Goal: Task Accomplishment & Management: Use online tool/utility

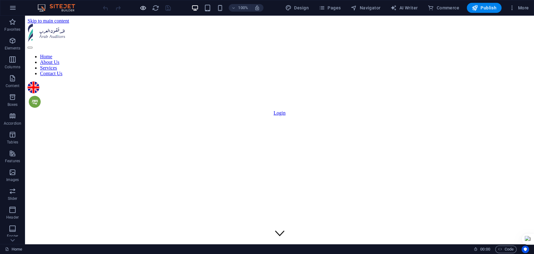
click at [145, 6] on icon "button" at bounding box center [142, 7] width 7 height 7
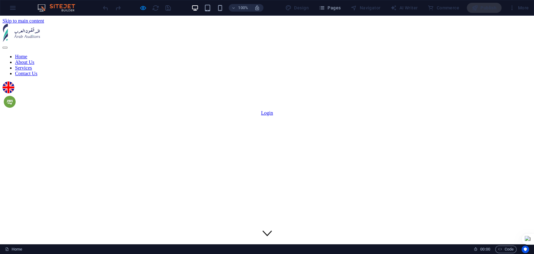
click at [34, 59] on link "About Us" at bounding box center [24, 61] width 19 height 5
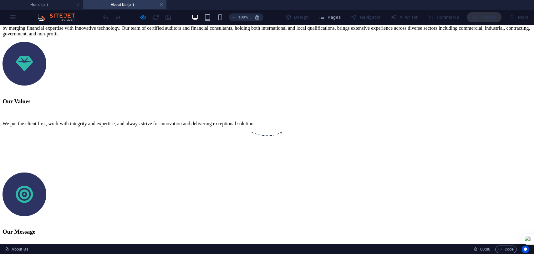
scroll to position [452, 0]
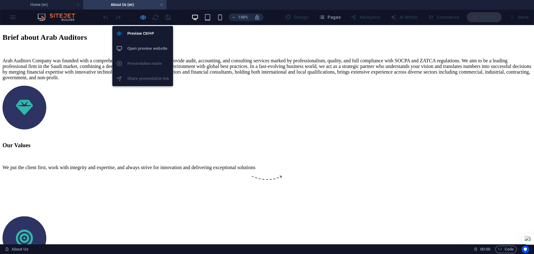
click at [143, 17] on icon "button" at bounding box center [142, 17] width 7 height 7
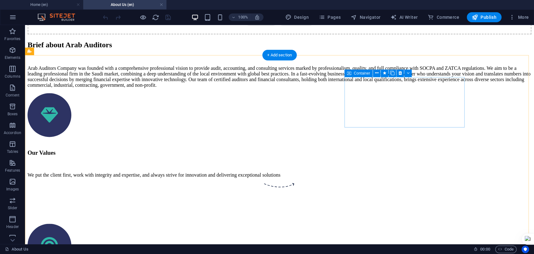
scroll to position [486, 0]
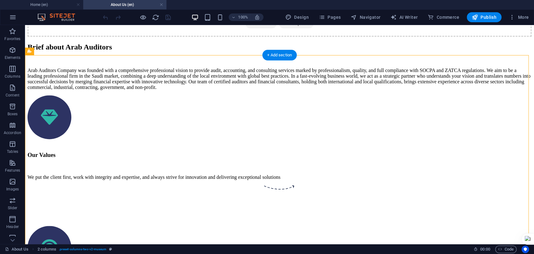
drag, startPoint x: 381, startPoint y: 99, endPoint x: 129, endPoint y: 82, distance: 252.6
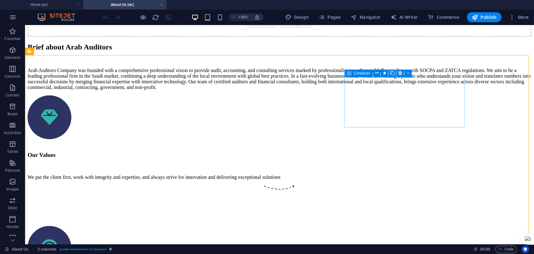
click at [349, 74] on icon at bounding box center [349, 73] width 4 height 8
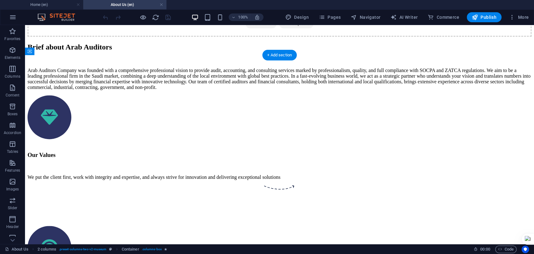
drag, startPoint x: 383, startPoint y: 100, endPoint x: 112, endPoint y: 77, distance: 271.8
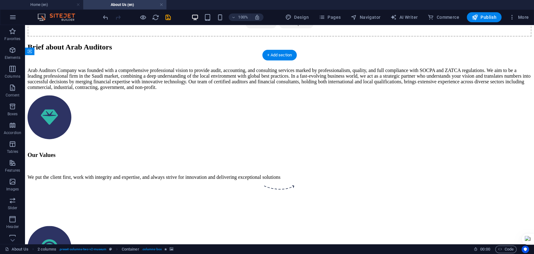
drag, startPoint x: 380, startPoint y: 99, endPoint x: 229, endPoint y: 79, distance: 153.0
drag, startPoint x: 127, startPoint y: 156, endPoint x: 377, endPoint y: 79, distance: 262.0
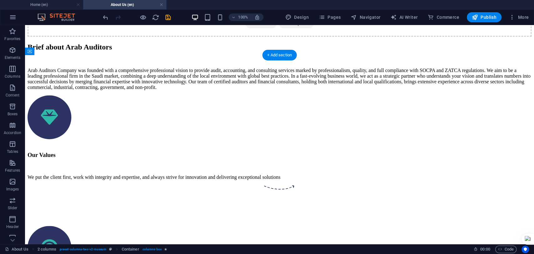
drag, startPoint x: 125, startPoint y: 156, endPoint x: 375, endPoint y: 138, distance: 250.8
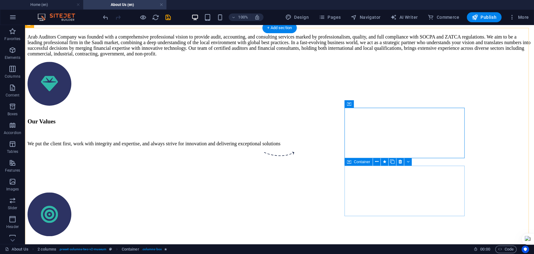
scroll to position [521, 0]
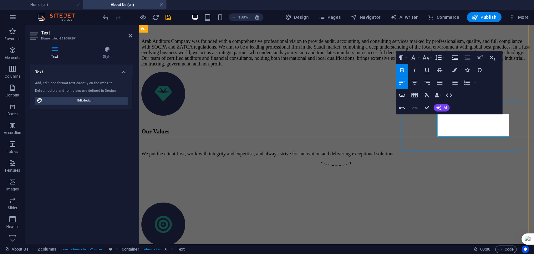
scroll to position [550, 0]
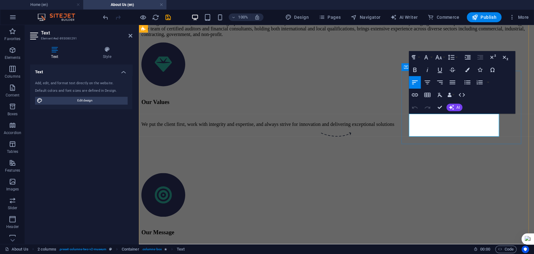
drag, startPoint x: 498, startPoint y: 123, endPoint x: 407, endPoint y: 128, distance: 91.7
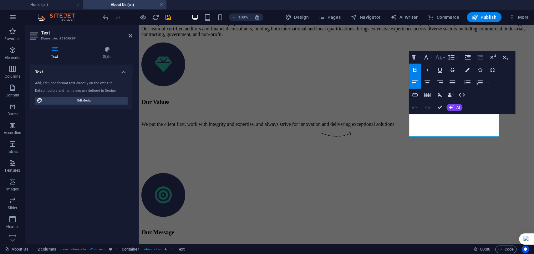
click at [440, 57] on icon "button" at bounding box center [438, 57] width 7 height 4
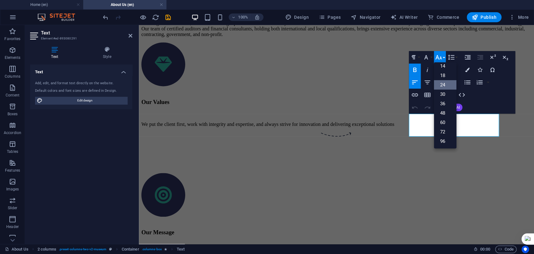
scroll to position [50, 0]
click at [446, 78] on link "18" at bounding box center [445, 75] width 23 height 9
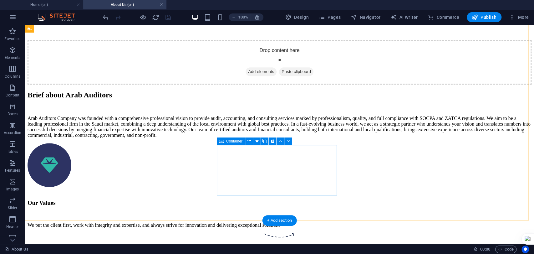
scroll to position [418, 0]
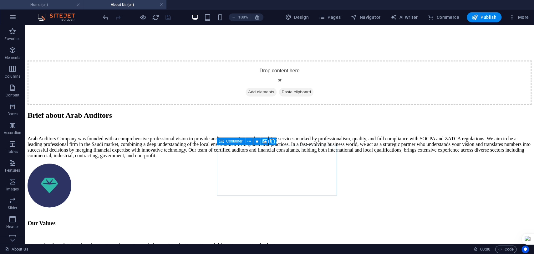
click at [54, 5] on h4 "Home (en)" at bounding box center [41, 4] width 83 height 7
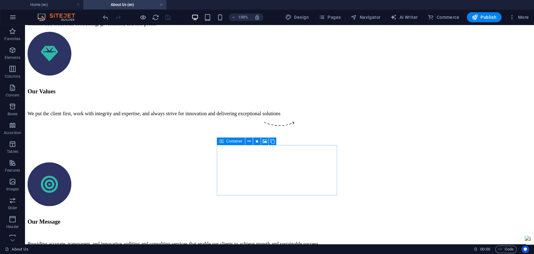
scroll to position [0, 0]
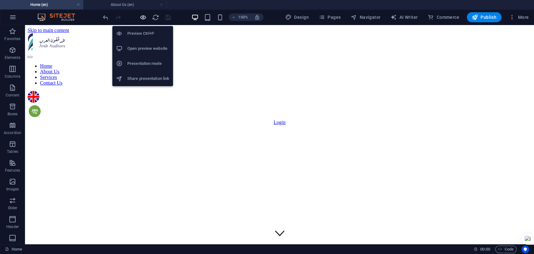
click at [144, 15] on icon "button" at bounding box center [142, 17] width 7 height 7
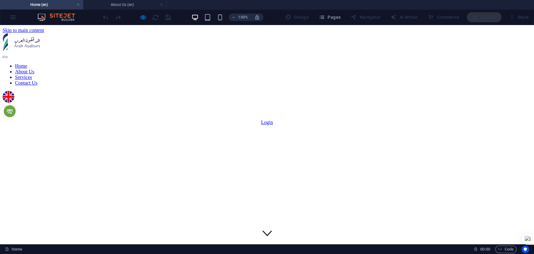
click at [16, 105] on img at bounding box center [10, 111] width 12 height 12
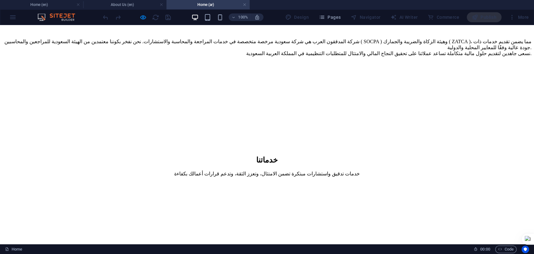
scroll to position [382, 0]
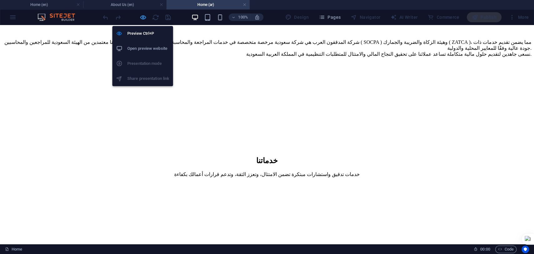
click at [143, 17] on icon "button" at bounding box center [142, 17] width 7 height 7
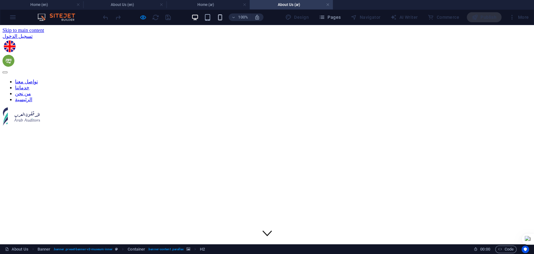
scroll to position [0, 0]
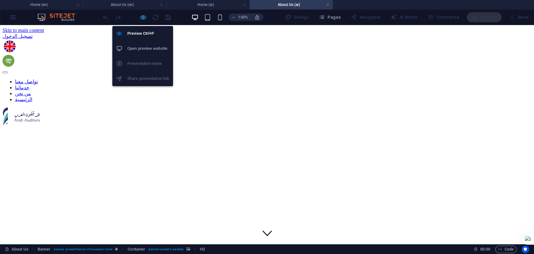
click at [142, 18] on icon "button" at bounding box center [142, 17] width 7 height 7
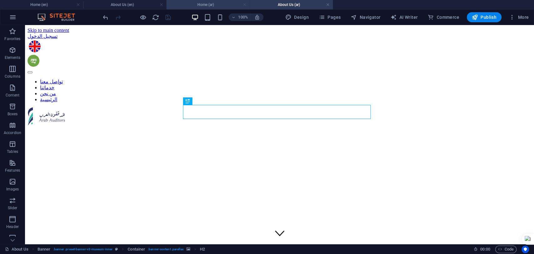
click at [245, 3] on link at bounding box center [245, 5] width 4 height 6
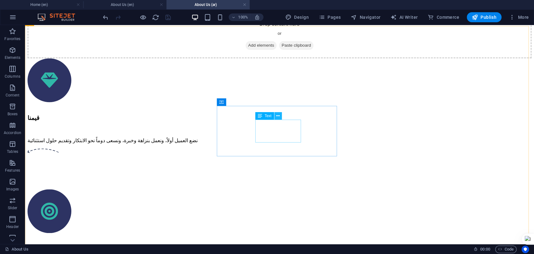
scroll to position [486, 0]
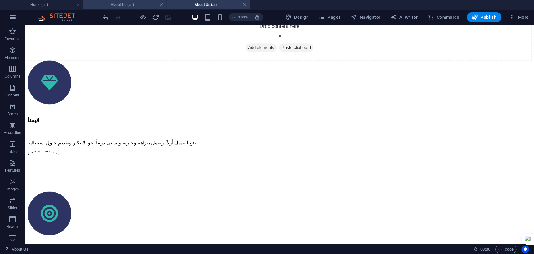
click at [114, 4] on h4 "About Us (en)" at bounding box center [124, 4] width 83 height 7
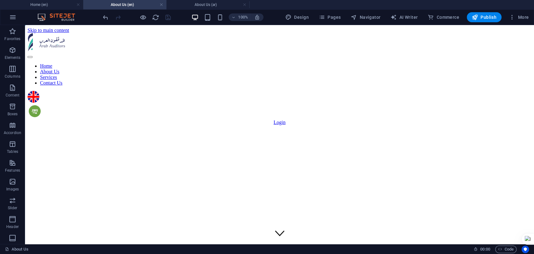
scroll to position [418, 0]
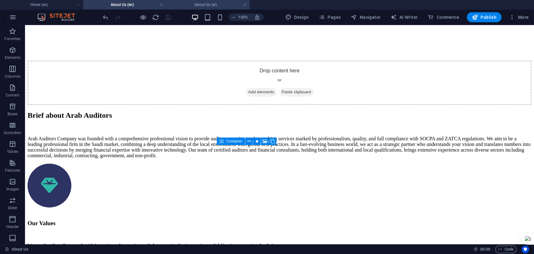
click at [192, 6] on h4 "About Us (ar)" at bounding box center [207, 4] width 83 height 7
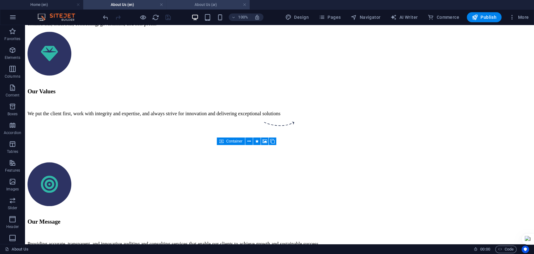
scroll to position [486, 0]
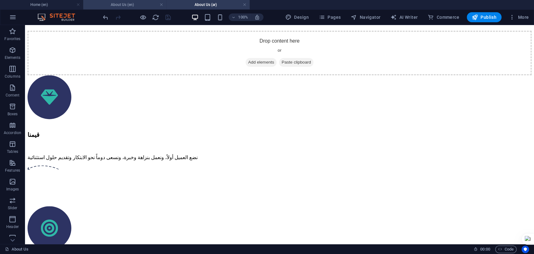
click at [128, 5] on h4 "About Us (en)" at bounding box center [124, 4] width 83 height 7
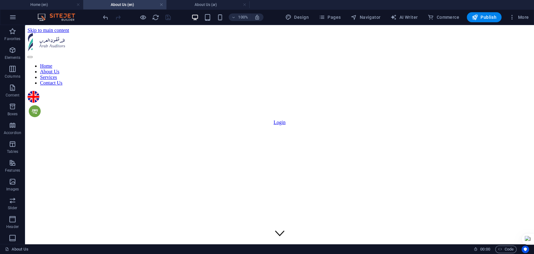
scroll to position [418, 0]
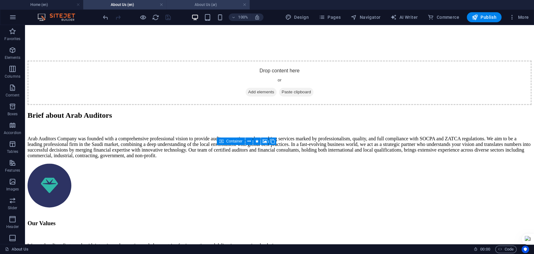
click at [210, 6] on h4 "About Us (ar)" at bounding box center [207, 4] width 83 height 7
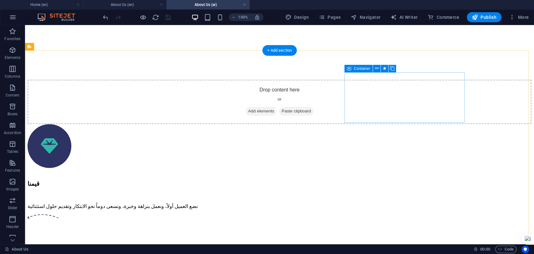
scroll to position [417, 0]
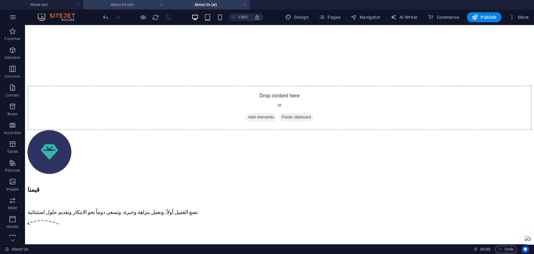
click at [141, 5] on h4 "About Us (en)" at bounding box center [124, 4] width 83 height 7
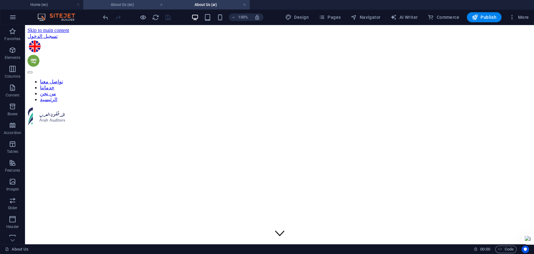
scroll to position [418, 0]
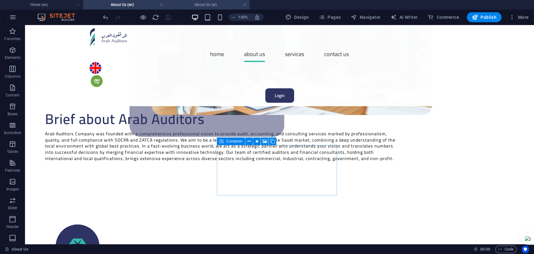
click at [206, 6] on h4 "About Us (ar)" at bounding box center [207, 4] width 83 height 7
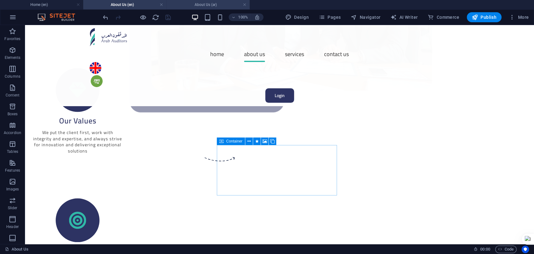
scroll to position [0, 0]
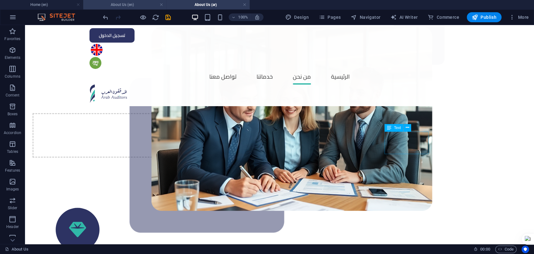
click at [111, 7] on h4 "About Us (en)" at bounding box center [124, 4] width 83 height 7
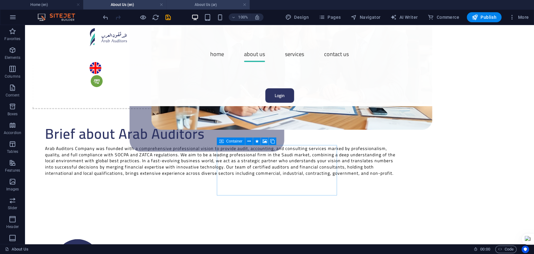
click at [205, 1] on li "About Us (ar)" at bounding box center [207, 4] width 83 height 9
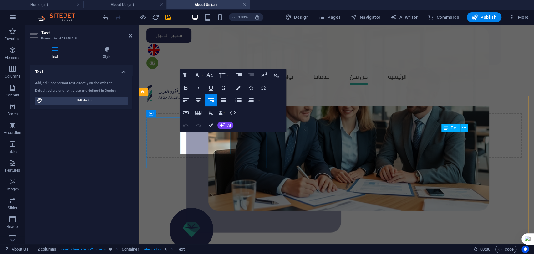
click at [111, 5] on h4 "About Us (en)" at bounding box center [124, 4] width 83 height 7
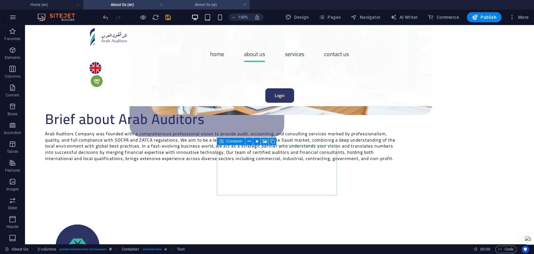
click at [201, 2] on h4 "About Us (ar)" at bounding box center [207, 4] width 83 height 7
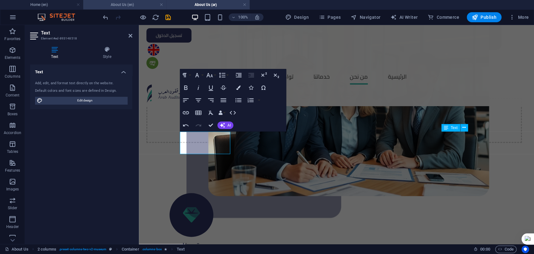
click at [118, 5] on h4 "About Us (en)" at bounding box center [124, 4] width 83 height 7
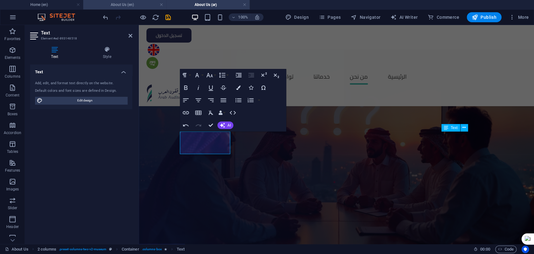
scroll to position [418, 0]
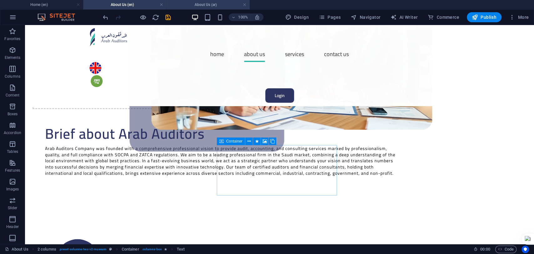
click at [219, 2] on h4 "About Us (ar)" at bounding box center [207, 4] width 83 height 7
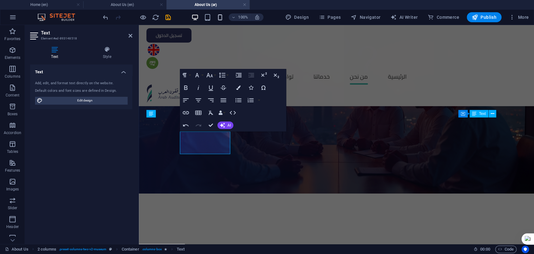
scroll to position [0, 0]
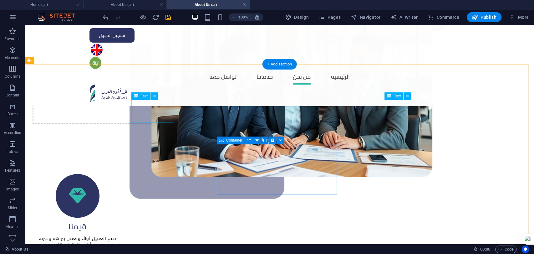
scroll to position [452, 0]
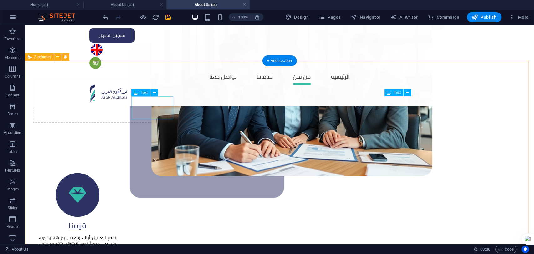
drag, startPoint x: 148, startPoint y: 29, endPoint x: 58, endPoint y: 69, distance: 98.6
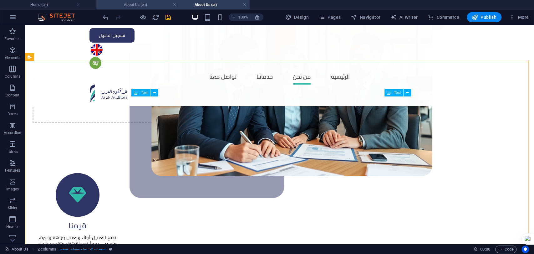
drag, startPoint x: 116, startPoint y: 5, endPoint x: 128, endPoint y: 3, distance: 11.3
click at [115, 2] on h4 "About Us (en)" at bounding box center [124, 4] width 83 height 7
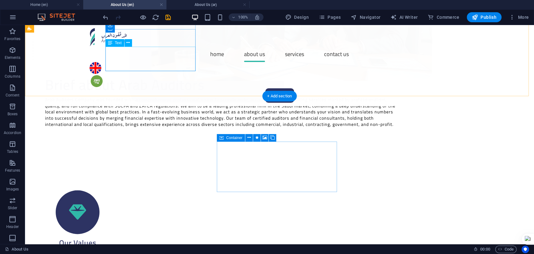
scroll to position [453, 0]
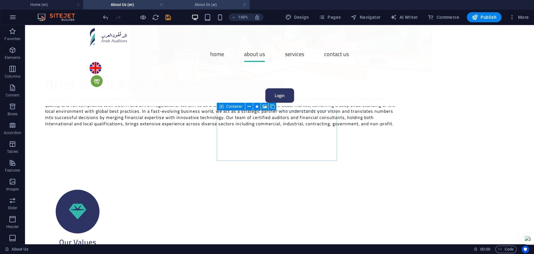
click at [210, 4] on h4 "About Us (ar)" at bounding box center [207, 4] width 83 height 7
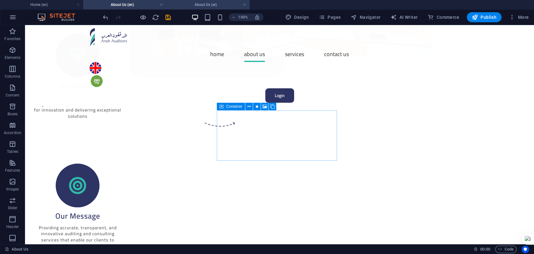
scroll to position [452, 0]
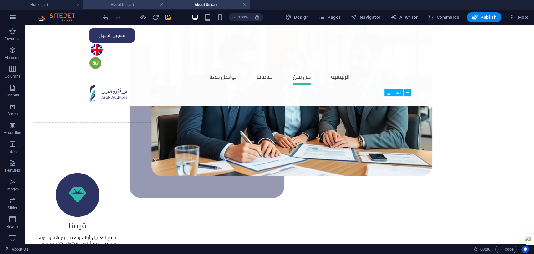
click at [129, 2] on h4 "About Us (en)" at bounding box center [124, 4] width 83 height 7
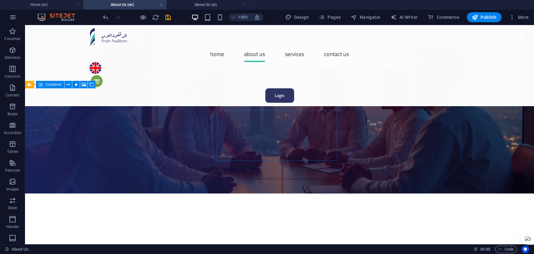
scroll to position [453, 0]
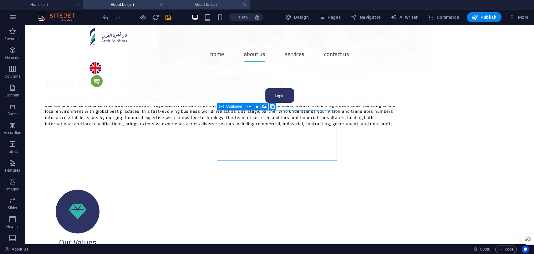
click at [200, 7] on h4 "About Us (ar)" at bounding box center [207, 4] width 83 height 7
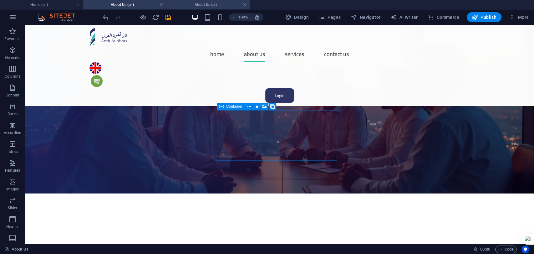
scroll to position [452, 0]
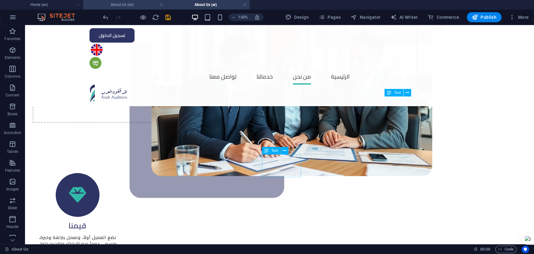
click at [136, 2] on h4 "About Us (en)" at bounding box center [124, 4] width 83 height 7
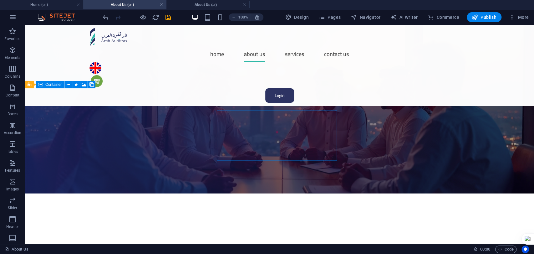
scroll to position [453, 0]
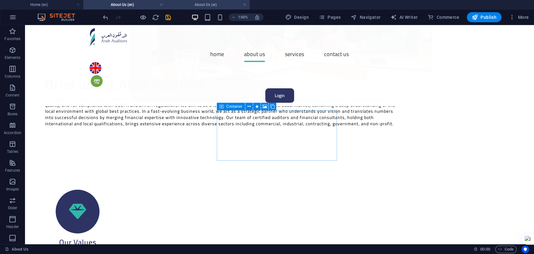
click at [191, 0] on li "About Us (ar)" at bounding box center [207, 4] width 83 height 9
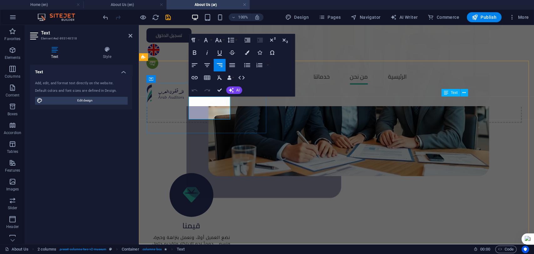
drag, startPoint x: 201, startPoint y: 100, endPoint x: 230, endPoint y: 99, distance: 28.5
click at [246, 52] on icon "button" at bounding box center [247, 52] width 4 height 4
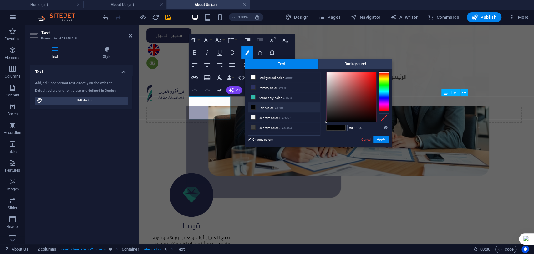
click at [363, 125] on input "#000000" at bounding box center [368, 127] width 42 height 6
type input "#5c5c5c"
click at [378, 141] on button "Apply" at bounding box center [381, 139] width 16 height 8
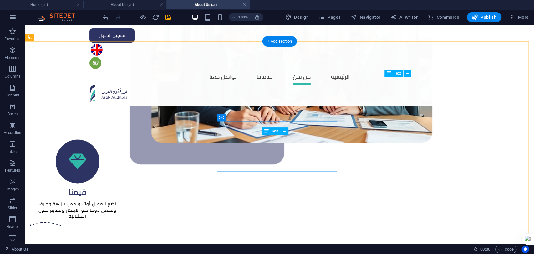
scroll to position [486, 0]
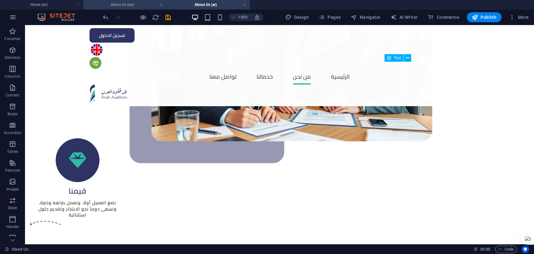
click at [130, 6] on h4 "About Us (en)" at bounding box center [124, 4] width 83 height 7
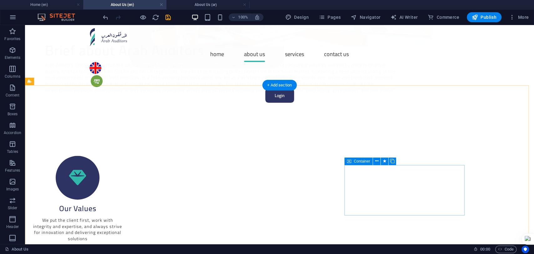
scroll to position [488, 0]
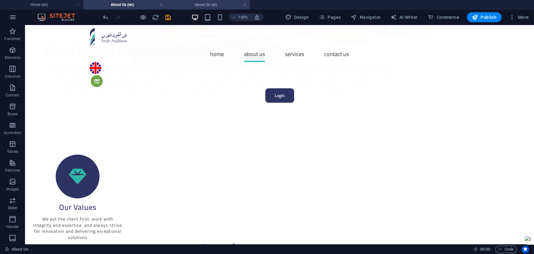
click at [203, 1] on h4 "About Us (ar)" at bounding box center [207, 4] width 83 height 7
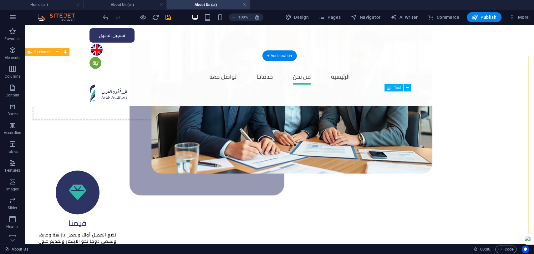
scroll to position [452, 0]
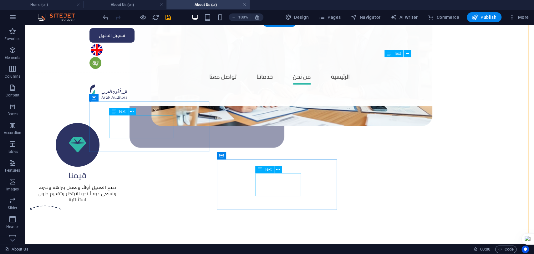
scroll to position [521, 0]
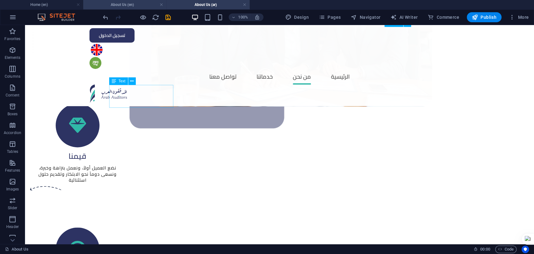
click at [130, 6] on h4 "About Us (en)" at bounding box center [124, 4] width 83 height 7
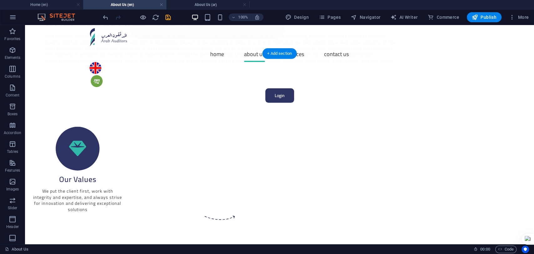
scroll to position [523, 0]
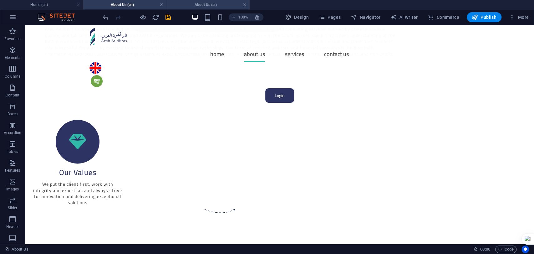
click at [210, 3] on h4 "About Us (ar)" at bounding box center [207, 4] width 83 height 7
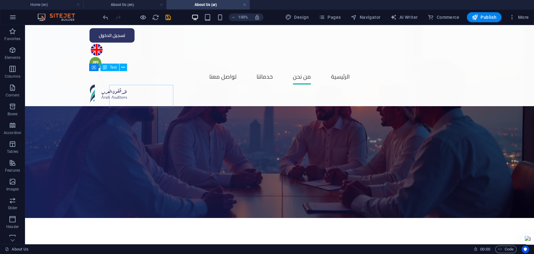
scroll to position [0, 0]
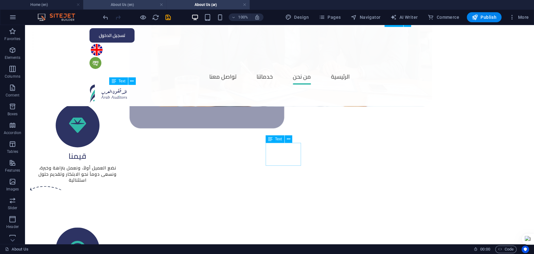
click at [133, 3] on h4 "About Us (en)" at bounding box center [124, 4] width 83 height 7
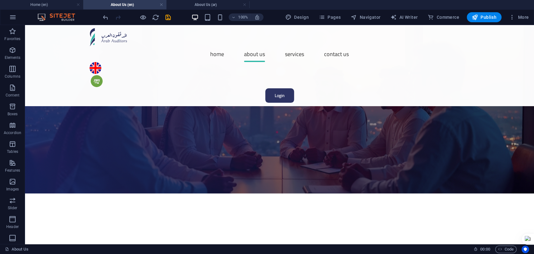
scroll to position [523, 0]
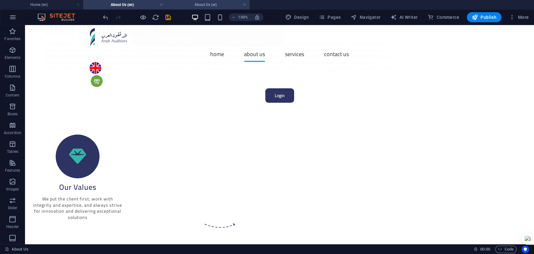
click at [201, 5] on h4 "About Us (ar)" at bounding box center [207, 4] width 83 height 7
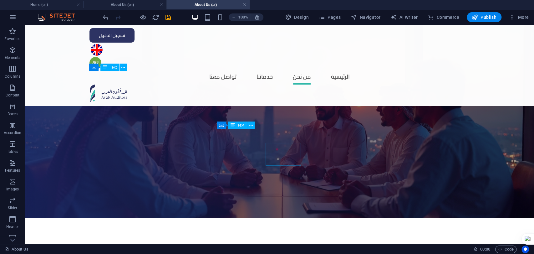
scroll to position [0, 0]
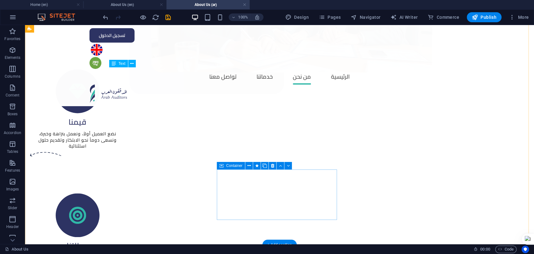
scroll to position [556, 0]
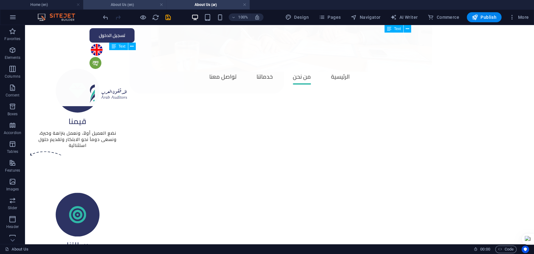
click at [132, 4] on h4 "About Us (en)" at bounding box center [124, 4] width 83 height 7
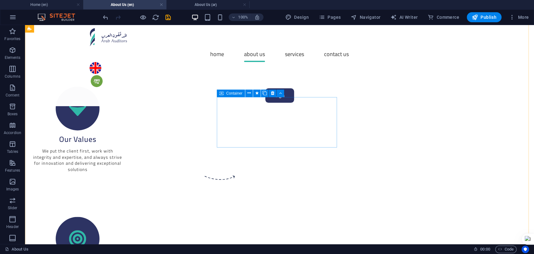
scroll to position [557, 0]
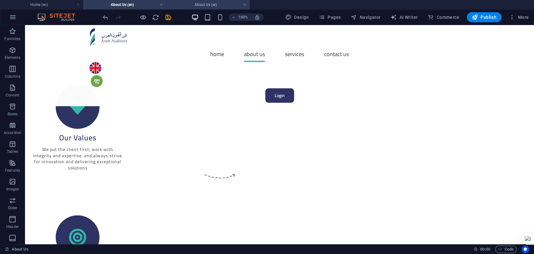
click at [200, 6] on h4 "About Us (ar)" at bounding box center [207, 4] width 83 height 7
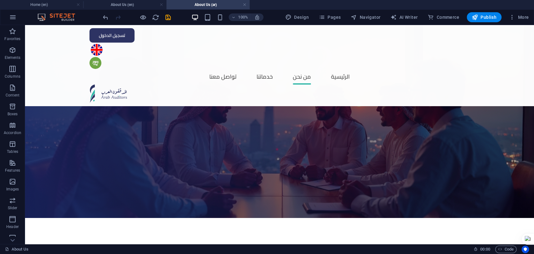
scroll to position [0, 0]
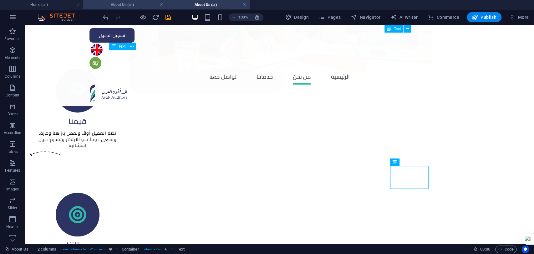
click at [123, 5] on h4 "About Us (en)" at bounding box center [124, 4] width 83 height 7
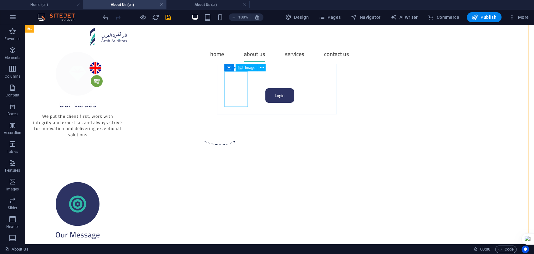
scroll to position [592, 0]
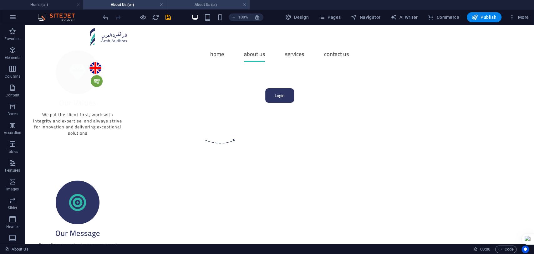
click at [196, 5] on h4 "About Us (ar)" at bounding box center [207, 4] width 83 height 7
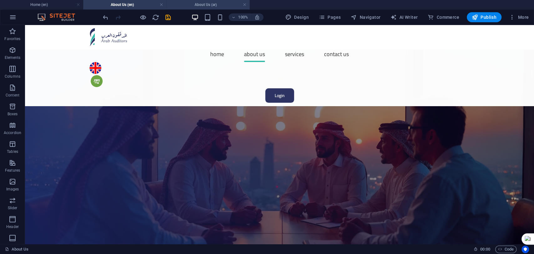
scroll to position [556, 0]
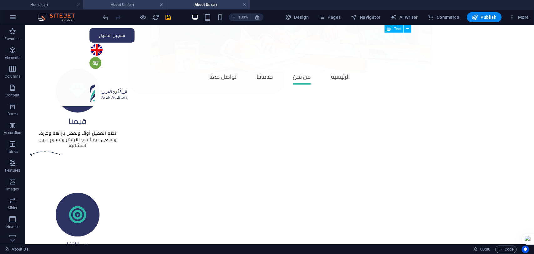
click at [116, 3] on h4 "About Us (en)" at bounding box center [124, 4] width 83 height 7
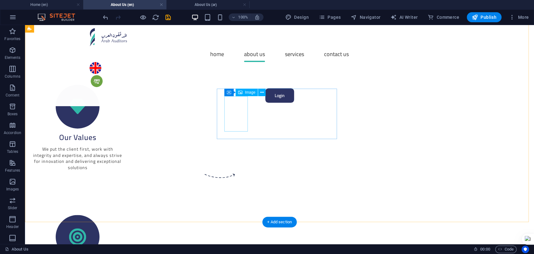
scroll to position [557, 0]
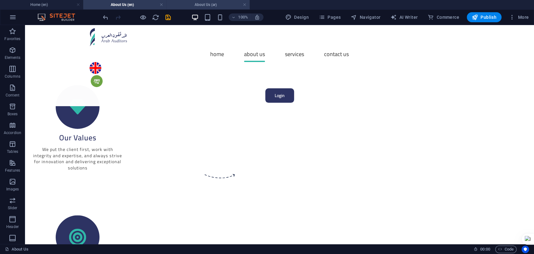
click at [201, 6] on h4 "About Us (ar)" at bounding box center [207, 4] width 83 height 7
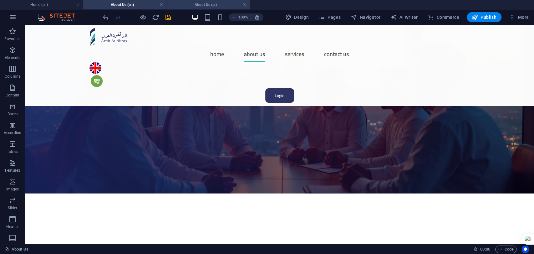
scroll to position [556, 0]
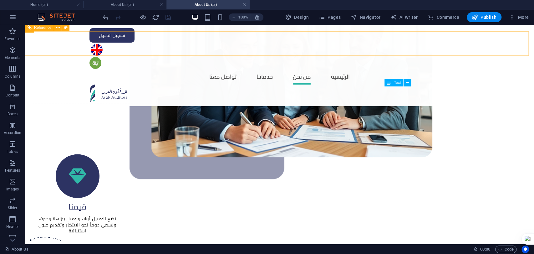
scroll to position [452, 0]
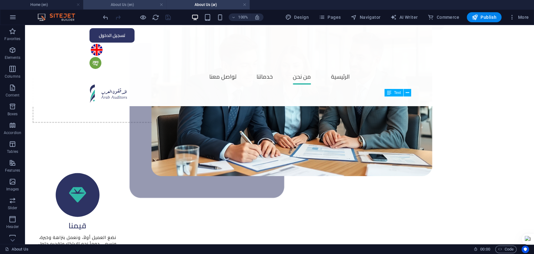
click at [120, 2] on h4 "About Us (en)" at bounding box center [124, 4] width 83 height 7
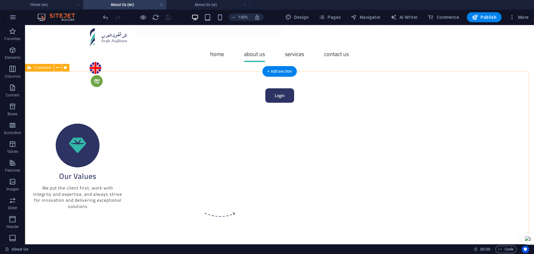
scroll to position [453, 0]
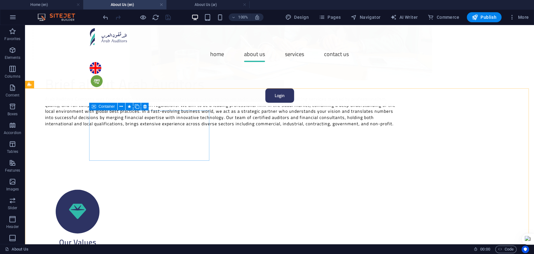
click at [98, 106] on div "Container" at bounding box center [103, 107] width 28 height 8
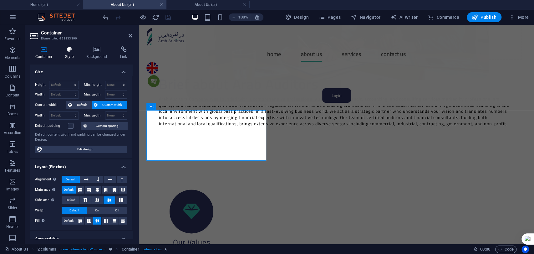
click at [75, 55] on h4 "Style" at bounding box center [70, 52] width 21 height 13
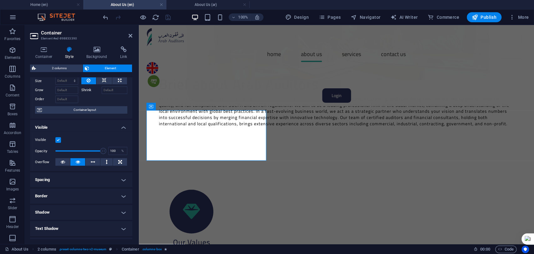
scroll to position [103, 0]
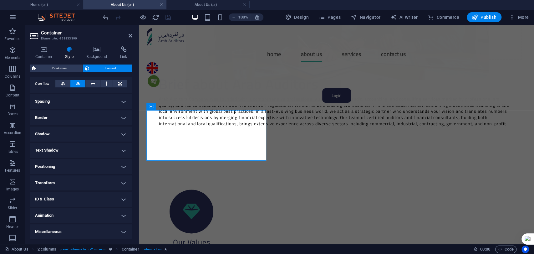
click at [89, 218] on h4 "Animation" at bounding box center [81, 215] width 102 height 15
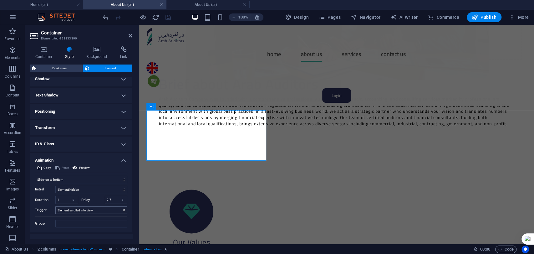
scroll to position [167, 0]
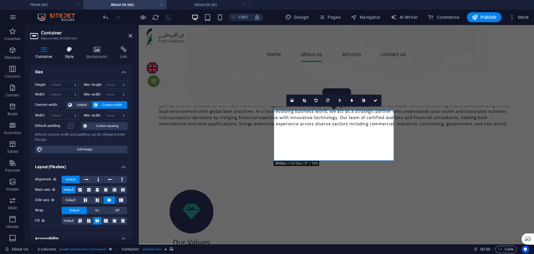
click at [67, 55] on h4 "Style" at bounding box center [70, 52] width 21 height 13
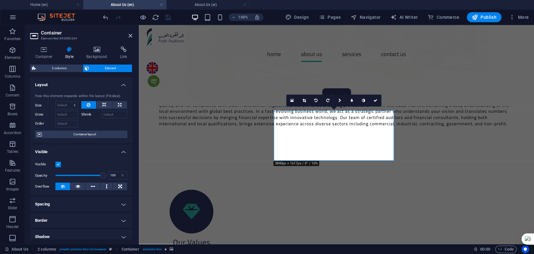
scroll to position [103, 0]
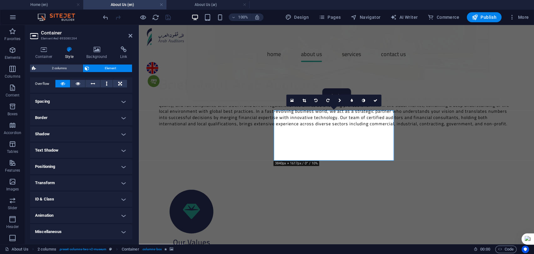
click at [83, 210] on h4 "Animation" at bounding box center [81, 215] width 102 height 15
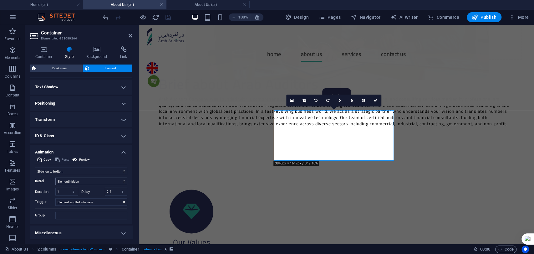
scroll to position [167, 0]
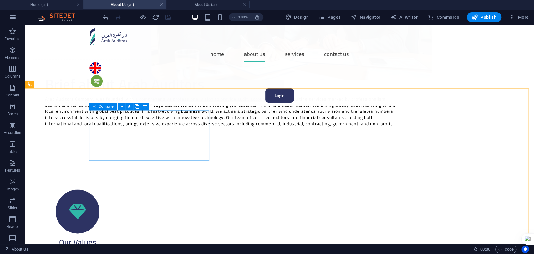
click at [106, 108] on span "Container" at bounding box center [107, 106] width 16 height 4
select select "move-top-to-bottom"
select select "s"
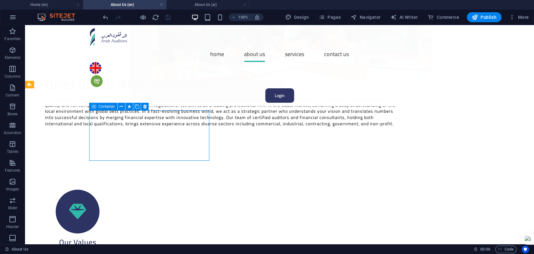
select select "scroll"
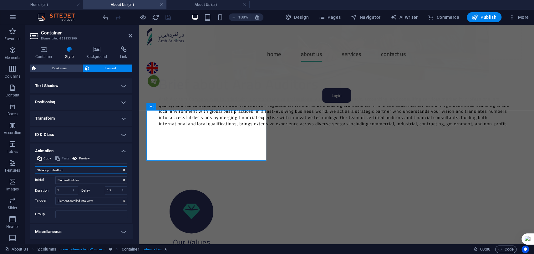
click at [111, 168] on select "Don't animate Show / Hide Slide up/down Zoom in/out Slide left to right Slide r…" at bounding box center [81, 170] width 92 height 8
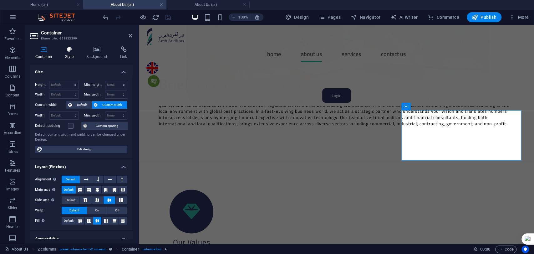
click at [68, 54] on h4 "Style" at bounding box center [70, 52] width 21 height 13
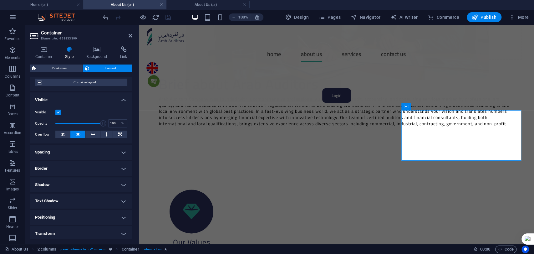
scroll to position [103, 0]
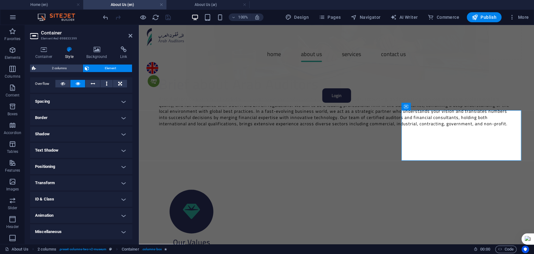
click at [88, 213] on h4 "Animation" at bounding box center [81, 215] width 102 height 15
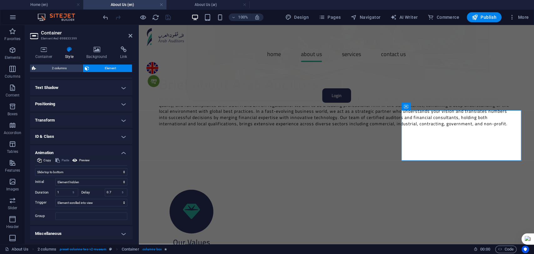
scroll to position [167, 0]
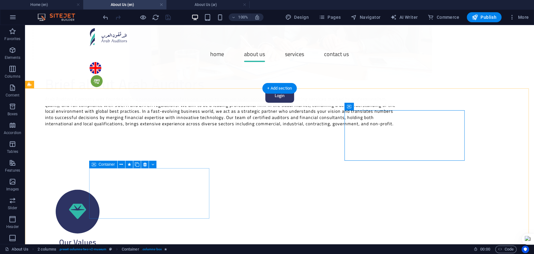
select select "move-right-to-left"
select select "s"
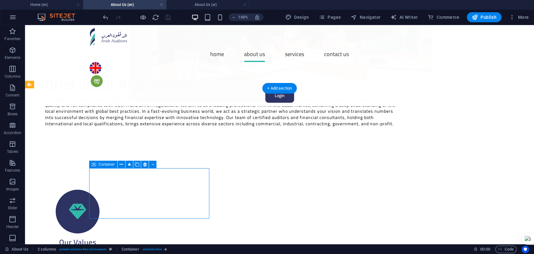
select select "scroll"
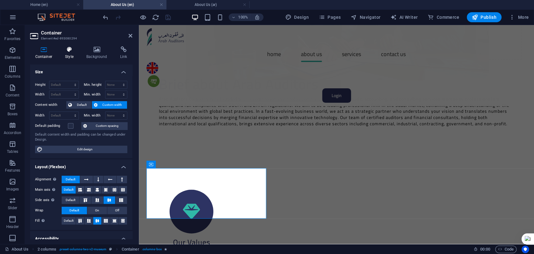
click at [69, 46] on icon at bounding box center [69, 49] width 19 height 6
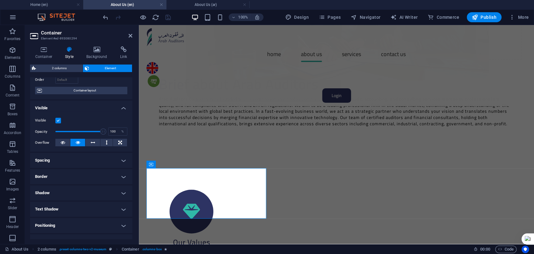
scroll to position [103, 0]
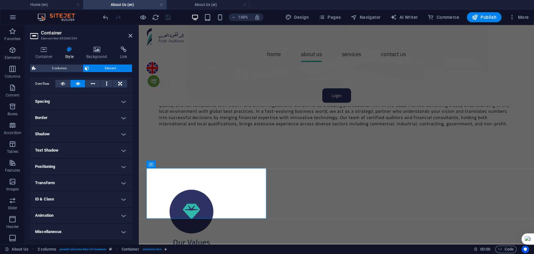
click at [79, 213] on h4 "Animation" at bounding box center [81, 215] width 102 height 15
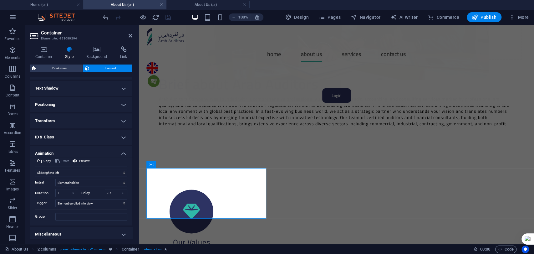
scroll to position [167, 0]
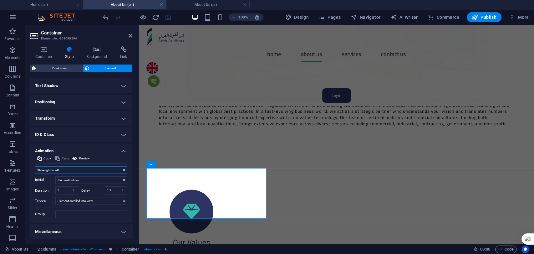
click at [88, 168] on select "Don't animate Show / Hide Slide up/down Zoom in/out Slide left to right Slide r…" at bounding box center [81, 170] width 92 height 8
select select "move-left-to-right"
click at [35, 166] on select "Don't animate Show / Hide Slide up/down Zoom in/out Slide left to right Slide r…" at bounding box center [81, 170] width 92 height 8
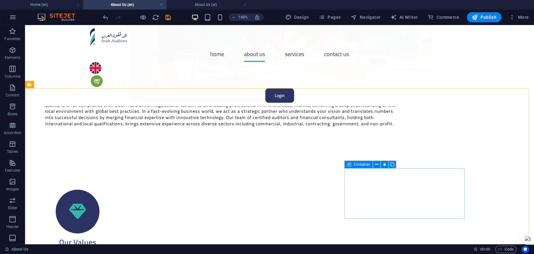
click at [352, 168] on div "Container" at bounding box center [358, 164] width 28 height 8
select select "move-left-to-right"
select select "s"
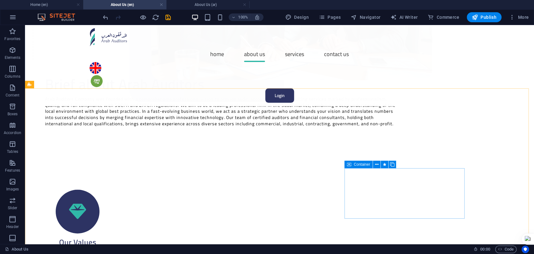
select select "scroll"
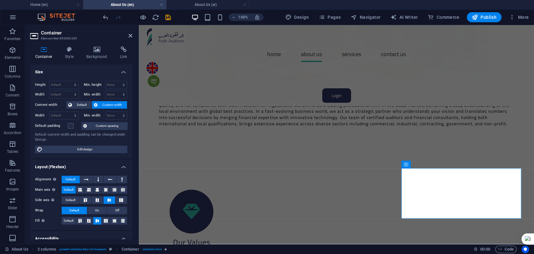
drag, startPoint x: 63, startPoint y: 52, endPoint x: 65, endPoint y: 61, distance: 9.8
click at [62, 52] on h4 "Style" at bounding box center [70, 52] width 21 height 13
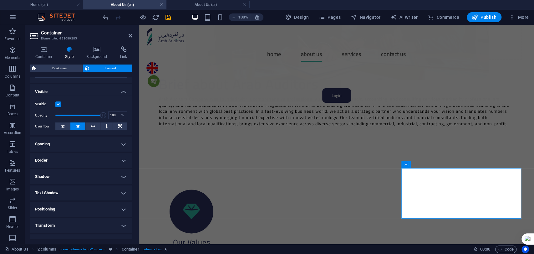
scroll to position [103, 0]
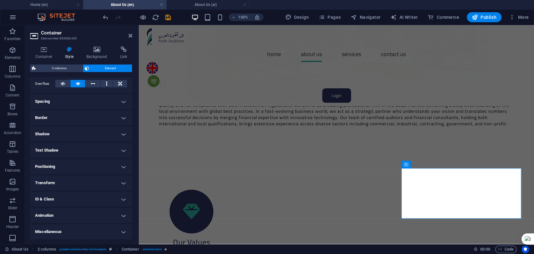
click at [65, 214] on h4 "Animation" at bounding box center [81, 215] width 102 height 15
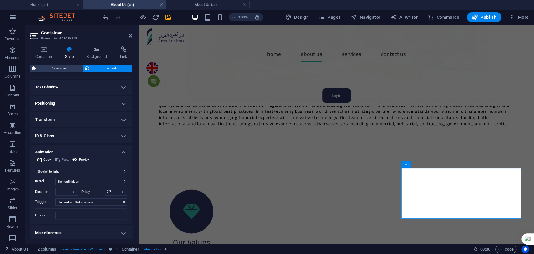
scroll to position [167, 0]
click at [74, 170] on select "Don't animate Show / Hide Slide up/down Zoom in/out Slide left to right Slide r…" at bounding box center [81, 170] width 92 height 8
select select "move-right-to-left"
click at [35, 166] on select "Don't animate Show / Hide Slide up/down Zoom in/out Slide left to right Slide r…" at bounding box center [81, 170] width 92 height 8
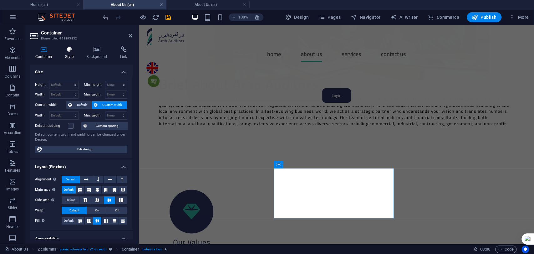
click at [68, 52] on icon at bounding box center [69, 49] width 19 height 6
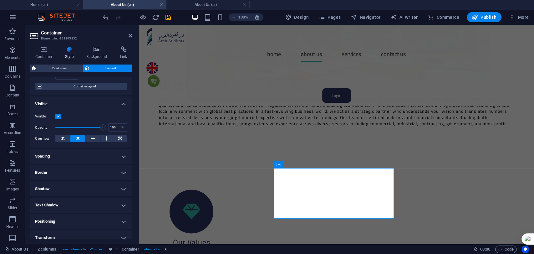
scroll to position [103, 0]
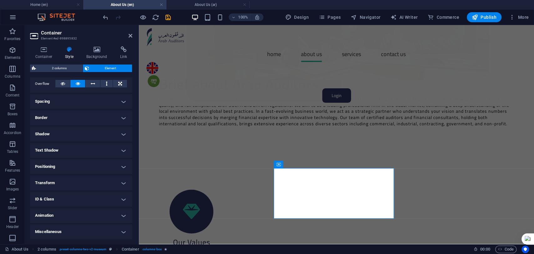
click at [71, 218] on h4 "Animation" at bounding box center [81, 215] width 102 height 15
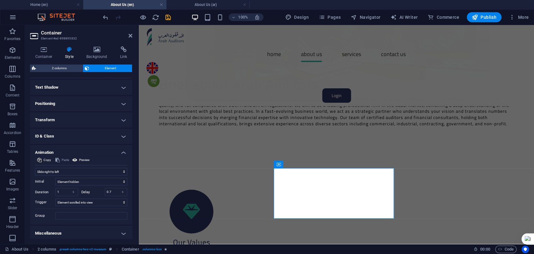
scroll to position [167, 0]
click at [91, 166] on select "Don't animate Show / Hide Slide up/down Zoom in/out Slide left to right Slide r…" at bounding box center [81, 170] width 92 height 8
click at [35, 166] on select "Don't animate Show / Hide Slide up/down Zoom in/out Slide left to right Slide r…" at bounding box center [81, 170] width 92 height 8
click at [109, 170] on select "Don't animate Show / Hide Slide up/down Zoom in/out Slide left to right Slide r…" at bounding box center [81, 170] width 92 height 8
select select "shrink"
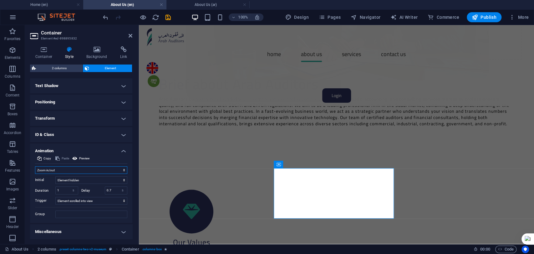
click at [35, 166] on select "Don't animate Show / Hide Slide up/down Zoom in/out Slide left to right Slide r…" at bounding box center [81, 170] width 92 height 8
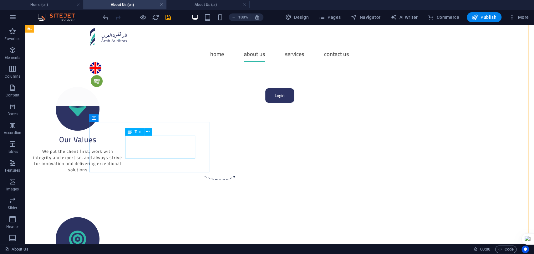
scroll to position [557, 0]
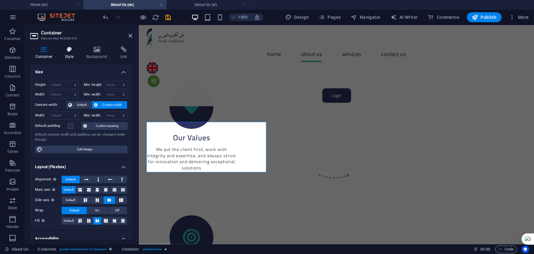
click at [72, 54] on h4 "Style" at bounding box center [70, 52] width 21 height 13
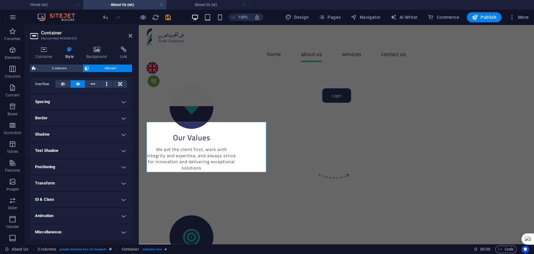
scroll to position [103, 0]
click at [80, 215] on h4 "Animation" at bounding box center [81, 215] width 102 height 15
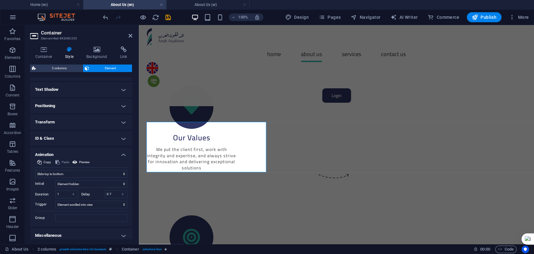
scroll to position [167, 0]
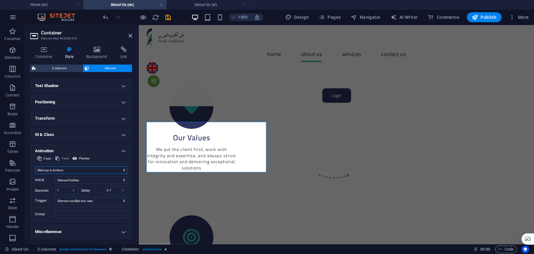
click at [79, 170] on select "Don't animate Show / Hide Slide up/down Zoom in/out Slide left to right Slide r…" at bounding box center [81, 170] width 92 height 8
select select "move-left-to-right"
click at [35, 166] on select "Don't animate Show / Hide Slide up/down Zoom in/out Slide left to right Slide r…" at bounding box center [81, 170] width 92 height 8
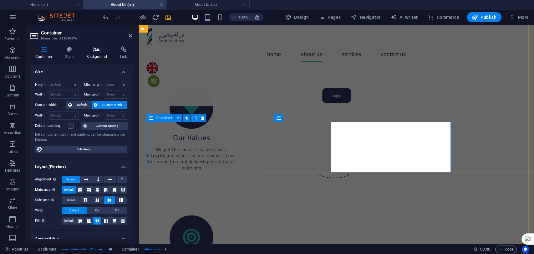
select select "move-top-to-bottom"
select select "s"
select select "scroll"
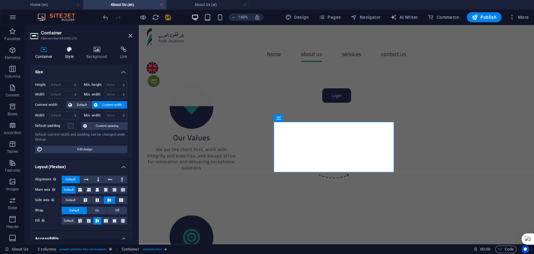
click at [72, 50] on icon at bounding box center [69, 49] width 19 height 6
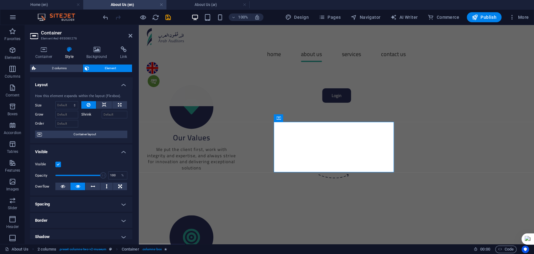
scroll to position [103, 0]
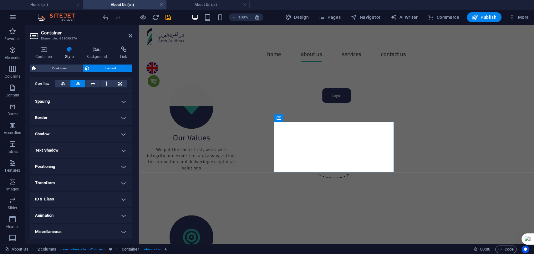
click at [85, 211] on h4 "Animation" at bounding box center [81, 215] width 102 height 15
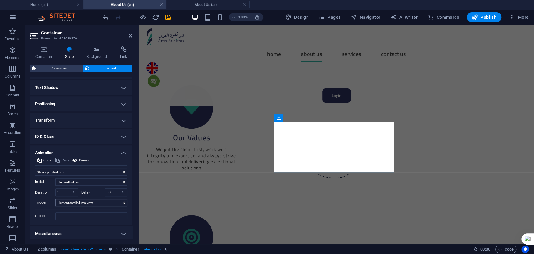
scroll to position [167, 0]
click at [75, 168] on select "Don't animate Show / Hide Slide up/down Zoom in/out Slide left to right Slide r…" at bounding box center [81, 170] width 92 height 8
select select "shrink"
click at [35, 166] on select "Don't animate Show / Hide Slide up/down Zoom in/out Slide left to right Slide r…" at bounding box center [81, 170] width 92 height 8
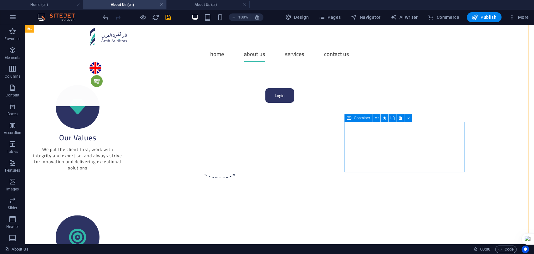
select select "move-right-to-left"
select select "s"
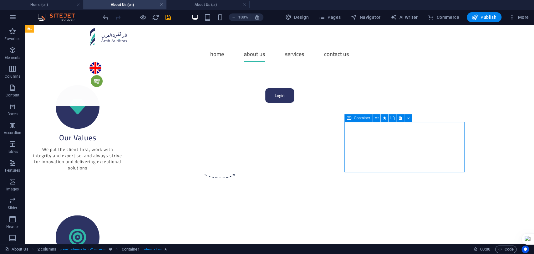
select select "scroll"
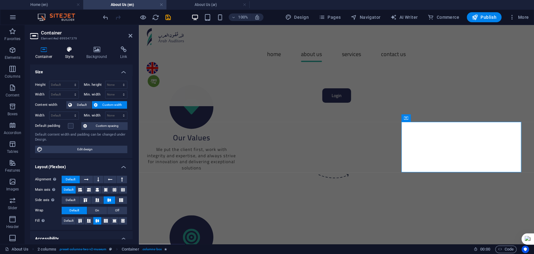
click at [73, 48] on icon at bounding box center [69, 49] width 19 height 6
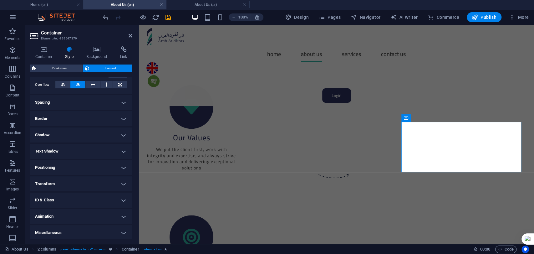
scroll to position [103, 0]
click at [93, 214] on h4 "Animation" at bounding box center [81, 215] width 102 height 15
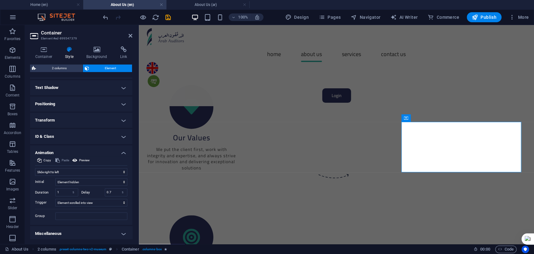
scroll to position [167, 0]
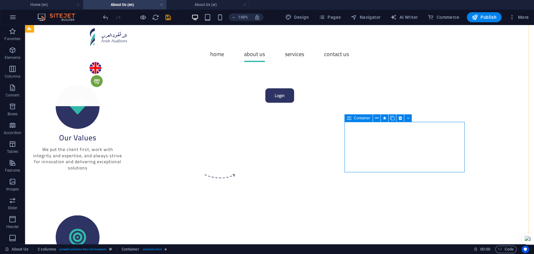
click at [352, 121] on div "Container" at bounding box center [358, 118] width 28 height 8
select select "move-right-to-left"
select select "s"
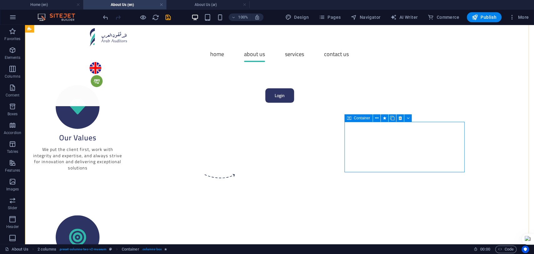
select select "scroll"
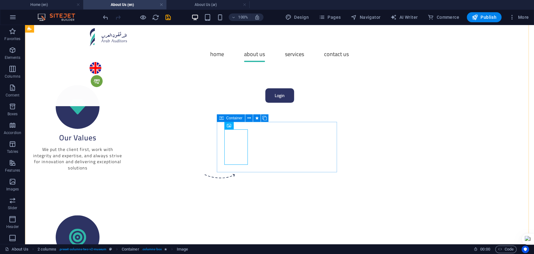
select select "shrink"
select select "s"
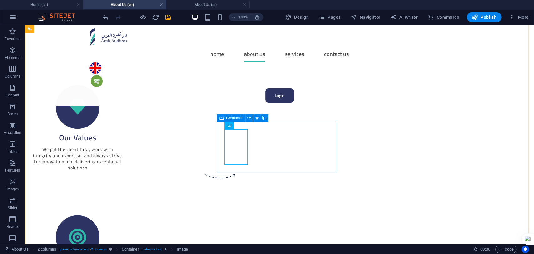
select select "scroll"
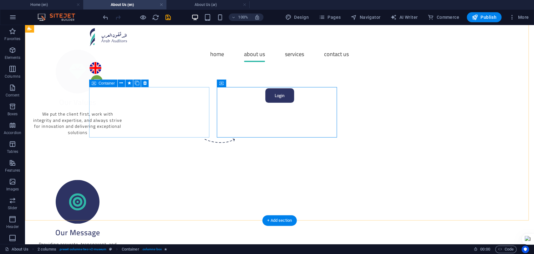
scroll to position [592, 0]
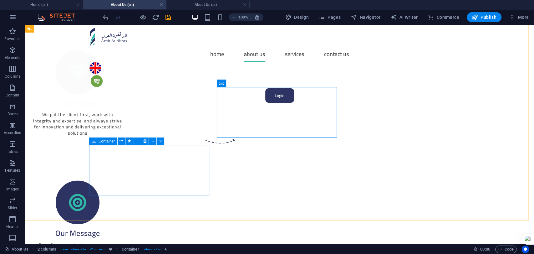
click at [105, 142] on span "Container" at bounding box center [107, 141] width 16 height 4
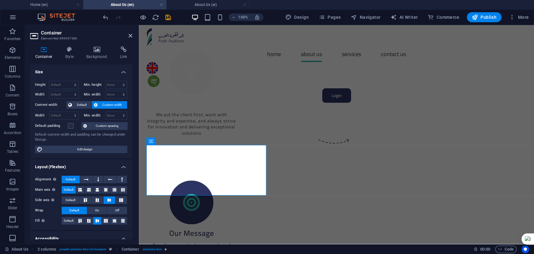
click at [68, 44] on div "Container Style Background Link Size Height Default px rem % vh vw Min. height …" at bounding box center [81, 142] width 112 height 202
click at [73, 54] on h4 "Style" at bounding box center [70, 52] width 21 height 13
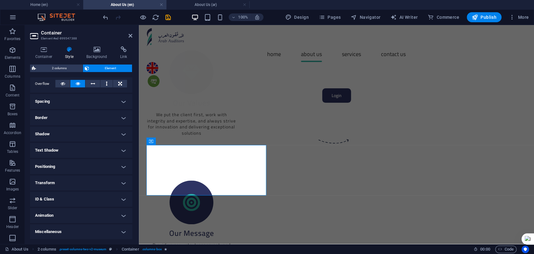
scroll to position [103, 0]
click at [83, 217] on h4 "Animation" at bounding box center [81, 215] width 102 height 15
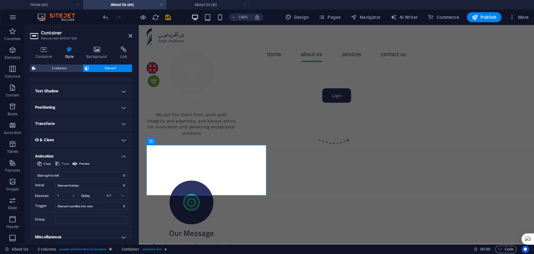
scroll to position [167, 0]
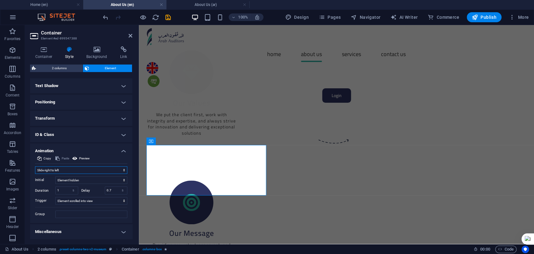
click at [81, 168] on select "Don't animate Show / Hide Slide up/down Zoom in/out Slide left to right Slide r…" at bounding box center [81, 170] width 92 height 8
select select "move-left-to-right"
click at [35, 166] on select "Don't animate Show / Hide Slide up/down Zoom in/out Slide left to right Slide r…" at bounding box center [81, 170] width 92 height 8
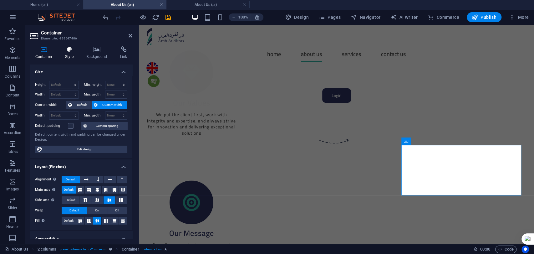
click at [68, 49] on icon at bounding box center [69, 49] width 19 height 6
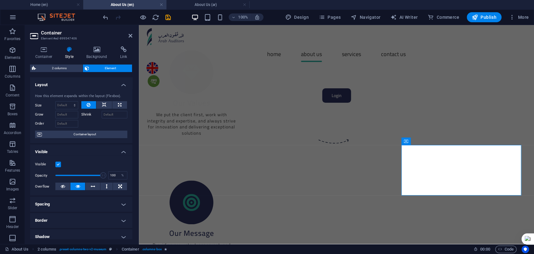
scroll to position [103, 0]
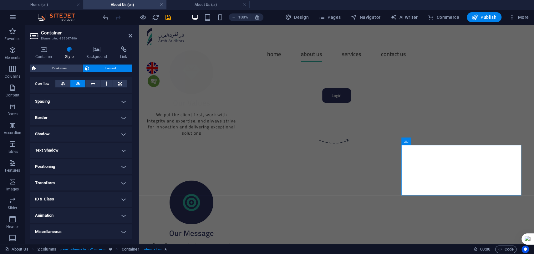
click at [72, 213] on h4 "Animation" at bounding box center [81, 215] width 102 height 15
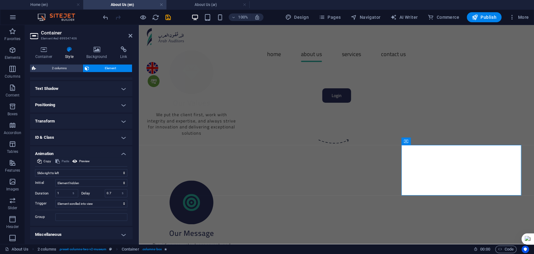
scroll to position [167, 0]
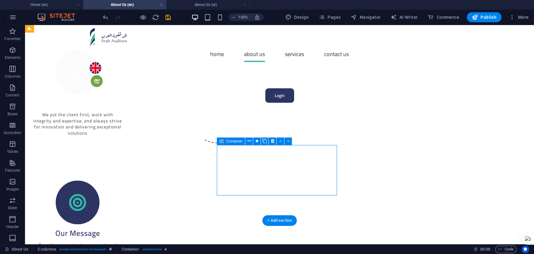
select select "move-right-to-left"
select select "s"
select select "scroll"
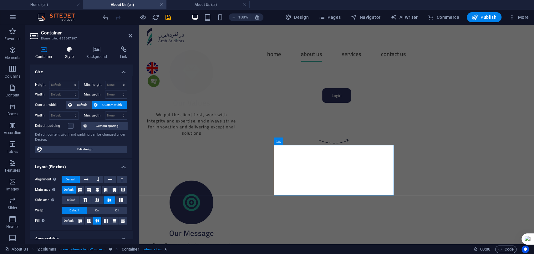
click at [73, 55] on h4 "Style" at bounding box center [70, 52] width 21 height 13
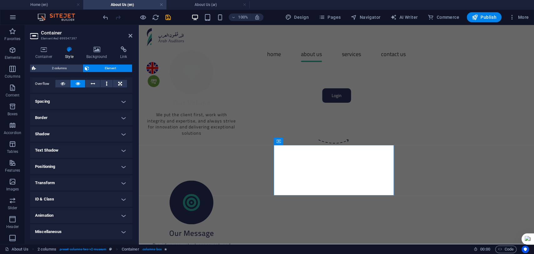
click at [71, 215] on h4 "Animation" at bounding box center [81, 215] width 102 height 15
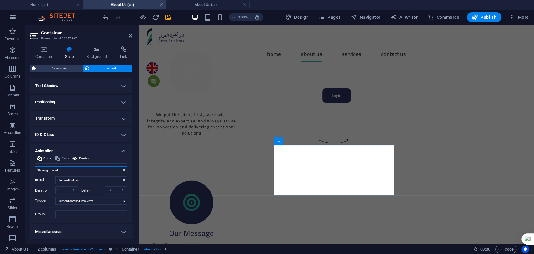
click at [74, 170] on select "Don't animate Show / Hide Slide up/down Zoom in/out Slide left to right Slide r…" at bounding box center [81, 170] width 92 height 8
select select "move-bottom-to-top"
click at [35, 166] on select "Don't animate Show / Hide Slide up/down Zoom in/out Slide left to right Slide r…" at bounding box center [81, 170] width 92 height 8
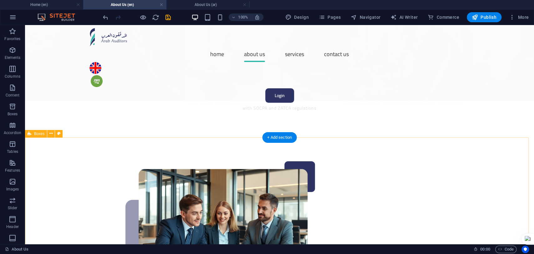
scroll to position [105, 0]
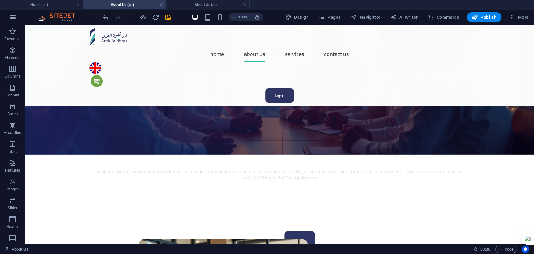
drag, startPoint x: 144, startPoint y: 24, endPoint x: 141, endPoint y: 22, distance: 3.6
click at [144, 24] on div "100% Design Pages Navigator AI Writer Commerce Publish More" at bounding box center [266, 17] width 533 height 15
click at [141, 22] on div at bounding box center [137, 17] width 70 height 10
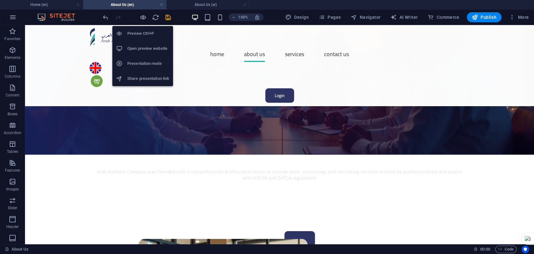
click at [141, 21] on icon "button" at bounding box center [142, 17] width 7 height 7
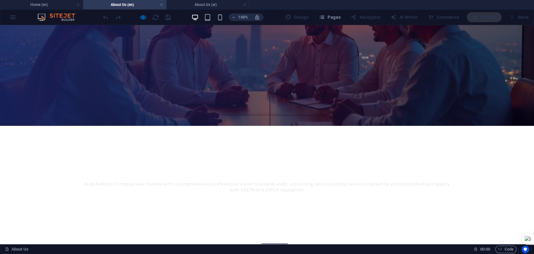
scroll to position [0, 0]
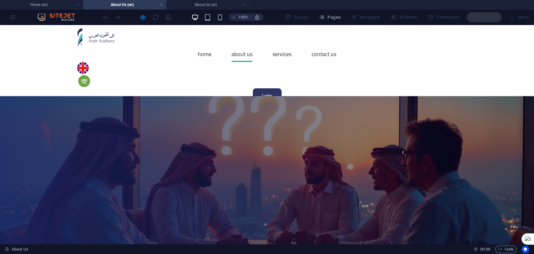
click at [142, 23] on div "100% Design Pages Navigator AI Writer Commerce Publish More" at bounding box center [266, 17] width 533 height 15
click at [141, 18] on icon "button" at bounding box center [142, 17] width 7 height 7
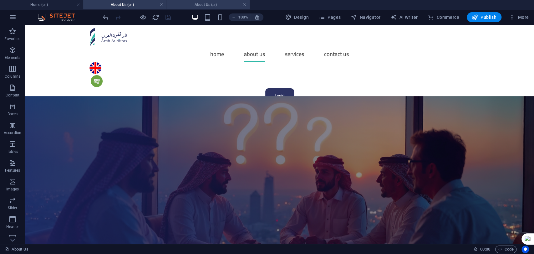
click at [207, 7] on h4 "About Us (ar)" at bounding box center [207, 4] width 83 height 7
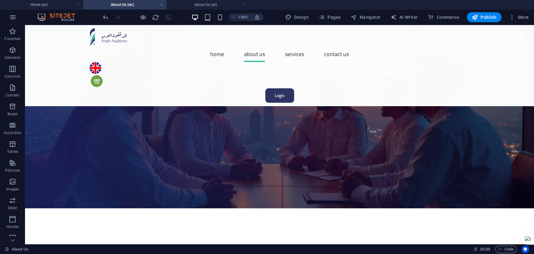
scroll to position [452, 0]
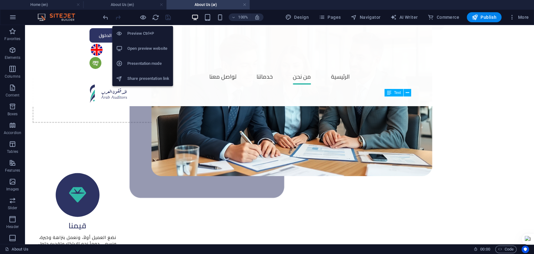
click at [139, 11] on div "100% Design Pages Navigator AI Writer Commerce Publish More" at bounding box center [266, 17] width 533 height 15
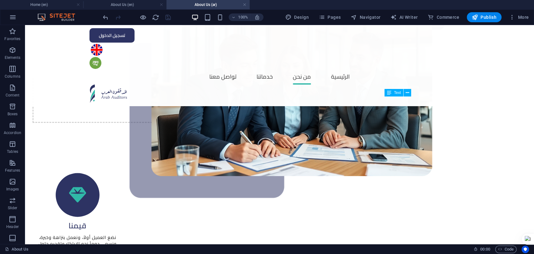
click at [142, 13] on div at bounding box center [137, 17] width 70 height 10
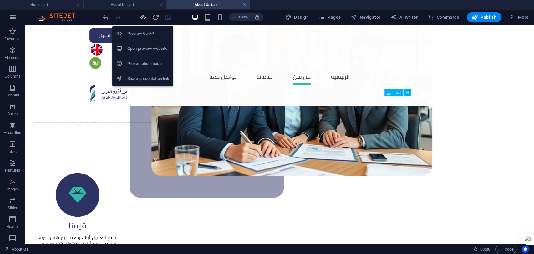
click at [142, 17] on icon "button" at bounding box center [142, 17] width 7 height 7
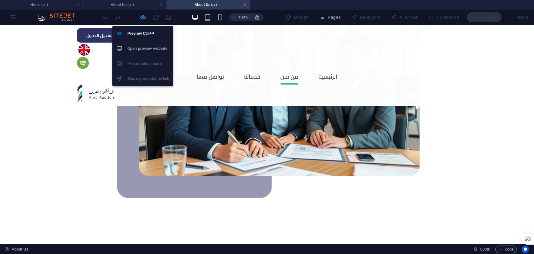
click at [142, 17] on icon "button" at bounding box center [142, 17] width 7 height 7
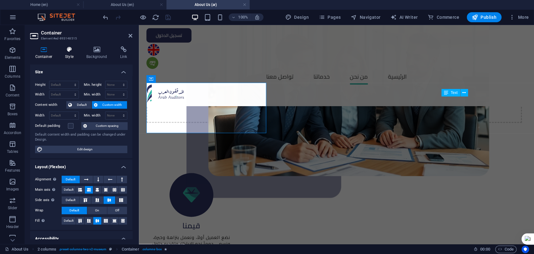
click at [72, 51] on icon at bounding box center [69, 49] width 19 height 6
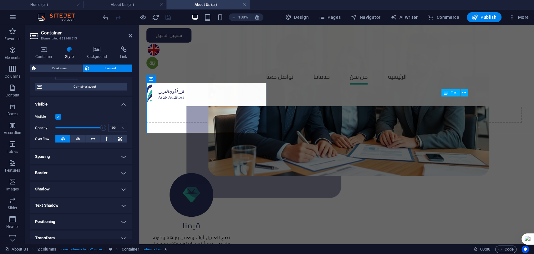
scroll to position [103, 0]
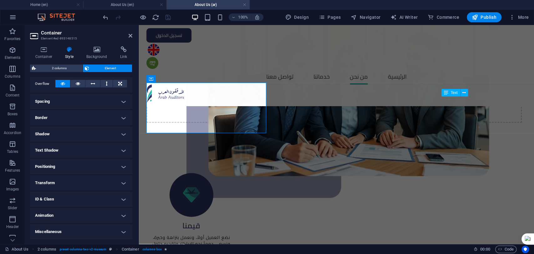
click at [88, 211] on h4 "Animation" at bounding box center [81, 215] width 102 height 15
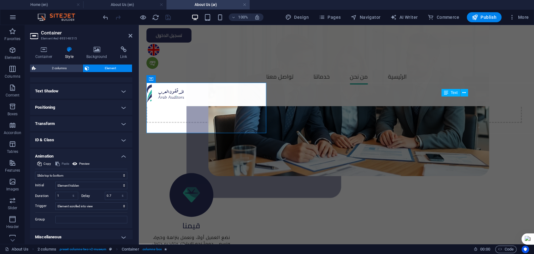
scroll to position [167, 0]
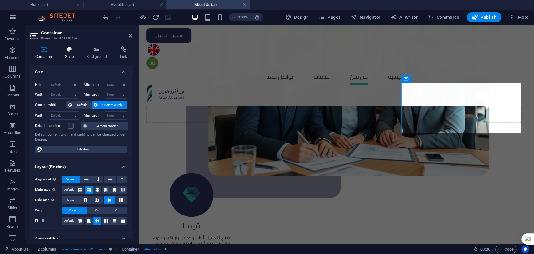
click at [67, 50] on icon at bounding box center [69, 49] width 19 height 6
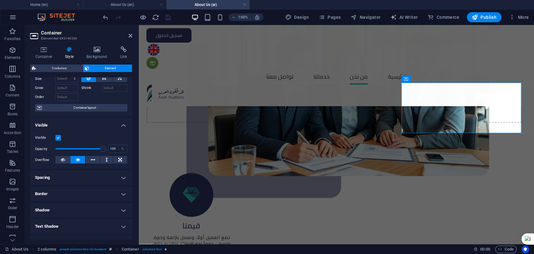
scroll to position [103, 0]
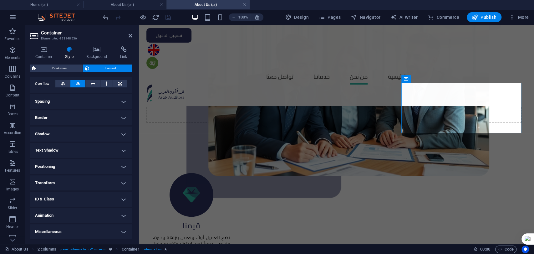
click at [85, 215] on h4 "Animation" at bounding box center [81, 215] width 102 height 15
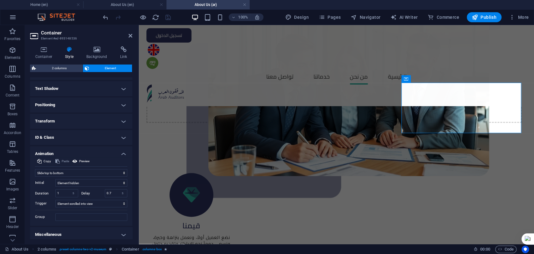
scroll to position [167, 0]
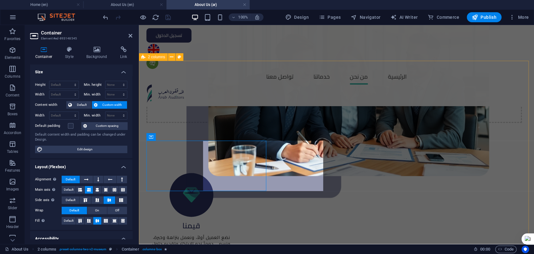
select select "move-left-to-right"
select select "s"
select select "scroll"
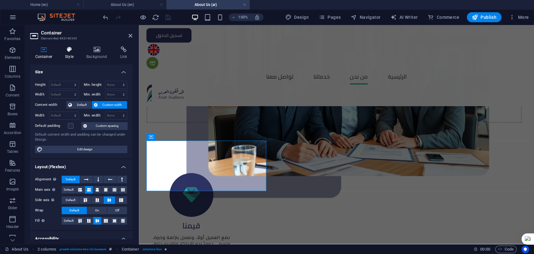
click at [66, 49] on icon at bounding box center [69, 49] width 19 height 6
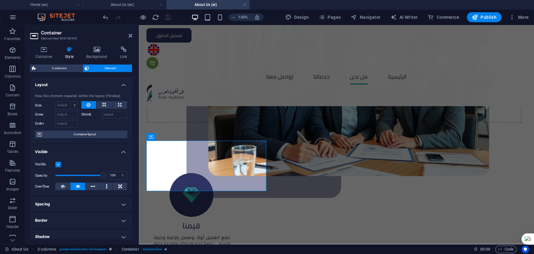
scroll to position [103, 0]
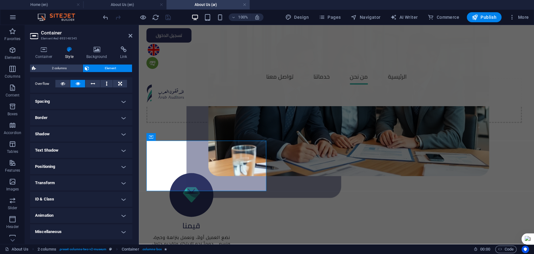
click at [87, 214] on h4 "Animation" at bounding box center [81, 215] width 102 height 15
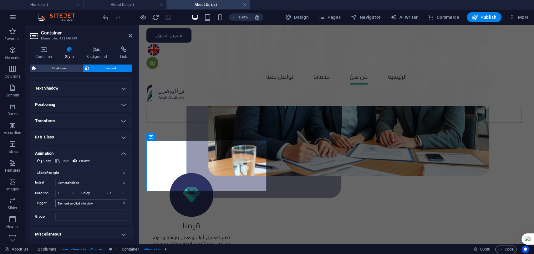
scroll to position [167, 0]
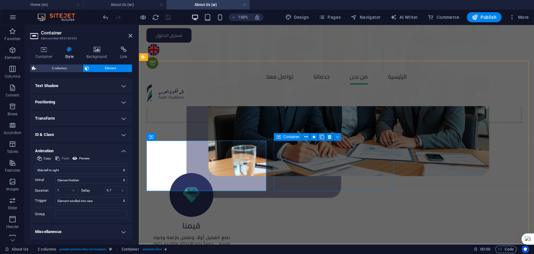
select select "move-right-to-left"
select select "s"
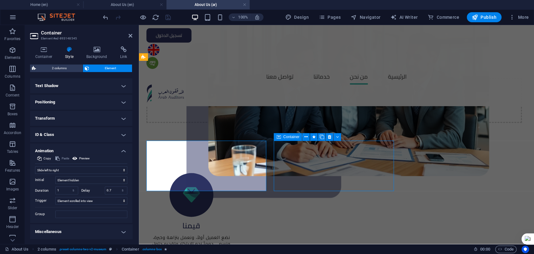
select select "scroll"
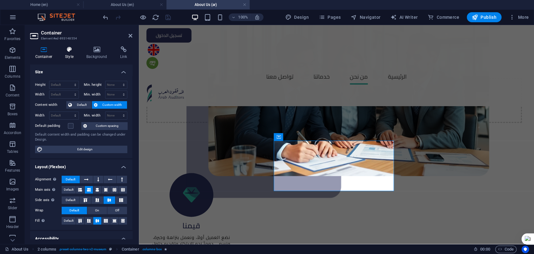
click at [72, 51] on icon at bounding box center [69, 49] width 19 height 6
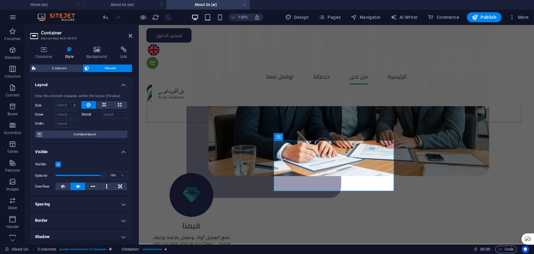
scroll to position [103, 0]
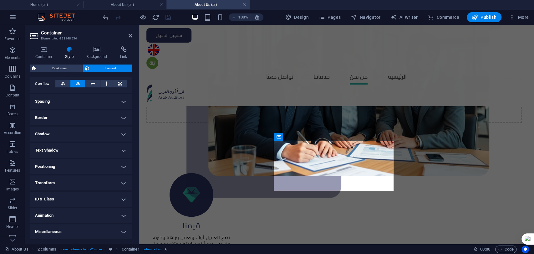
click at [77, 213] on h4 "Animation" at bounding box center [81, 215] width 102 height 15
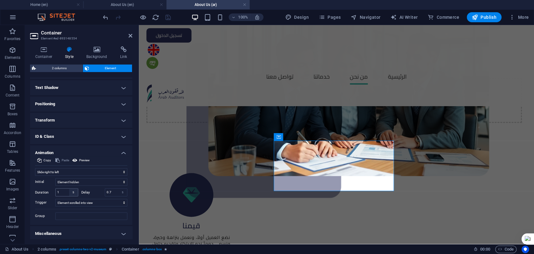
scroll to position [167, 0]
click at [73, 169] on select "Don't animate Show / Hide Slide up/down Zoom in/out Slide left to right Slide r…" at bounding box center [81, 170] width 92 height 8
select select "shrink"
click at [35, 166] on select "Don't animate Show / Hide Slide up/down Zoom in/out Slide left to right Slide r…" at bounding box center [81, 170] width 92 height 8
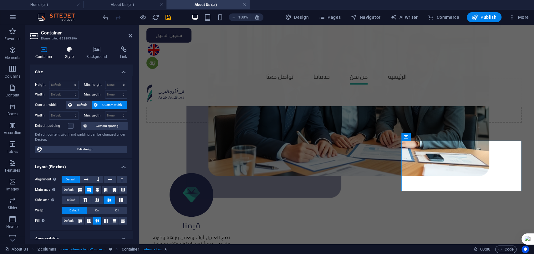
click at [68, 50] on icon at bounding box center [69, 49] width 19 height 6
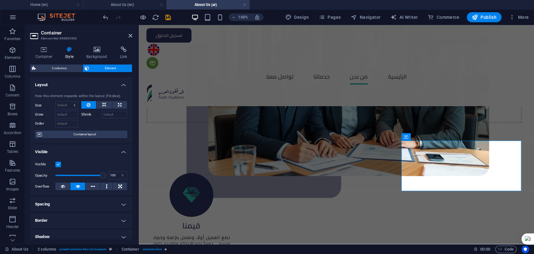
scroll to position [103, 0]
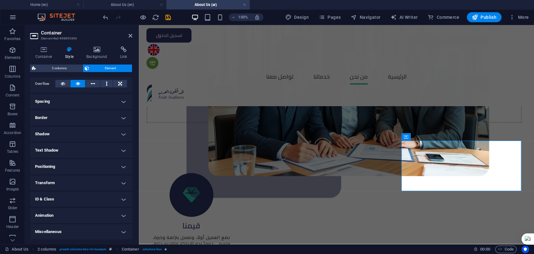
click at [88, 217] on h4 "Animation" at bounding box center [81, 215] width 102 height 15
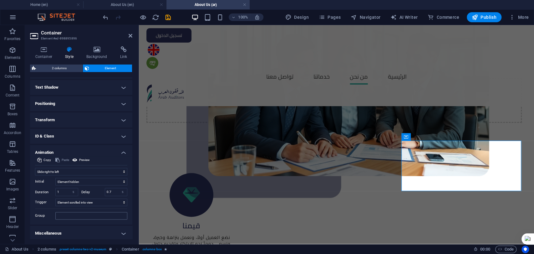
scroll to position [167, 0]
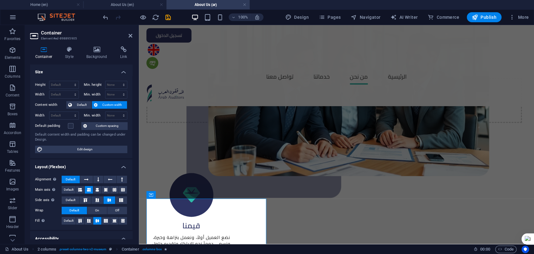
click at [68, 44] on div "Container Style Background Link Size Height Default px rem % vh vw Min. height …" at bounding box center [81, 142] width 112 height 202
click at [69, 56] on h4 "Style" at bounding box center [70, 52] width 21 height 13
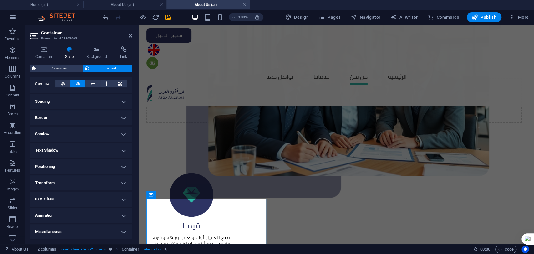
click at [77, 216] on h4 "Animation" at bounding box center [81, 215] width 102 height 15
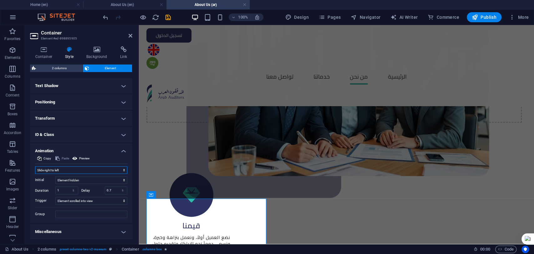
click at [68, 169] on select "Don't animate Show / Hide Slide up/down Zoom in/out Slide left to right Slide r…" at bounding box center [81, 170] width 92 height 8
select select "move-left-to-right"
click at [35, 166] on select "Don't animate Show / Hide Slide up/down Zoom in/out Slide left to right Slide r…" at bounding box center [81, 170] width 92 height 8
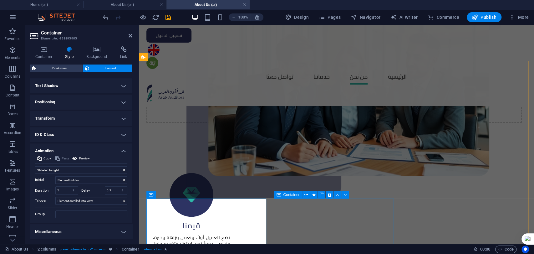
select select "move-right-to-left"
select select "s"
select select "scroll"
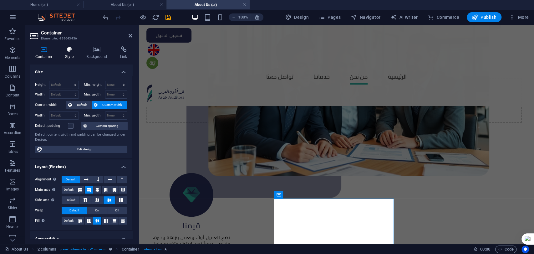
click at [70, 56] on h4 "Style" at bounding box center [70, 52] width 21 height 13
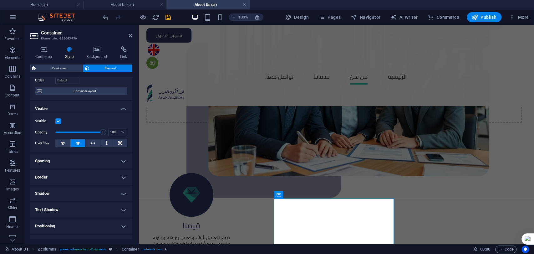
scroll to position [103, 0]
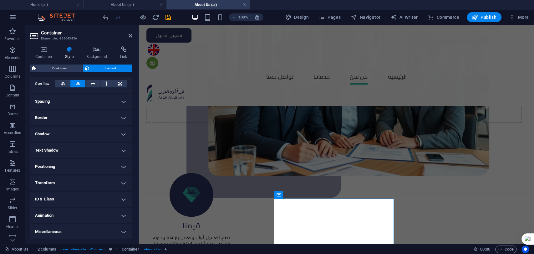
click at [73, 216] on h4 "Animation" at bounding box center [81, 215] width 102 height 15
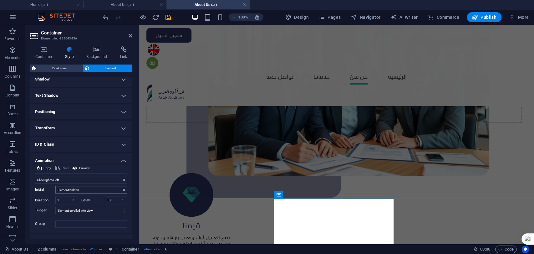
scroll to position [167, 0]
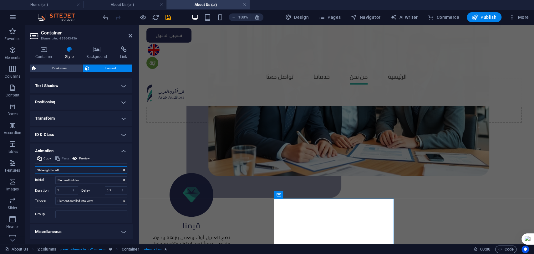
click at [68, 170] on select "Don't animate Show / Hide Slide up/down Zoom in/out Slide left to right Slide r…" at bounding box center [81, 170] width 92 height 8
select select "shrink"
click at [35, 166] on select "Don't animate Show / Hide Slide up/down Zoom in/out Slide left to right Slide r…" at bounding box center [81, 170] width 92 height 8
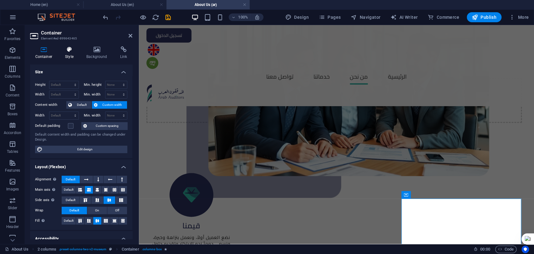
click at [71, 49] on icon at bounding box center [69, 49] width 19 height 6
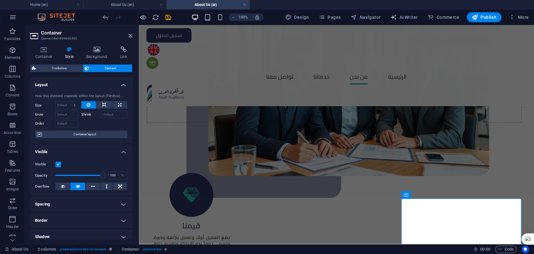
scroll to position [103, 0]
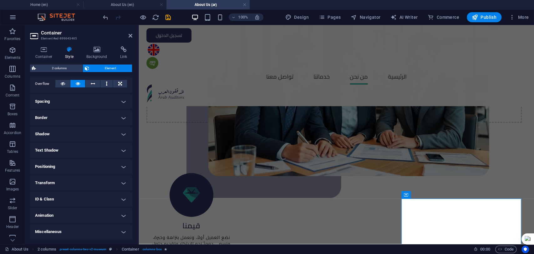
click at [73, 217] on h4 "Animation" at bounding box center [81, 215] width 102 height 15
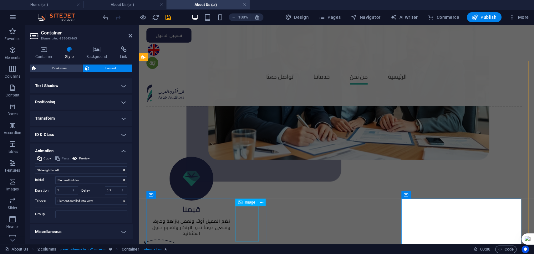
scroll to position [590, 0]
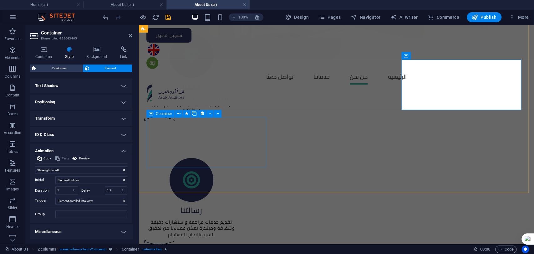
select select "move-right-to-left"
select select "s"
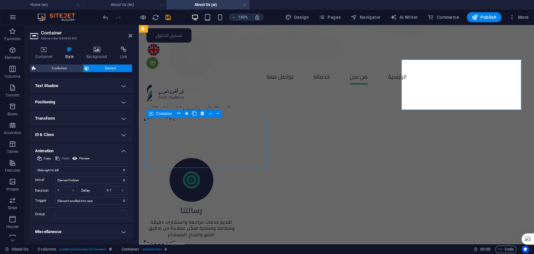
select select "scroll"
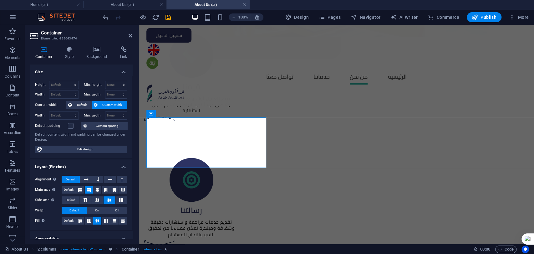
click at [65, 46] on div "Container Style Background Link Size Height Default px rem % vh vw Min. height …" at bounding box center [81, 142] width 112 height 202
click at [66, 53] on h4 "Style" at bounding box center [70, 52] width 21 height 13
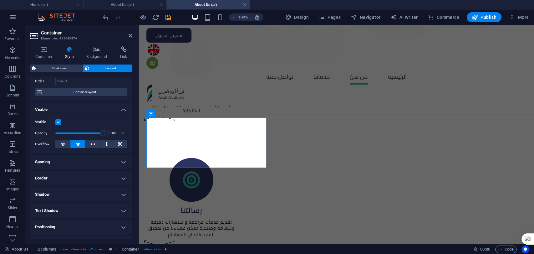
scroll to position [103, 0]
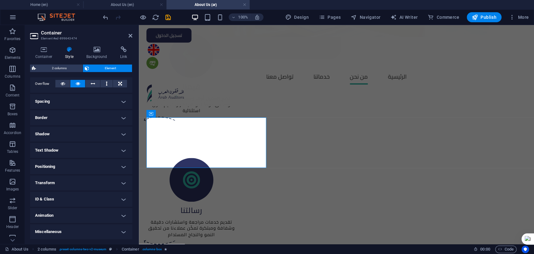
click at [81, 210] on h4 "Animation" at bounding box center [81, 215] width 102 height 15
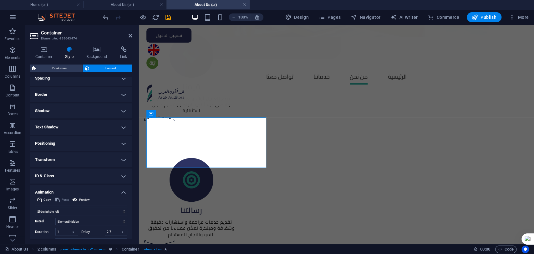
scroll to position [167, 0]
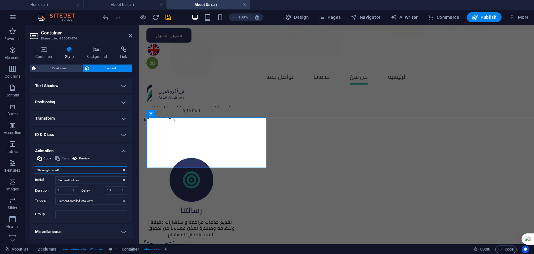
click at [72, 168] on select "Don't animate Show / Hide Slide up/down Zoom in/out Slide left to right Slide r…" at bounding box center [81, 170] width 92 height 8
select select "move-left-to-right"
click at [35, 166] on select "Don't animate Show / Hide Slide up/down Zoom in/out Slide left to right Slide r…" at bounding box center [81, 170] width 92 height 8
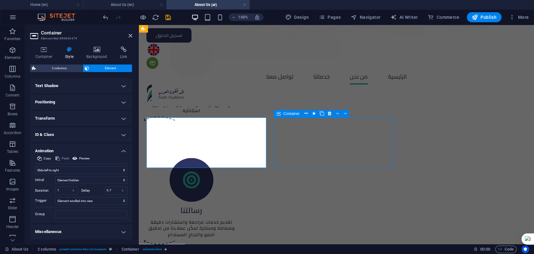
select select "move-right-to-left"
select select "s"
select select "scroll"
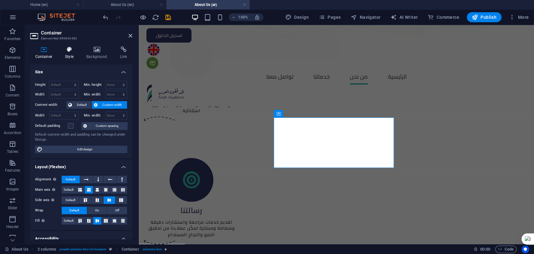
click at [73, 51] on icon at bounding box center [69, 49] width 19 height 6
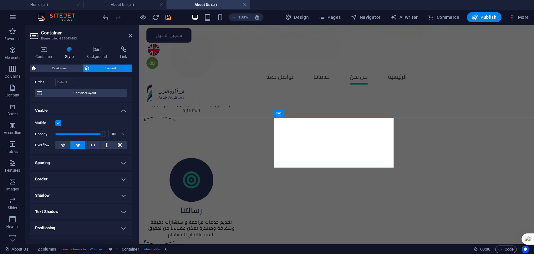
scroll to position [103, 0]
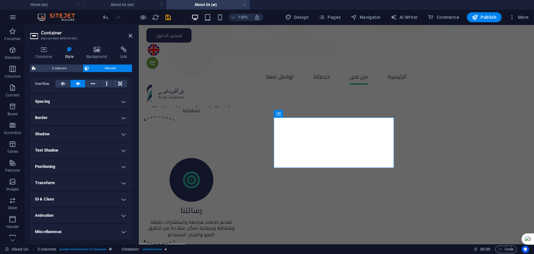
click at [71, 221] on h4 "Animation" at bounding box center [81, 215] width 102 height 15
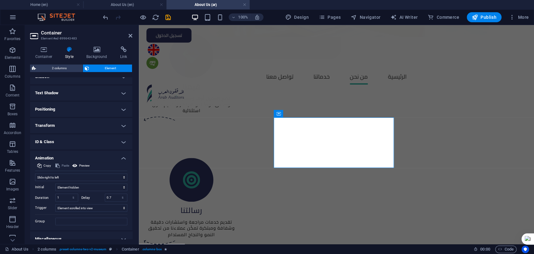
scroll to position [167, 0]
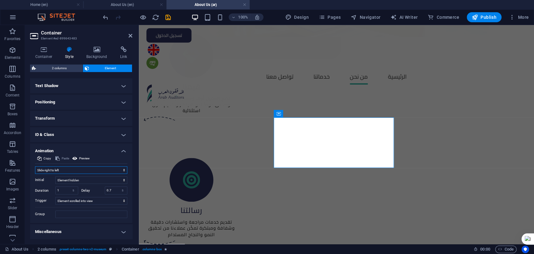
click at [84, 168] on select "Don't animate Show / Hide Slide up/down Zoom in/out Slide left to right Slide r…" at bounding box center [81, 170] width 92 height 8
select select "move-bottom-to-top"
click at [35, 166] on select "Don't animate Show / Hide Slide up/down Zoom in/out Slide left to right Slide r…" at bounding box center [81, 170] width 92 height 8
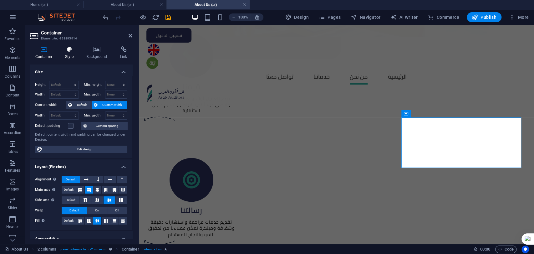
click at [73, 53] on h4 "Style" at bounding box center [70, 52] width 21 height 13
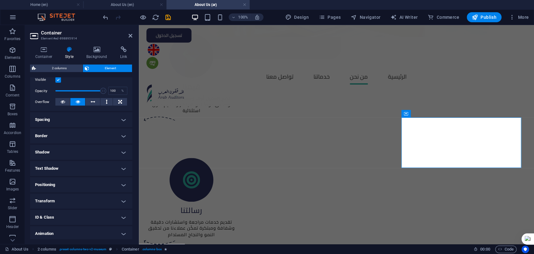
scroll to position [103, 0]
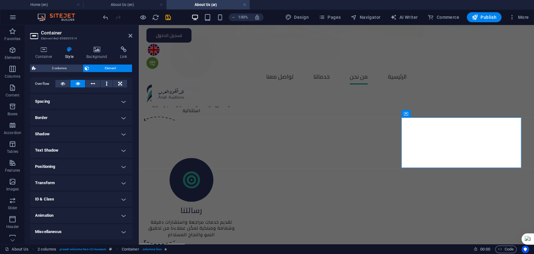
click at [88, 211] on h4 "Animation" at bounding box center [81, 215] width 102 height 15
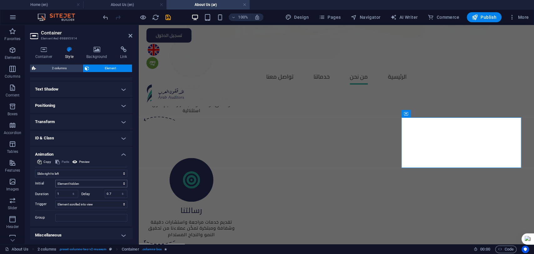
scroll to position [167, 0]
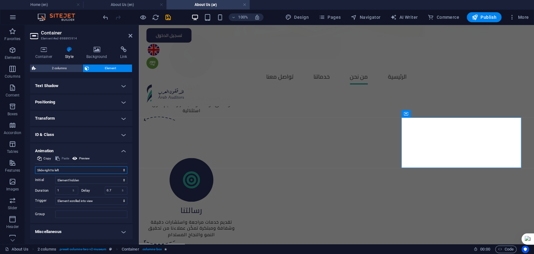
click at [77, 167] on select "Don't animate Show / Hide Slide up/down Zoom in/out Slide left to right Slide r…" at bounding box center [81, 170] width 92 height 8
click at [35, 166] on select "Don't animate Show / Hide Slide up/down Zoom in/out Slide left to right Slide r…" at bounding box center [81, 170] width 92 height 8
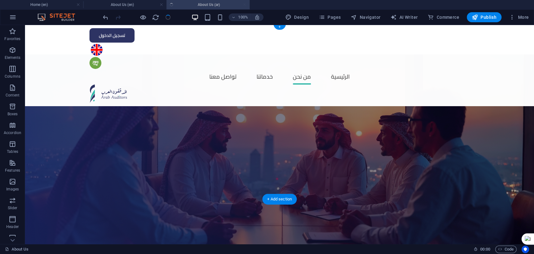
scroll to position [0, 0]
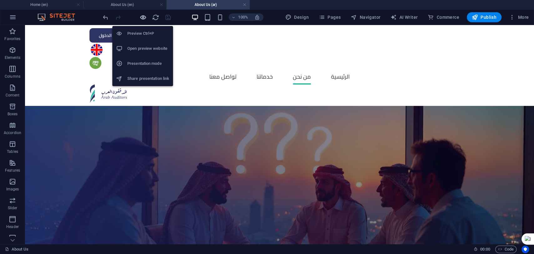
click at [141, 16] on icon "button" at bounding box center [142, 17] width 7 height 7
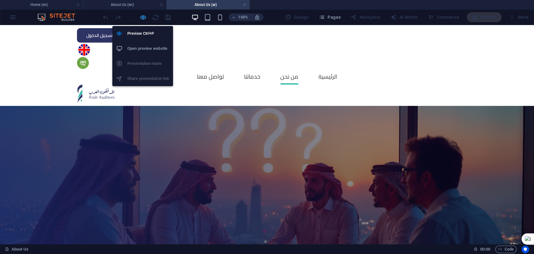
click at [145, 17] on icon "button" at bounding box center [142, 17] width 7 height 7
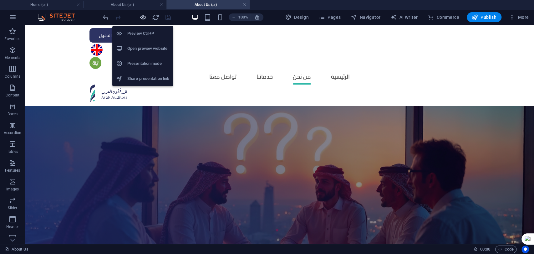
click at [142, 18] on icon "button" at bounding box center [142, 17] width 7 height 7
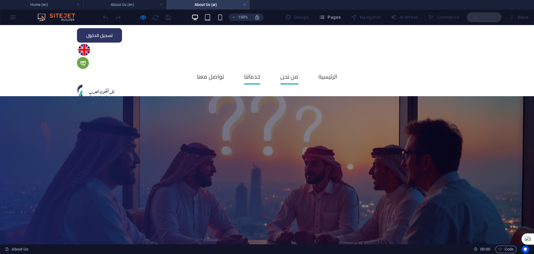
click at [260, 69] on link "خدماتنا" at bounding box center [252, 77] width 16 height 16
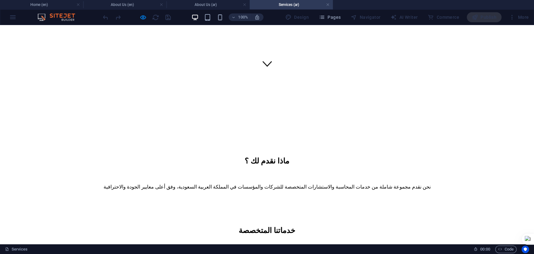
scroll to position [174, 0]
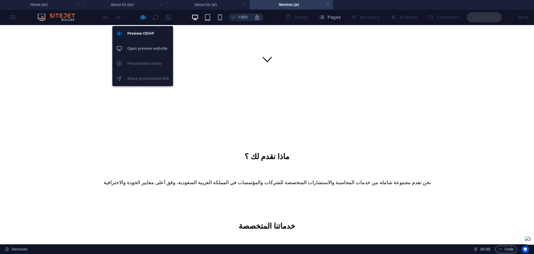
drag, startPoint x: 145, startPoint y: 16, endPoint x: 175, endPoint y: 46, distance: 42.5
click at [145, 16] on icon "button" at bounding box center [142, 17] width 7 height 7
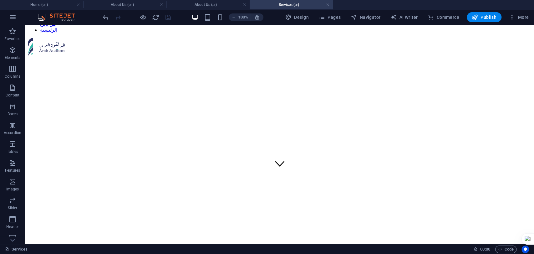
scroll to position [0, 0]
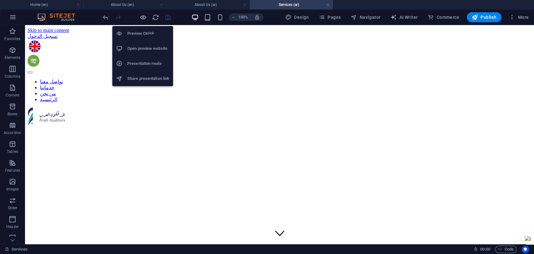
drag, startPoint x: 144, startPoint y: 17, endPoint x: 75, endPoint y: 12, distance: 69.0
click at [144, 17] on icon "button" at bounding box center [142, 17] width 7 height 7
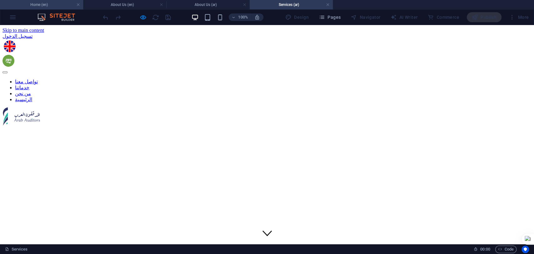
click at [50, 8] on h4 "Home (en)" at bounding box center [41, 4] width 83 height 7
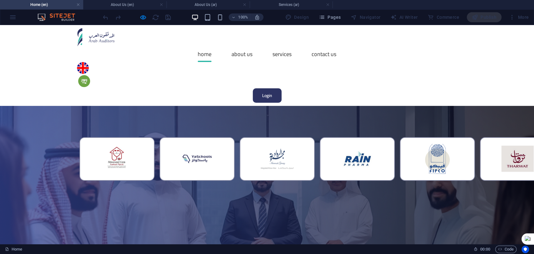
click at [50, 8] on h4 "Home (en)" at bounding box center [41, 4] width 83 height 7
click at [276, 46] on link "Services" at bounding box center [281, 54] width 19 height 16
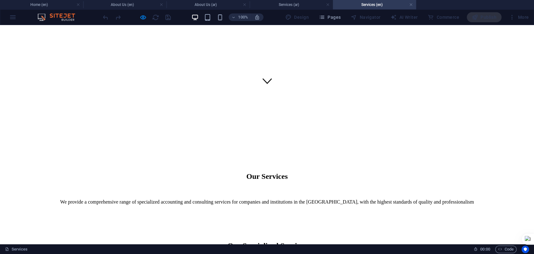
scroll to position [174, 0]
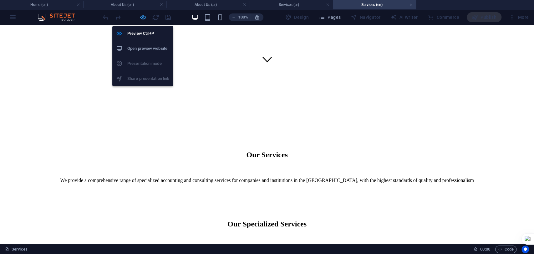
click at [143, 14] on icon "button" at bounding box center [142, 17] width 7 height 7
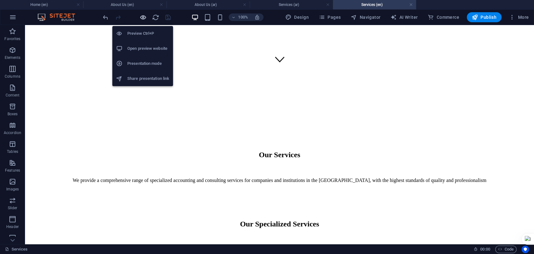
click at [143, 14] on icon "button" at bounding box center [142, 17] width 7 height 7
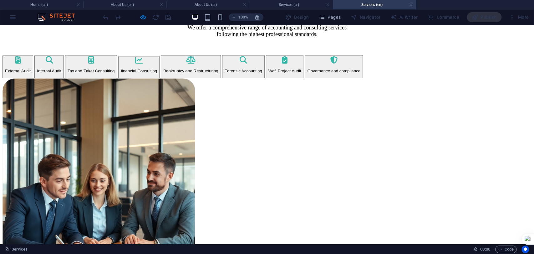
scroll to position [301, 0]
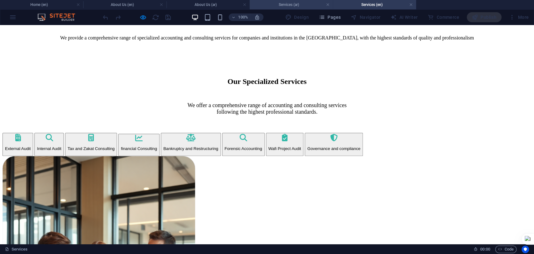
click at [276, 5] on h4 "Services (ar)" at bounding box center [291, 4] width 83 height 7
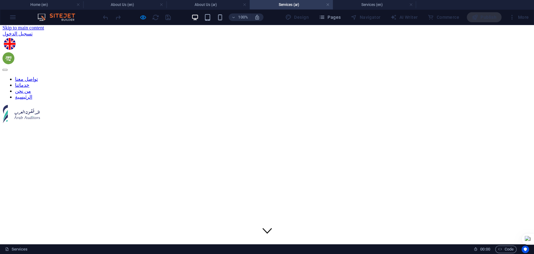
scroll to position [0, 0]
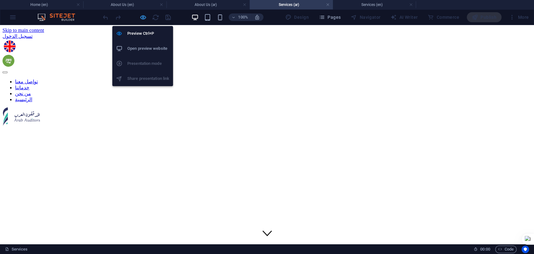
click at [143, 17] on icon "button" at bounding box center [142, 17] width 7 height 7
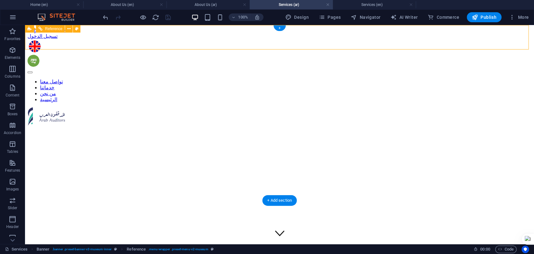
click at [155, 55] on figure at bounding box center [278, 61] width 501 height 13
click at [151, 55] on figure at bounding box center [278, 61] width 501 height 13
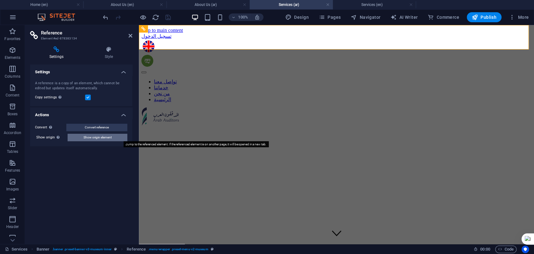
click at [97, 137] on span "Show origin element" at bounding box center [97, 138] width 28 height 8
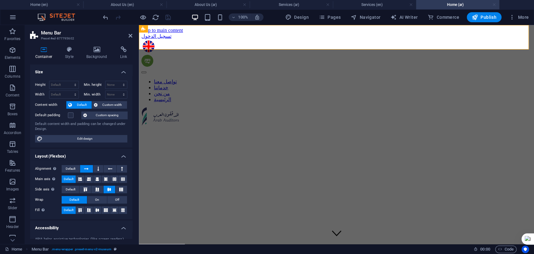
drag, startPoint x: 250, startPoint y: 57, endPoint x: 494, endPoint y: 4, distance: 250.3
click at [494, 4] on link at bounding box center [494, 5] width 4 height 6
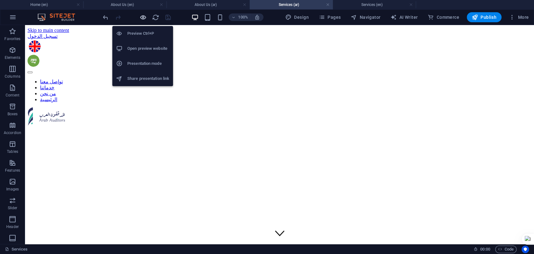
click at [140, 19] on icon "button" at bounding box center [142, 17] width 7 height 7
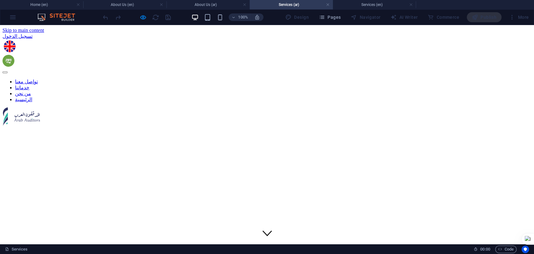
click at [31, 91] on link "من نحن" at bounding box center [23, 93] width 16 height 5
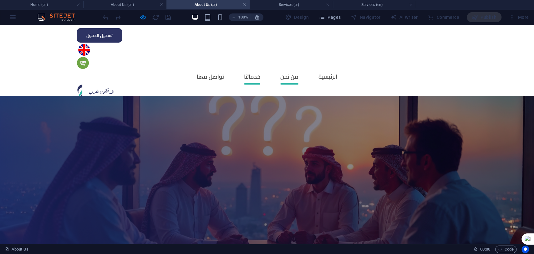
click at [260, 69] on link "خدماتنا" at bounding box center [252, 77] width 16 height 16
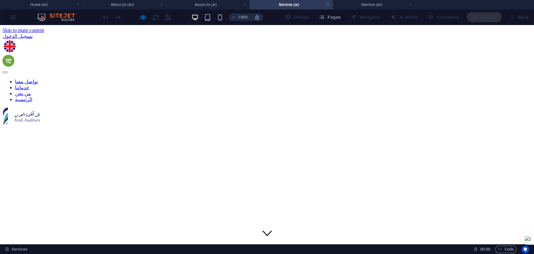
click at [38, 79] on link "تواصل معنا" at bounding box center [26, 81] width 23 height 5
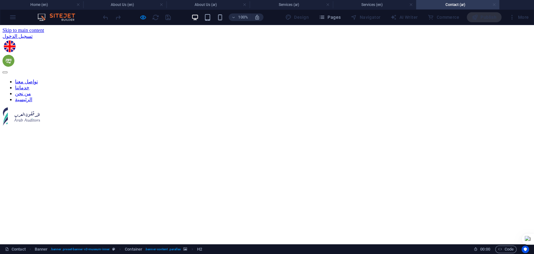
click at [495, 5] on link at bounding box center [494, 5] width 4 height 6
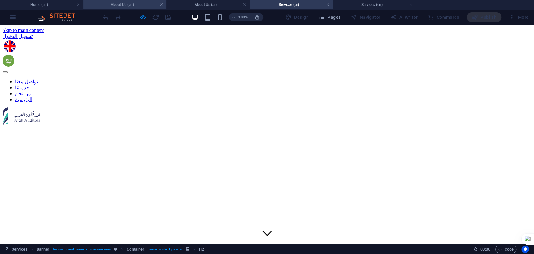
click at [121, 8] on h4 "About Us (en)" at bounding box center [124, 4] width 83 height 7
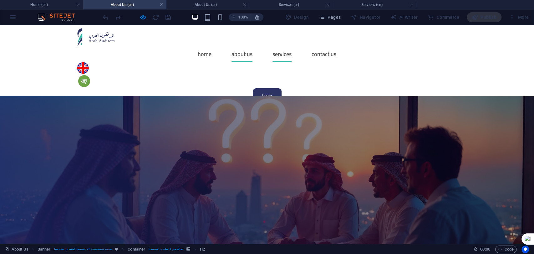
click at [272, 46] on link "Services" at bounding box center [281, 54] width 19 height 16
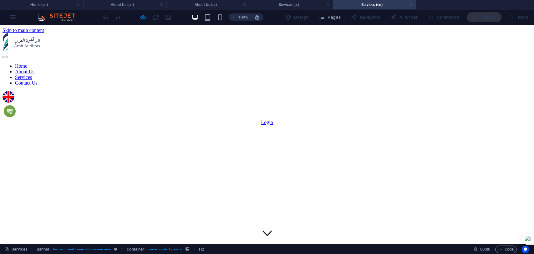
click at [38, 80] on link "Contact Us" at bounding box center [26, 82] width 23 height 5
click at [270, 63] on nav "Home About Us Services Contact Us" at bounding box center [267, 74] width 529 height 23
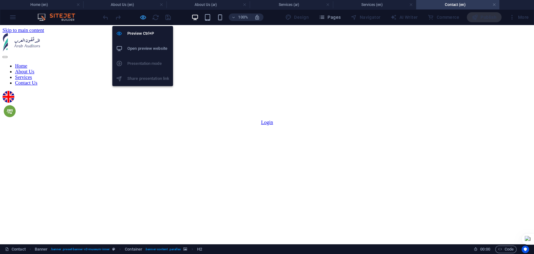
click at [143, 16] on icon "button" at bounding box center [142, 17] width 7 height 7
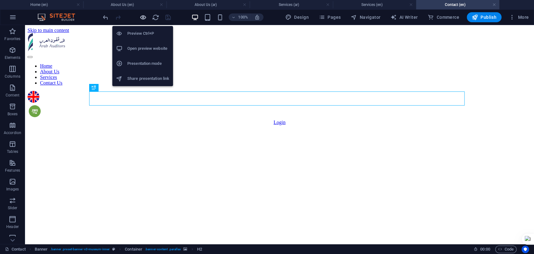
click at [144, 16] on icon "button" at bounding box center [142, 17] width 7 height 7
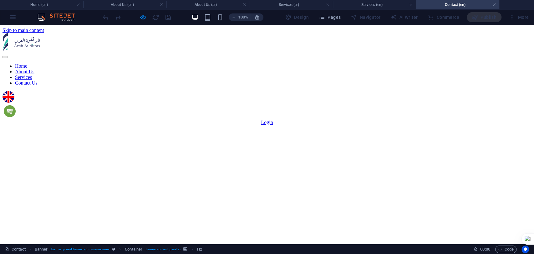
click at [34, 69] on link "About Us" at bounding box center [24, 71] width 19 height 5
click at [0, 0] on link "Contact Us" at bounding box center [0, 0] width 0 height 0
click at [32, 74] on link "Services" at bounding box center [23, 76] width 17 height 5
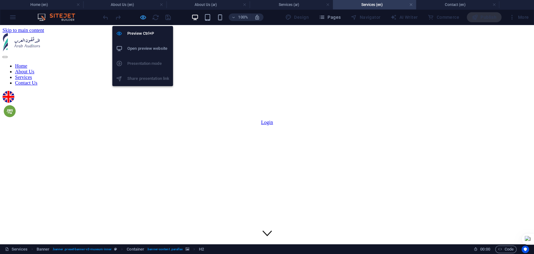
click at [143, 16] on icon "button" at bounding box center [142, 17] width 7 height 7
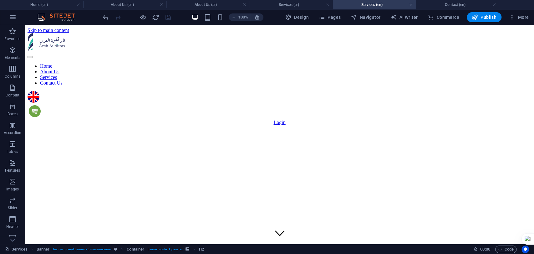
click at [69, 115] on figure at bounding box center [280, 115] width 504 height 0
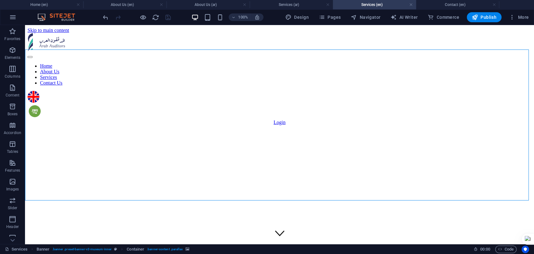
click at [57, 115] on figure at bounding box center [280, 115] width 504 height 0
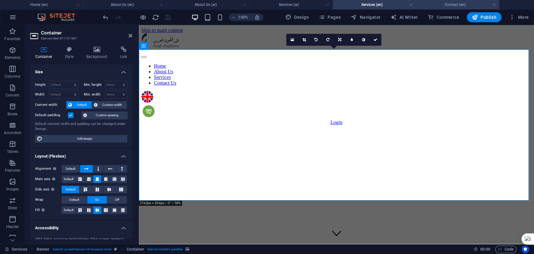
click at [452, 3] on h4 "Contact (en)" at bounding box center [457, 4] width 83 height 7
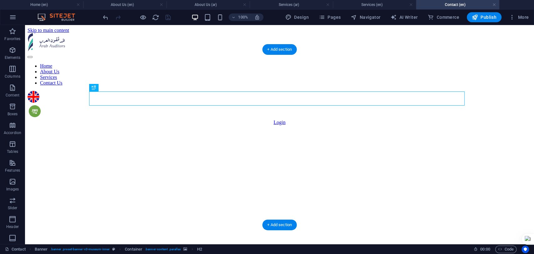
click at [43, 125] on figure at bounding box center [280, 125] width 504 height 0
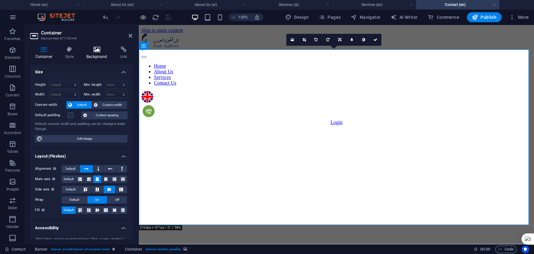
click at [95, 48] on icon at bounding box center [96, 49] width 31 height 6
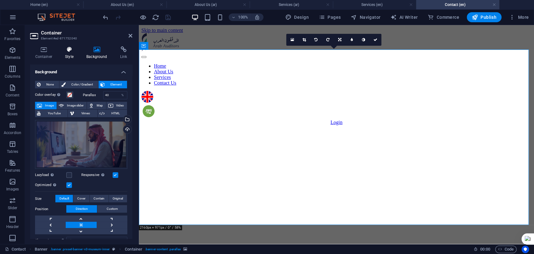
click at [74, 51] on icon at bounding box center [69, 49] width 19 height 6
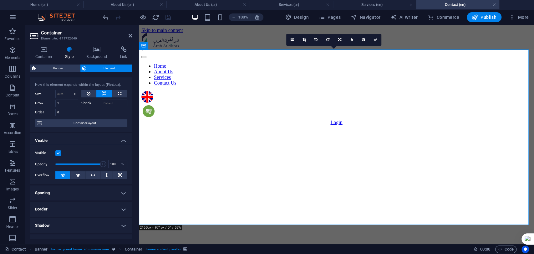
scroll to position [35, 0]
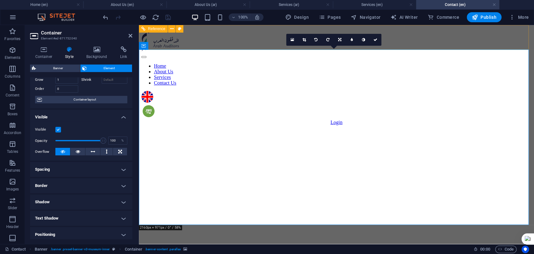
click at [181, 63] on nav "Home About Us Services Contact Us" at bounding box center [336, 74] width 390 height 23
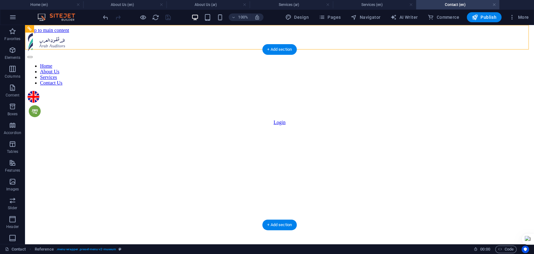
click at [43, 115] on figure at bounding box center [280, 115] width 504 height 0
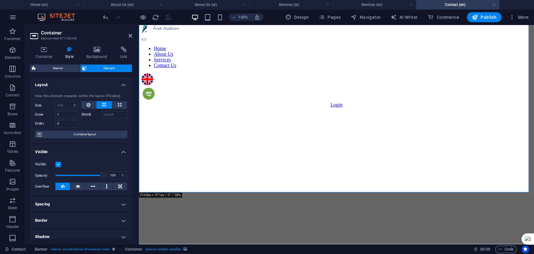
scroll to position [0, 0]
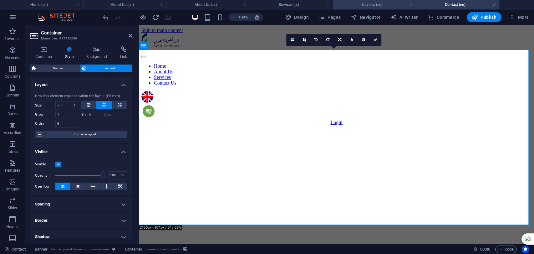
click at [376, 5] on h4 "Services (en)" at bounding box center [374, 4] width 83 height 7
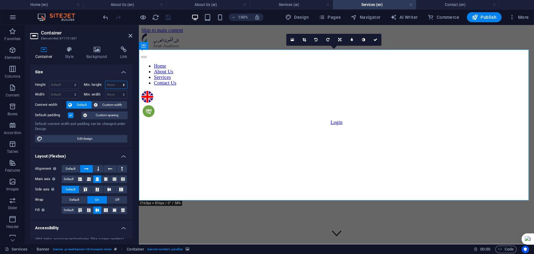
click at [113, 84] on select "None px rem % vh vw" at bounding box center [116, 85] width 22 height 8
select select "px"
click at [117, 81] on select "None px rem % vh vw" at bounding box center [116, 85] width 22 height 8
type input "971"
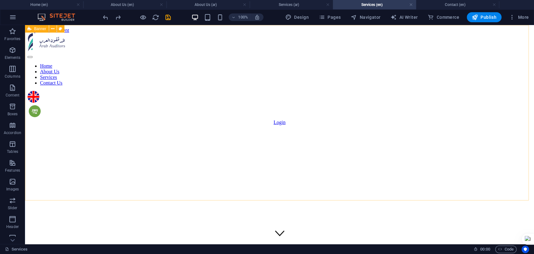
click at [28, 28] on icon at bounding box center [30, 29] width 4 height 8
select select "px"
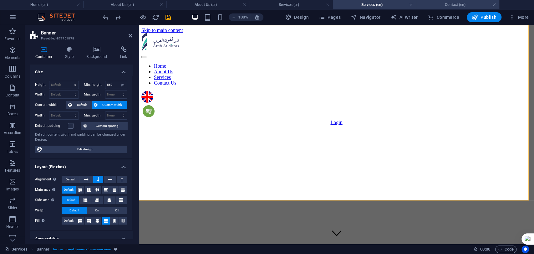
click at [446, 3] on h4 "Contact (en)" at bounding box center [457, 4] width 83 height 7
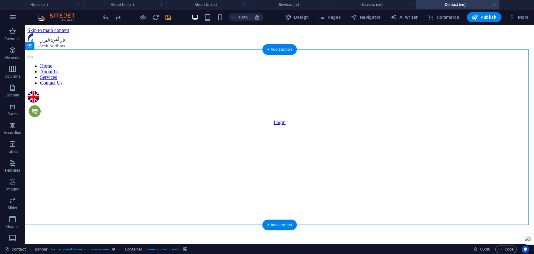
click at [61, 115] on figure at bounding box center [280, 115] width 504 height 0
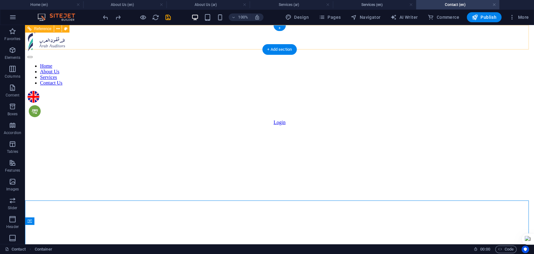
click at [85, 34] on div "Home About Us Services Contact Us Login" at bounding box center [280, 79] width 504 height 92
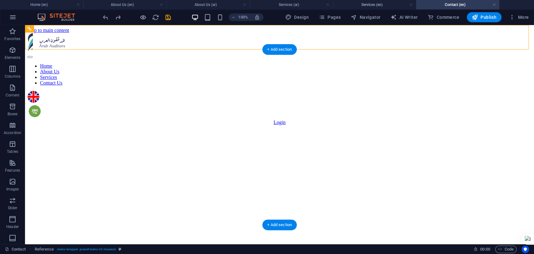
click at [46, 115] on figure at bounding box center [280, 115] width 504 height 0
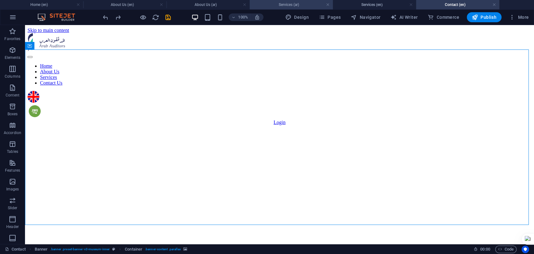
click at [289, 6] on h4 "Services (ar)" at bounding box center [291, 4] width 83 height 7
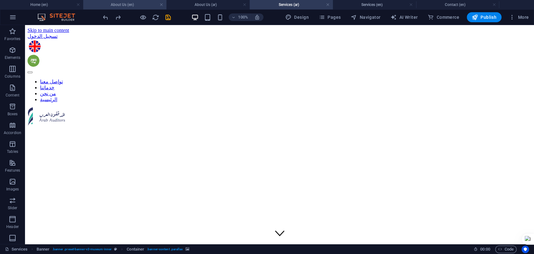
click at [131, 5] on h4 "About Us (en)" at bounding box center [124, 4] width 83 height 7
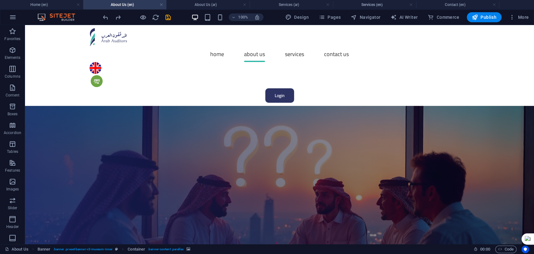
click at [48, 106] on figure at bounding box center [279, 215] width 509 height 219
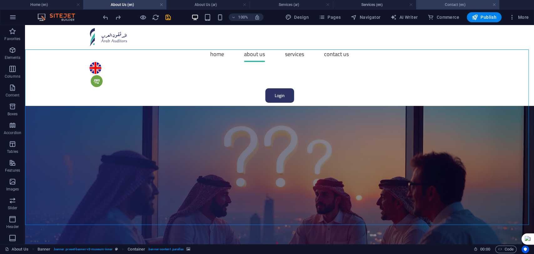
click at [443, 1] on li "Contact (en)" at bounding box center [457, 4] width 83 height 9
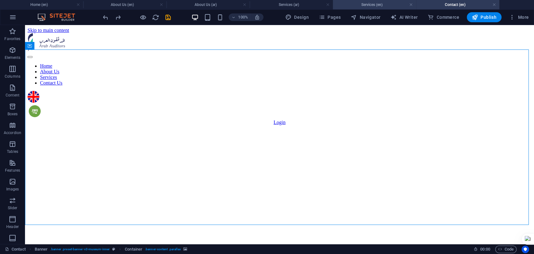
click at [360, 4] on h4 "Services (en)" at bounding box center [374, 4] width 83 height 7
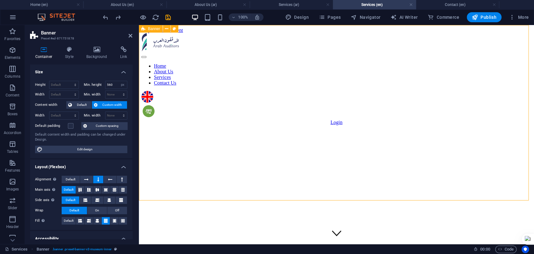
click at [143, 28] on icon at bounding box center [143, 29] width 4 height 8
click at [113, 84] on input "560" at bounding box center [116, 85] width 22 height 8
type input "5"
type input "700"
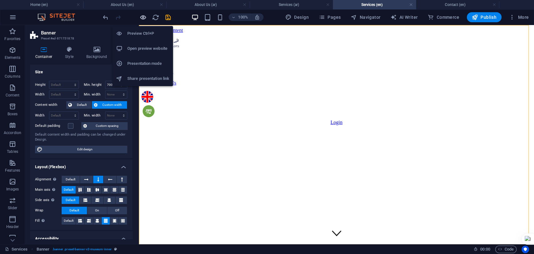
drag, startPoint x: 140, startPoint y: 17, endPoint x: 225, endPoint y: 68, distance: 99.8
click at [140, 17] on icon "button" at bounding box center [142, 17] width 7 height 7
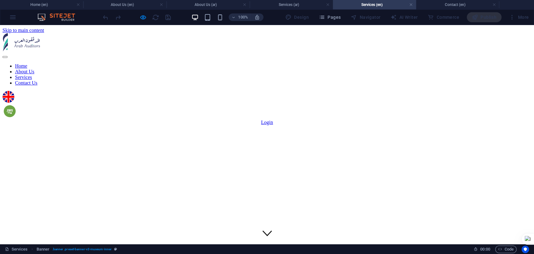
click at [143, 13] on div at bounding box center [137, 17] width 70 height 10
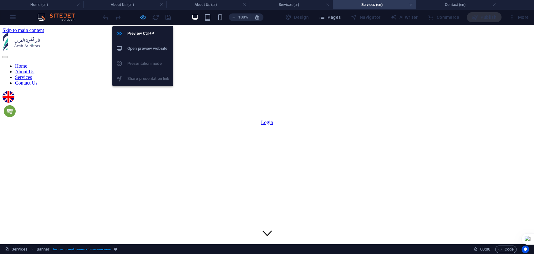
click at [143, 16] on icon "button" at bounding box center [142, 17] width 7 height 7
select select "px"
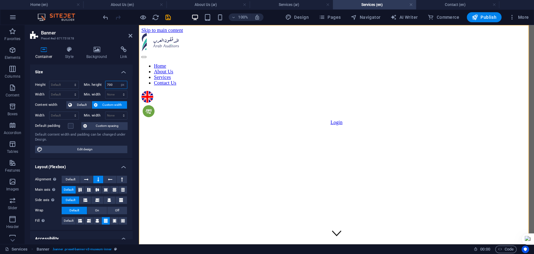
click at [113, 83] on input "700" at bounding box center [116, 85] width 22 height 8
type input "600"
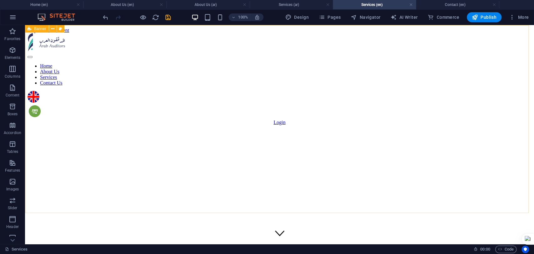
click at [28, 26] on icon at bounding box center [30, 29] width 4 height 8
select select "px"
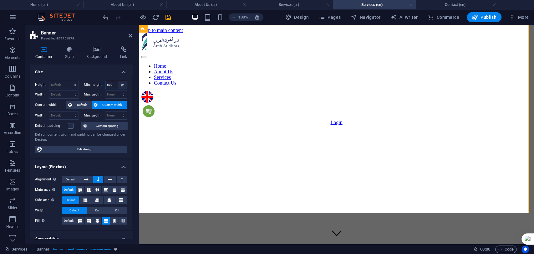
click at [118, 81] on select "None px rem % vh vw" at bounding box center [122, 85] width 9 height 8
click at [115, 83] on input "600" at bounding box center [116, 85] width 22 height 8
type input "620"
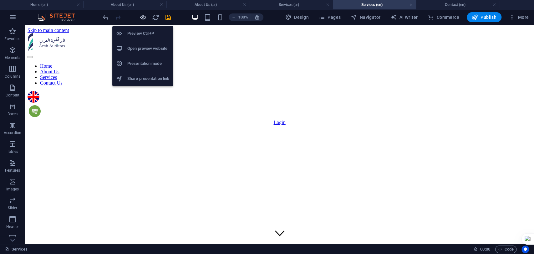
click at [143, 14] on icon "button" at bounding box center [142, 17] width 7 height 7
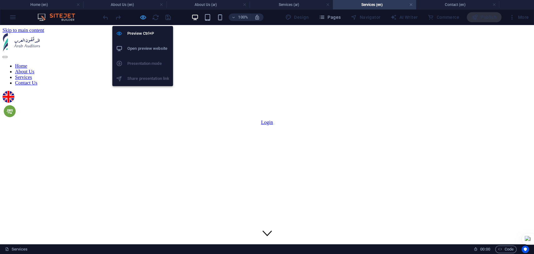
click at [143, 14] on icon "button" at bounding box center [142, 17] width 7 height 7
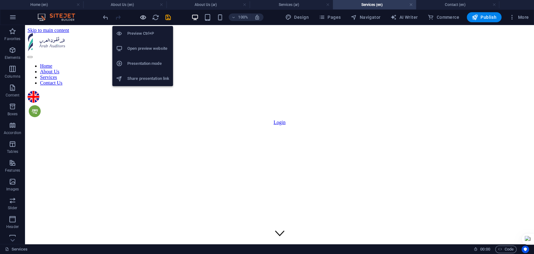
click at [143, 14] on icon "button" at bounding box center [142, 17] width 7 height 7
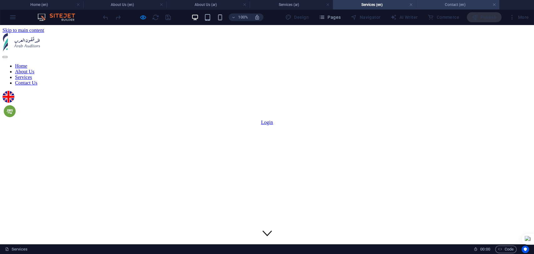
click at [450, 7] on h4 "Contact (en)" at bounding box center [457, 4] width 83 height 7
click at [375, 3] on h4 "Services (en)" at bounding box center [374, 4] width 83 height 7
click at [430, 5] on h4 "Contact (en)" at bounding box center [457, 4] width 83 height 7
click at [361, 1] on h4 "Services (en)" at bounding box center [374, 4] width 83 height 7
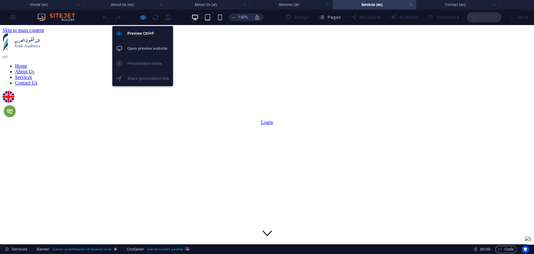
click at [140, 16] on icon "button" at bounding box center [142, 17] width 7 height 7
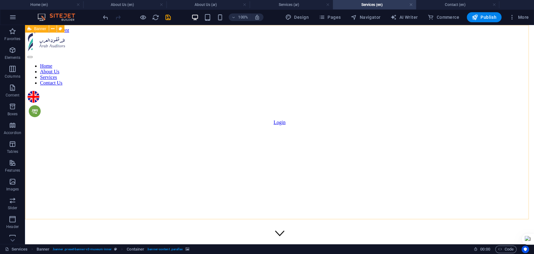
click at [28, 30] on icon at bounding box center [30, 29] width 4 height 8
select select "px"
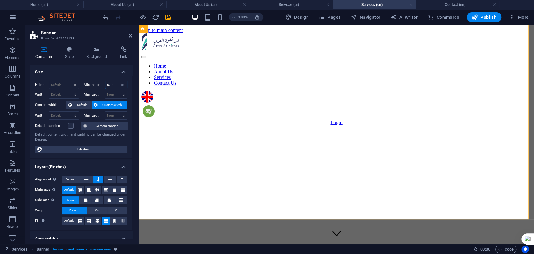
click at [112, 83] on input "620" at bounding box center [116, 85] width 22 height 8
type input "650"
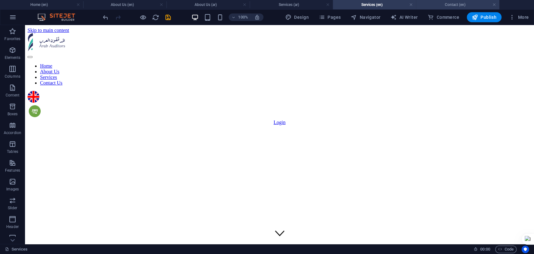
click at [437, 5] on h4 "Contact (en)" at bounding box center [457, 4] width 83 height 7
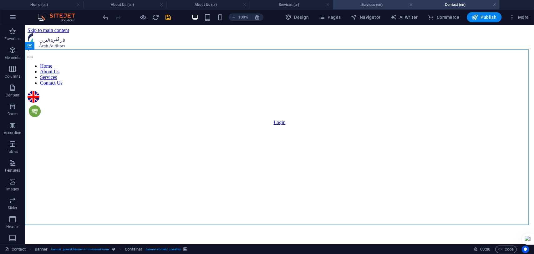
click at [375, 1] on h4 "Services (en)" at bounding box center [374, 4] width 83 height 7
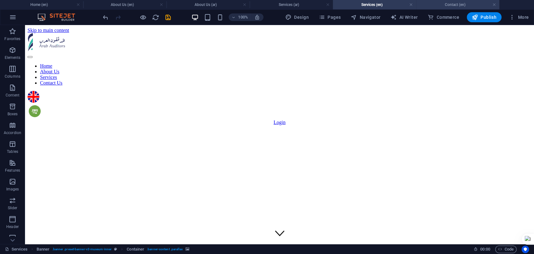
click at [428, 2] on h4 "Contact (en)" at bounding box center [457, 4] width 83 height 7
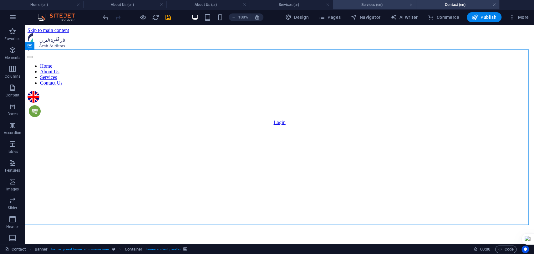
click at [383, 5] on h4 "Services (en)" at bounding box center [374, 4] width 83 height 7
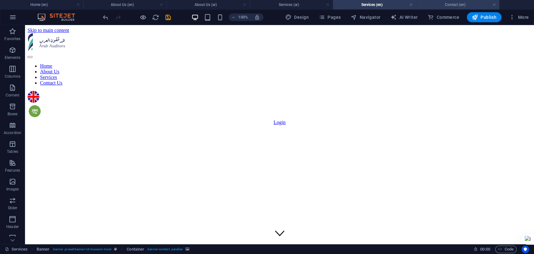
click at [445, 7] on h4 "Contact (en)" at bounding box center [457, 4] width 83 height 7
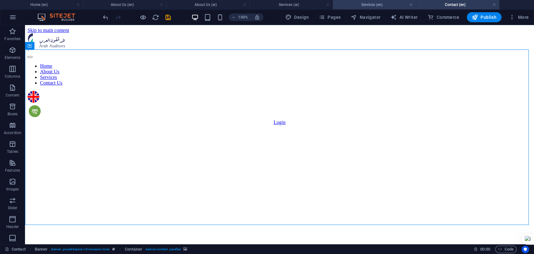
click at [379, 7] on h4 "Services (en)" at bounding box center [374, 4] width 83 height 7
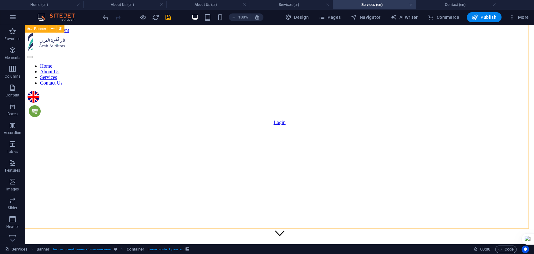
click at [28, 28] on icon at bounding box center [30, 29] width 4 height 8
select select "px"
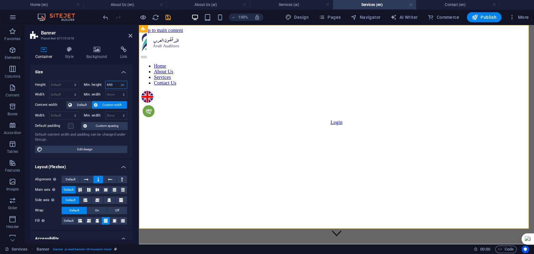
click at [114, 84] on input "650" at bounding box center [116, 85] width 22 height 8
type input "630"
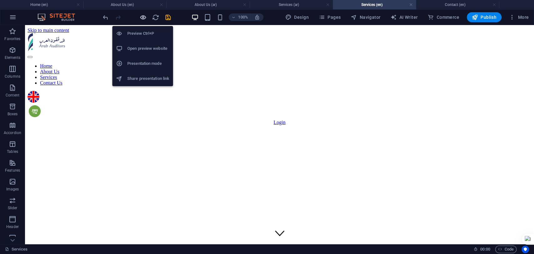
click at [140, 17] on icon "button" at bounding box center [142, 17] width 7 height 7
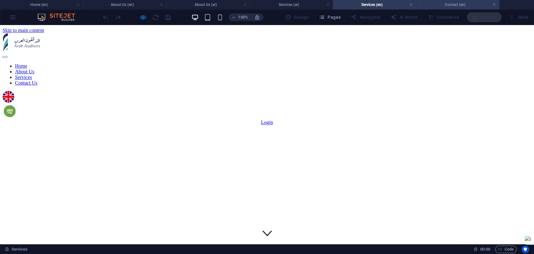
click at [448, 4] on h4 "Contact (en)" at bounding box center [457, 4] width 83 height 7
click at [363, 3] on h4 "Services (en)" at bounding box center [374, 4] width 83 height 7
click at [432, 2] on h4 "Contact (en)" at bounding box center [457, 4] width 83 height 7
click at [385, 3] on h4 "Services (en)" at bounding box center [374, 4] width 83 height 7
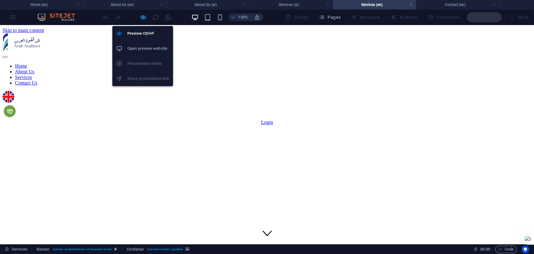
click at [140, 17] on icon "button" at bounding box center [142, 17] width 7 height 7
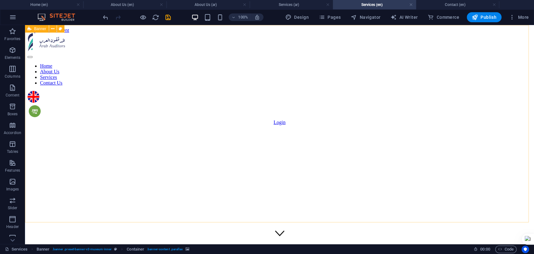
click at [30, 30] on icon at bounding box center [30, 29] width 4 height 8
select select "px"
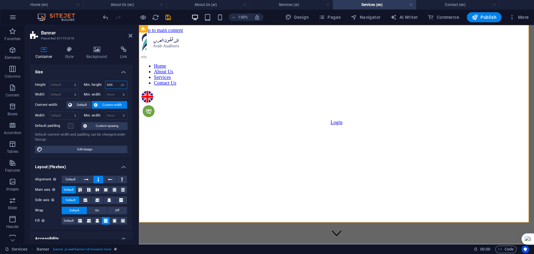
click at [115, 83] on input "630" at bounding box center [116, 85] width 22 height 8
type input "640"
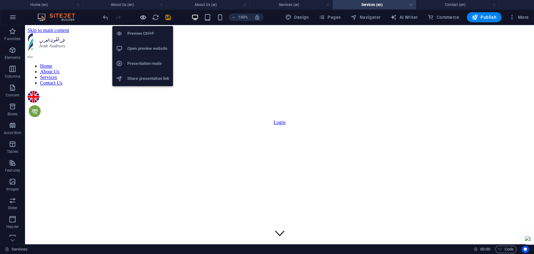
drag, startPoint x: 143, startPoint y: 19, endPoint x: 201, endPoint y: 9, distance: 59.6
click at [143, 19] on icon "button" at bounding box center [142, 17] width 7 height 7
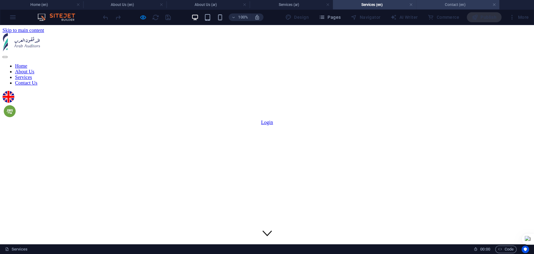
click at [434, 1] on li "Contact (en)" at bounding box center [457, 4] width 83 height 9
click at [377, 3] on h4 "Services (en)" at bounding box center [374, 4] width 83 height 7
click at [442, 4] on h4 "Contact (en)" at bounding box center [457, 4] width 83 height 7
click at [373, 7] on h4 "Services (en)" at bounding box center [374, 4] width 83 height 7
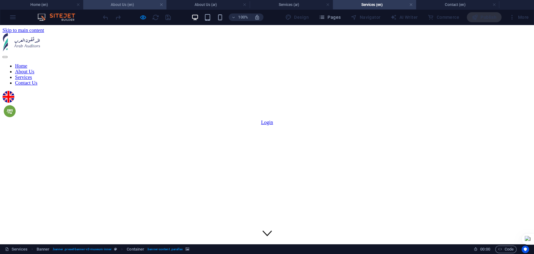
click at [120, 6] on h4 "About Us (en)" at bounding box center [124, 4] width 83 height 7
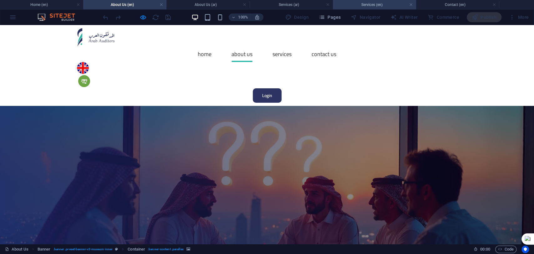
click at [366, 2] on h4 "Services (en)" at bounding box center [374, 4] width 83 height 7
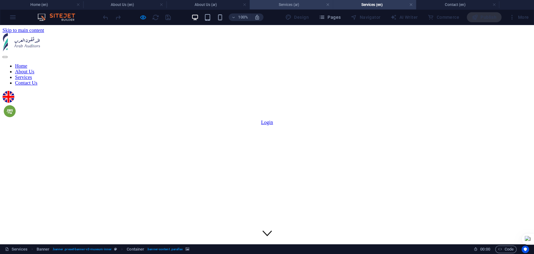
click at [294, 3] on h4 "Services (ar)" at bounding box center [291, 4] width 83 height 7
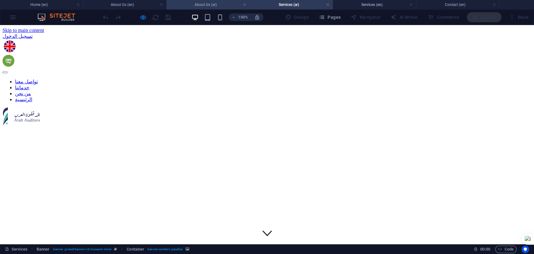
click at [206, 6] on h4 "About Us (ar)" at bounding box center [207, 4] width 83 height 7
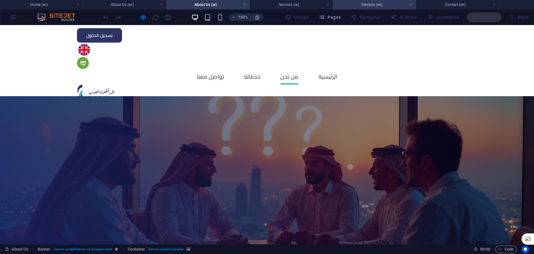
click at [367, 6] on h4 "Services (en)" at bounding box center [374, 4] width 83 height 7
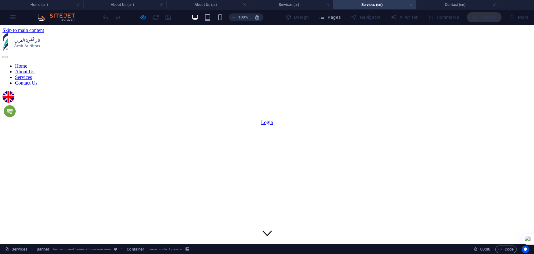
click at [273, 119] on link "Login" at bounding box center [267, 121] width 12 height 5
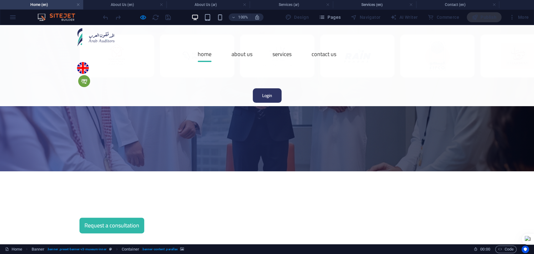
scroll to position [104, 0]
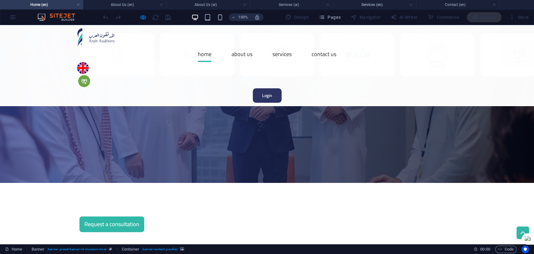
click at [139, 18] on div at bounding box center [137, 17] width 70 height 10
click at [138, 13] on div at bounding box center [137, 17] width 70 height 10
click at [140, 18] on div at bounding box center [137, 17] width 70 height 10
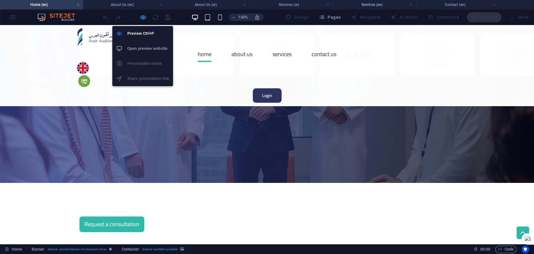
click at [141, 16] on icon "button" at bounding box center [142, 17] width 7 height 7
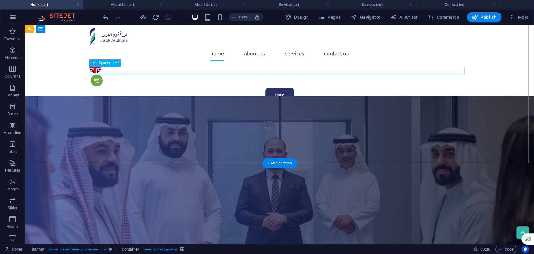
scroll to position [0, 0]
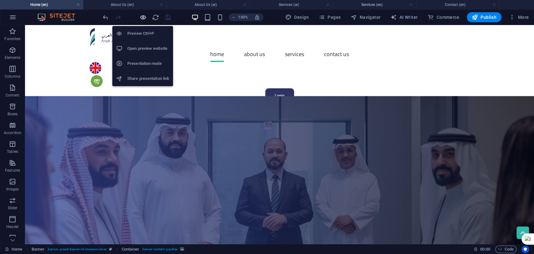
click at [141, 16] on icon "button" at bounding box center [142, 17] width 7 height 7
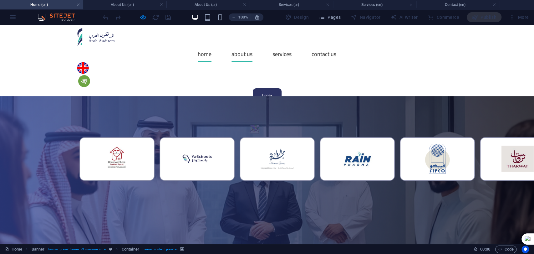
click at [231, 46] on link "About Us" at bounding box center [241, 54] width 21 height 16
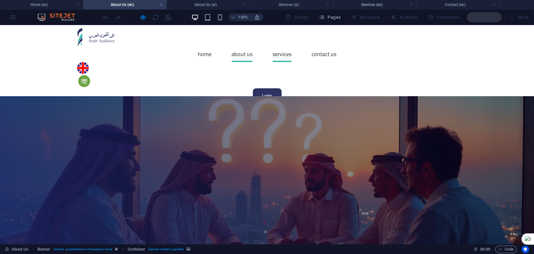
click at [272, 46] on link "Services" at bounding box center [281, 54] width 19 height 16
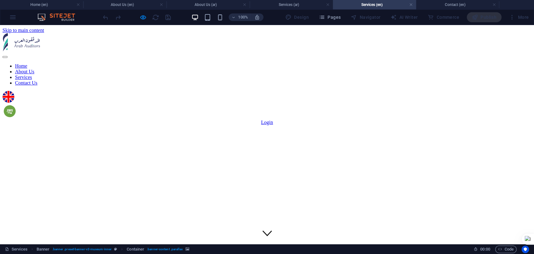
click at [38, 80] on link "Contact Us" at bounding box center [26, 82] width 23 height 5
click at [32, 74] on link "Services" at bounding box center [23, 76] width 17 height 5
drag, startPoint x: 228, startPoint y: 38, endPoint x: 235, endPoint y: 43, distance: 8.5
click at [34, 69] on link "About Us" at bounding box center [24, 71] width 19 height 5
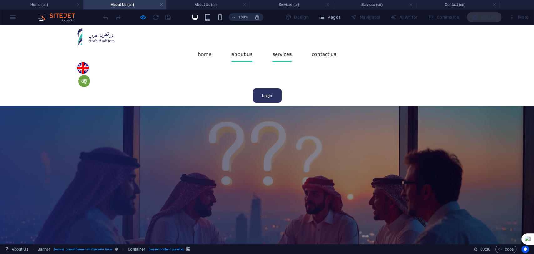
drag, startPoint x: 276, startPoint y: 43, endPoint x: 285, endPoint y: 42, distance: 9.5
click at [276, 46] on link "Services" at bounding box center [281, 54] width 19 height 16
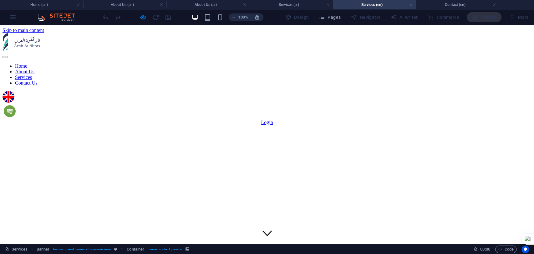
click at [38, 80] on link "Contact Us" at bounding box center [26, 82] width 23 height 5
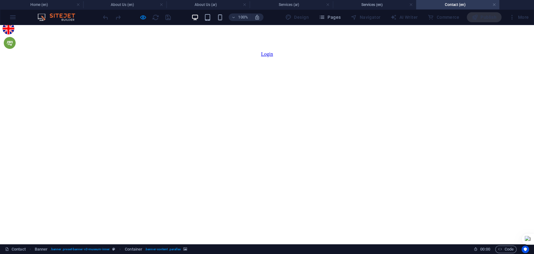
scroll to position [69, 0]
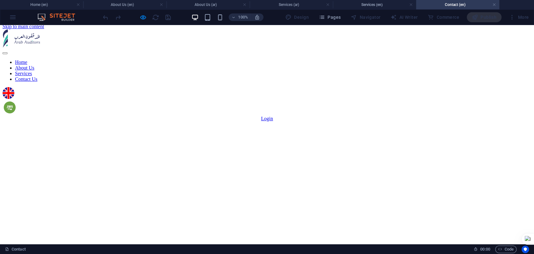
scroll to position [0, 0]
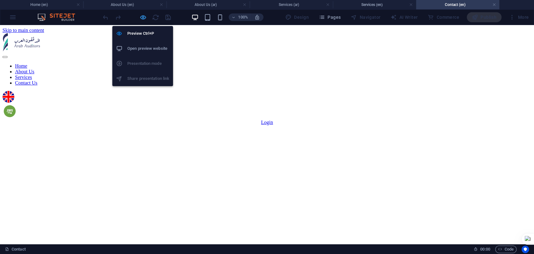
click at [143, 16] on icon "button" at bounding box center [142, 17] width 7 height 7
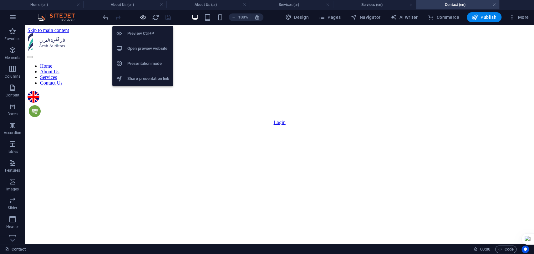
click at [143, 16] on icon "button" at bounding box center [142, 17] width 7 height 7
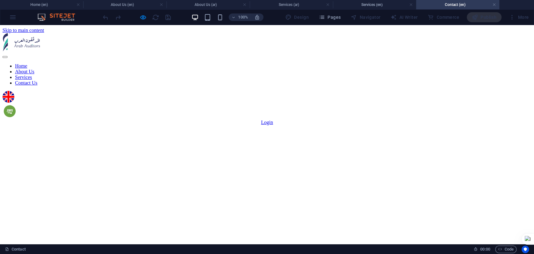
click at [32, 74] on link "Services" at bounding box center [23, 76] width 17 height 5
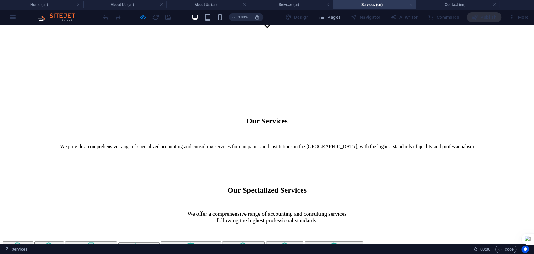
scroll to position [208, 0]
click at [53, 241] on img "Services" at bounding box center [49, 245] width 8 height 8
click at [94, 241] on img "Services" at bounding box center [91, 245] width 6 height 8
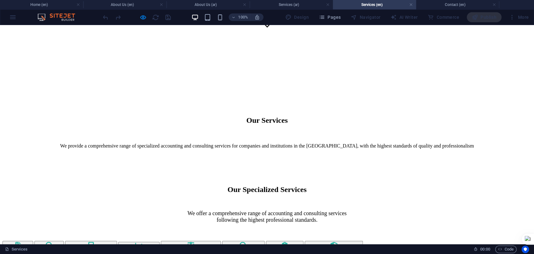
click at [94, 241] on img "Services" at bounding box center [91, 245] width 6 height 8
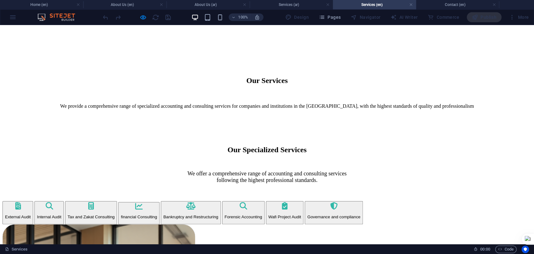
scroll to position [243, 0]
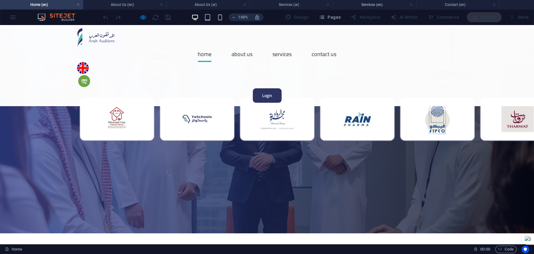
scroll to position [0, 0]
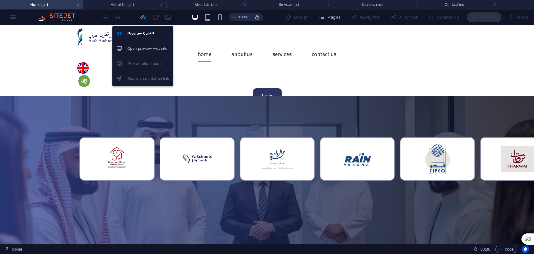
click at [143, 17] on icon "button" at bounding box center [142, 17] width 7 height 7
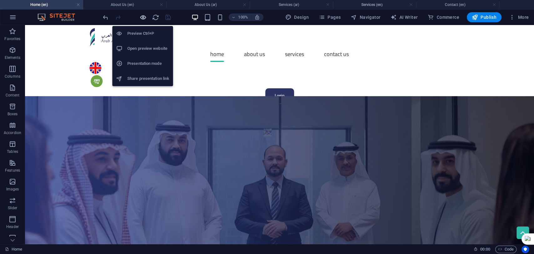
click at [142, 17] on icon "button" at bounding box center [142, 17] width 7 height 7
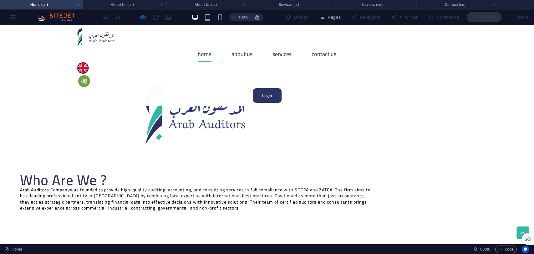
scroll to position [347, 0]
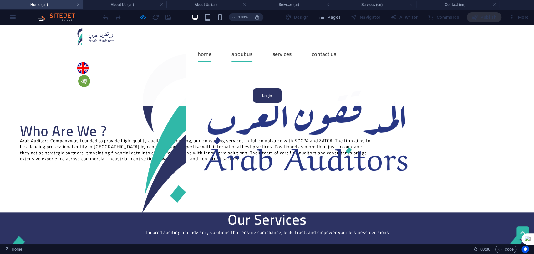
click at [231, 46] on link "About Us" at bounding box center [241, 54] width 21 height 16
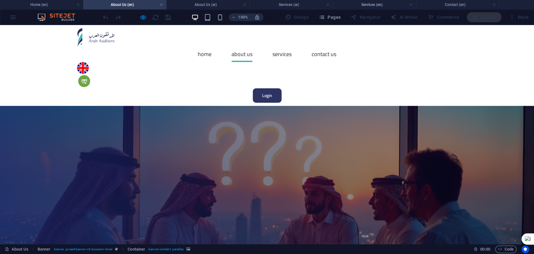
scroll to position [0, 0]
drag, startPoint x: 195, startPoint y: 43, endPoint x: 216, endPoint y: 28, distance: 26.1
click at [198, 46] on link "Home" at bounding box center [205, 54] width 14 height 16
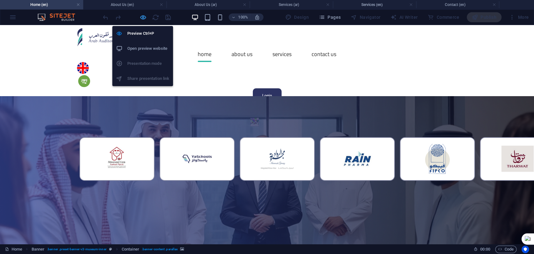
click at [143, 15] on icon "button" at bounding box center [142, 17] width 7 height 7
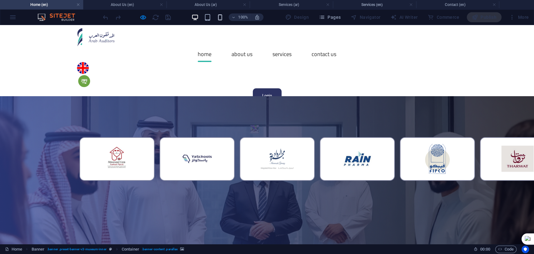
drag, startPoint x: 220, startPoint y: 18, endPoint x: 69, endPoint y: 65, distance: 157.3
click at [220, 18] on icon "button" at bounding box center [219, 17] width 7 height 7
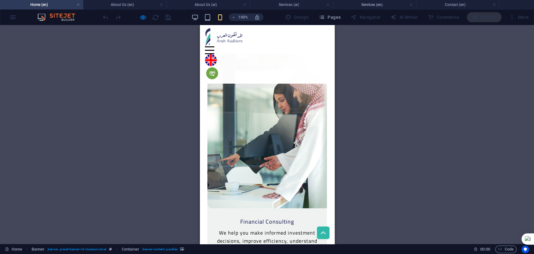
scroll to position [1529, 0]
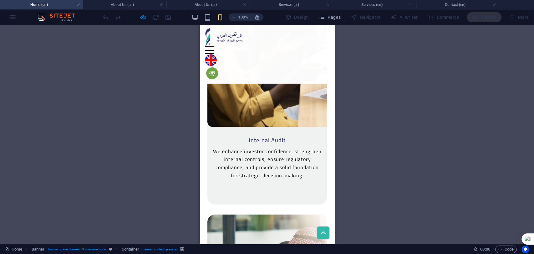
click at [218, 67] on img at bounding box center [212, 73] width 12 height 12
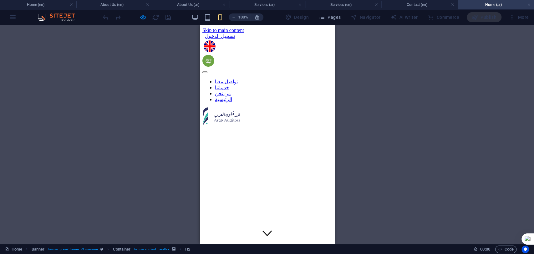
scroll to position [0, 0]
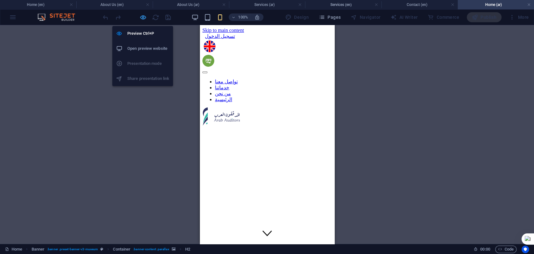
click at [139, 18] on icon "button" at bounding box center [142, 17] width 7 height 7
click at [141, 18] on icon "button" at bounding box center [142, 17] width 7 height 7
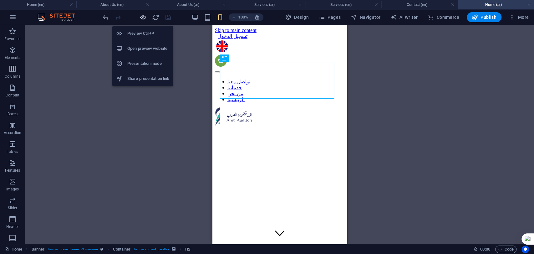
click at [142, 18] on icon "button" at bounding box center [142, 17] width 7 height 7
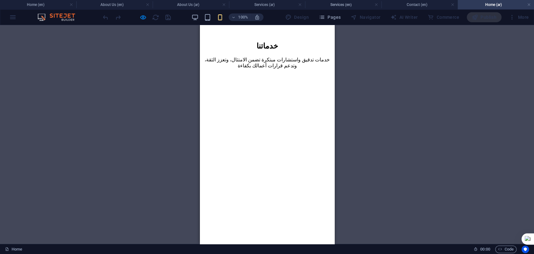
scroll to position [486, 0]
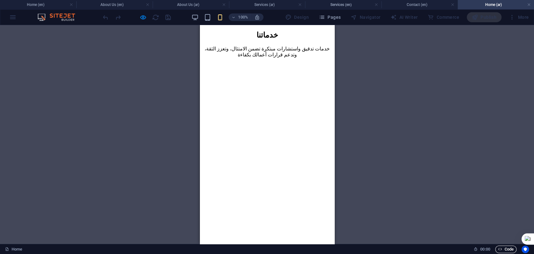
click at [511, 250] on span "Code" at bounding box center [506, 249] width 16 height 8
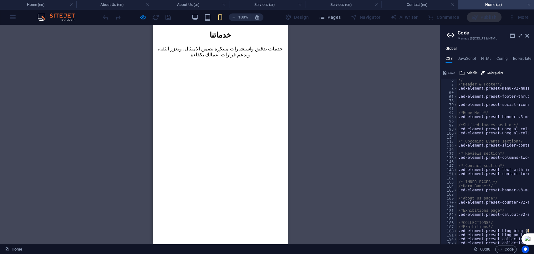
scroll to position [21, 0]
click at [500, 59] on h4 "Config" at bounding box center [502, 59] width 12 height 7
type textarea "$color-background: #ffffff;"
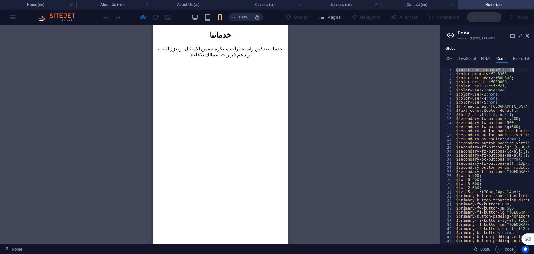
drag, startPoint x: 456, startPoint y: 70, endPoint x: 513, endPoint y: 70, distance: 56.9
type textarea "$color-secondary: #30b8a8;"
click at [449, 59] on h4 "CSS" at bounding box center [448, 59] width 7 height 7
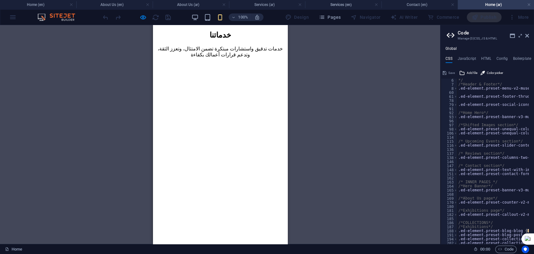
click at [529, 39] on aside "Code Manage (S)CSS, JS & HTML Global CSS JavaScript HTML Config Boilerplate // …" at bounding box center [487, 134] width 94 height 219
click at [528, 36] on icon at bounding box center [527, 35] width 4 height 5
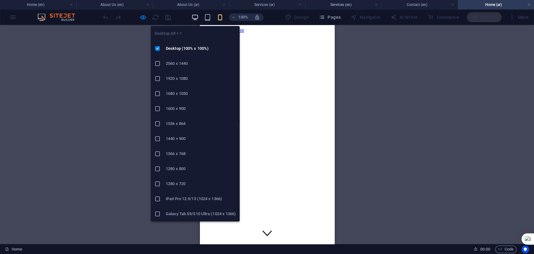
click at [192, 16] on icon "button" at bounding box center [194, 17] width 7 height 7
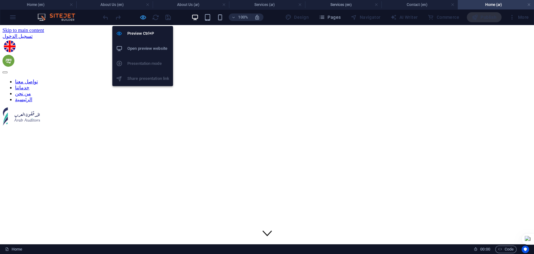
click at [142, 16] on icon "button" at bounding box center [142, 17] width 7 height 7
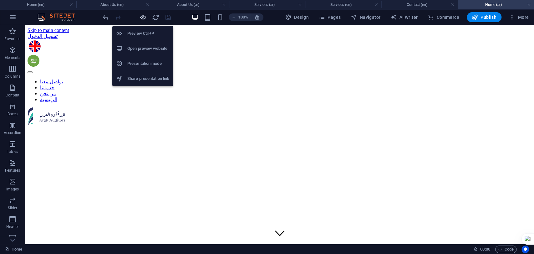
click at [142, 16] on icon "button" at bounding box center [142, 17] width 7 height 7
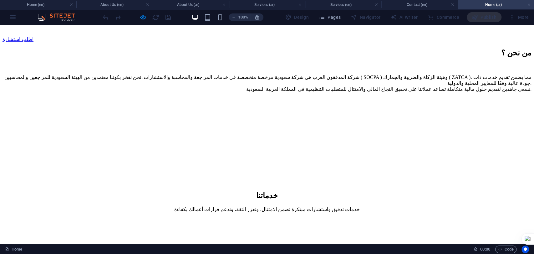
scroll to position [347, 0]
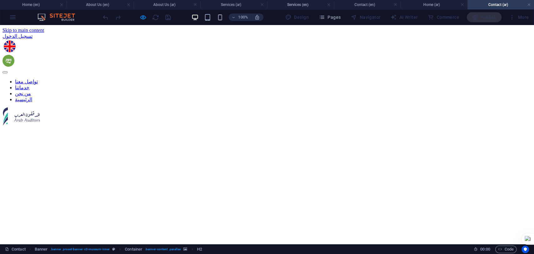
scroll to position [0, 0]
drag, startPoint x: 43, startPoint y: 3, endPoint x: 48, endPoint y: 8, distance: 7.6
click at [35, 3] on h4 "Home (en)" at bounding box center [33, 4] width 67 height 7
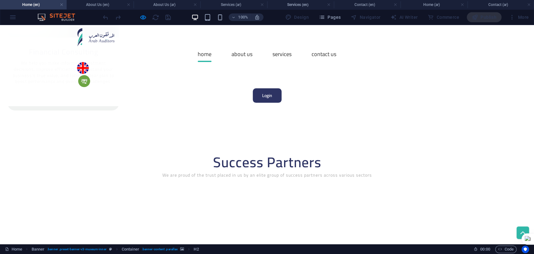
scroll to position [1125, 0]
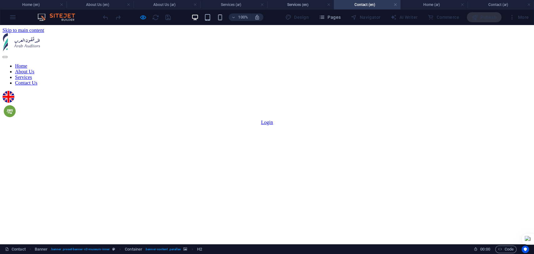
scroll to position [0, 0]
click at [139, 18] on span "button" at bounding box center [143, 17] width 8 height 7
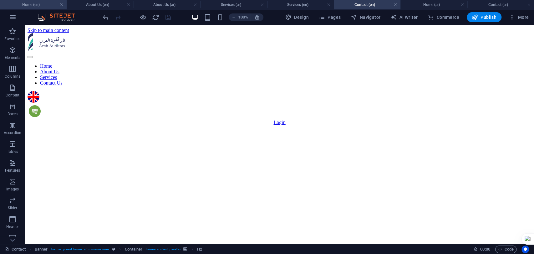
drag, startPoint x: 35, startPoint y: 7, endPoint x: 51, endPoint y: 25, distance: 24.4
click at [35, 7] on h4 "Home (en)" at bounding box center [33, 4] width 67 height 7
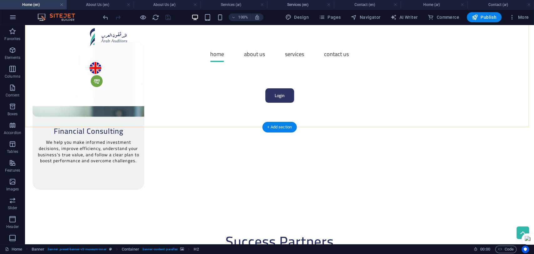
scroll to position [1368, 0]
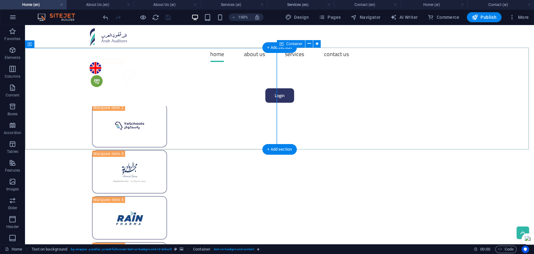
scroll to position [1299, 0]
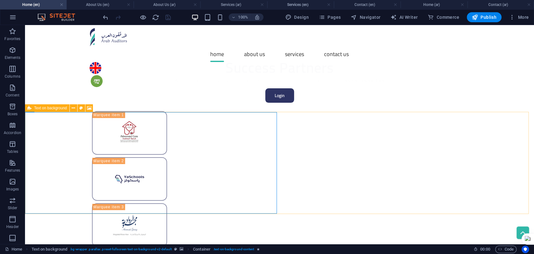
click at [34, 108] on span "Text on background" at bounding box center [50, 108] width 33 height 4
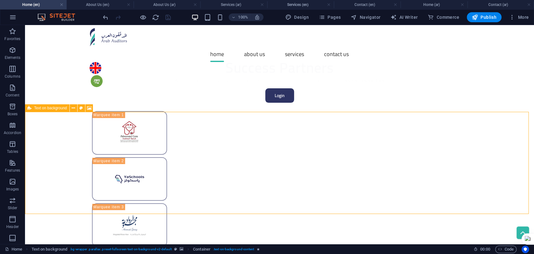
click at [34, 108] on span "Text on background" at bounding box center [50, 108] width 33 height 4
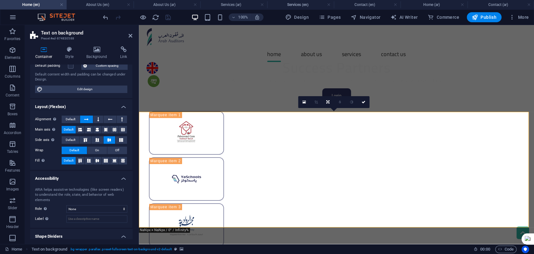
scroll to position [69, 0]
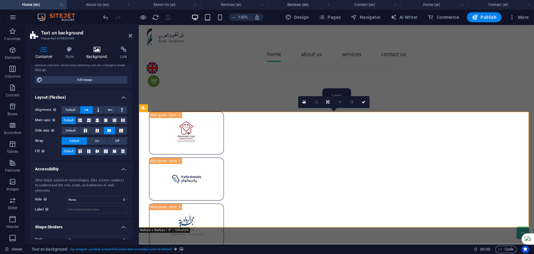
click at [103, 52] on icon at bounding box center [96, 49] width 31 height 6
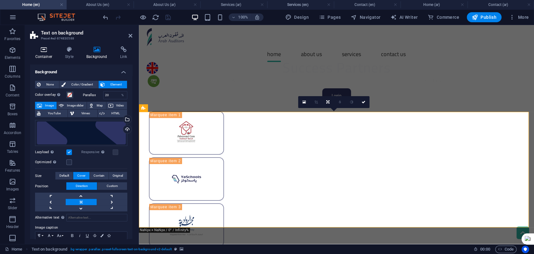
click at [47, 55] on h4 "Container" at bounding box center [45, 52] width 30 height 13
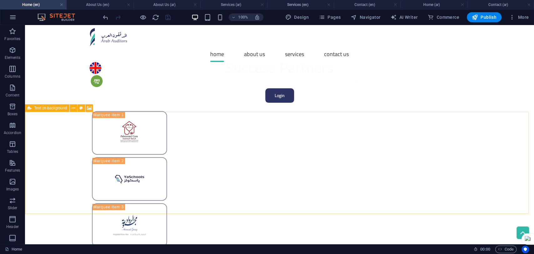
click at [31, 107] on icon at bounding box center [30, 108] width 4 height 8
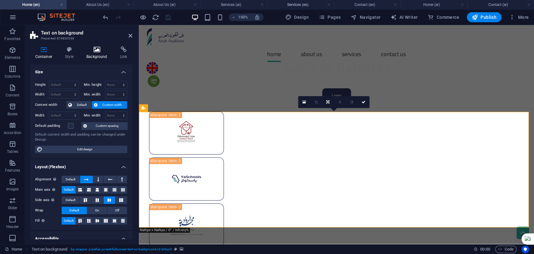
click at [91, 53] on h4 "Background" at bounding box center [98, 52] width 34 height 13
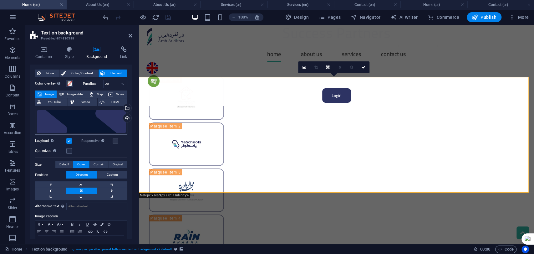
scroll to position [0, 0]
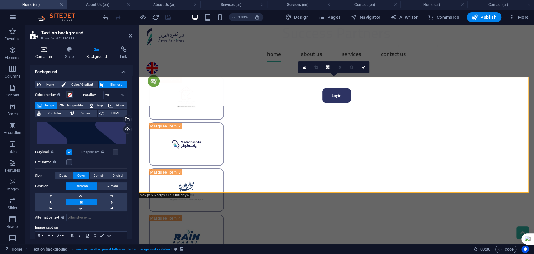
click at [47, 54] on h4 "Container" at bounding box center [45, 52] width 30 height 13
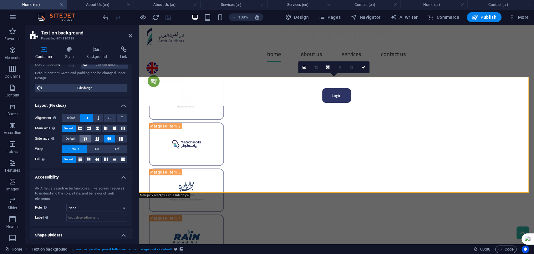
scroll to position [73, 0]
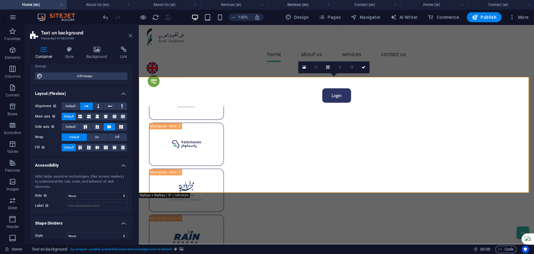
click at [129, 36] on icon at bounding box center [131, 35] width 4 height 5
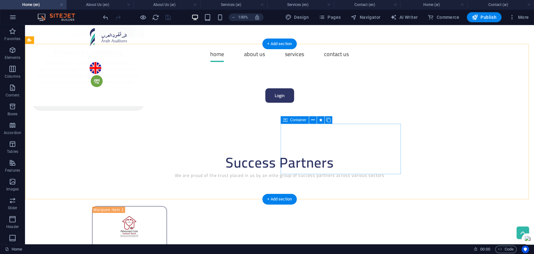
scroll to position [1201, 0]
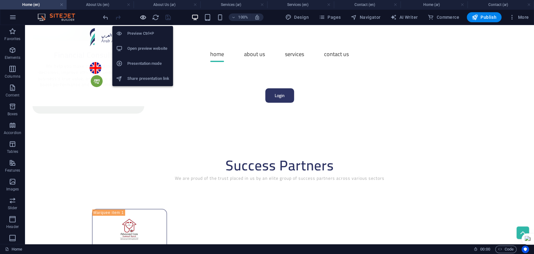
drag, startPoint x: 140, startPoint y: 16, endPoint x: 175, endPoint y: 54, distance: 52.0
click at [140, 16] on icon "button" at bounding box center [142, 17] width 7 height 7
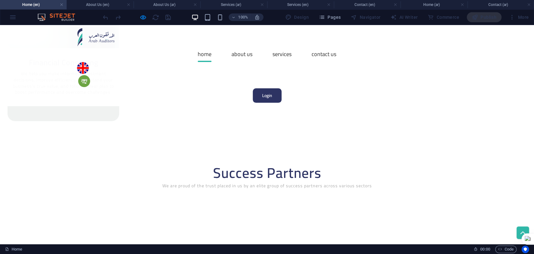
scroll to position [1160, 0]
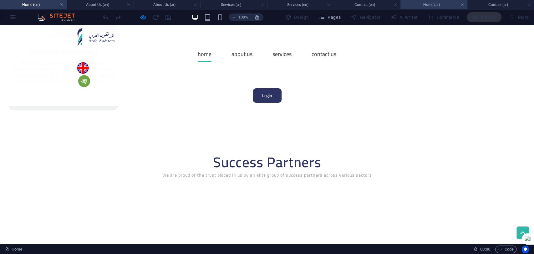
click at [435, 3] on h4 "Home (ar)" at bounding box center [433, 4] width 67 height 7
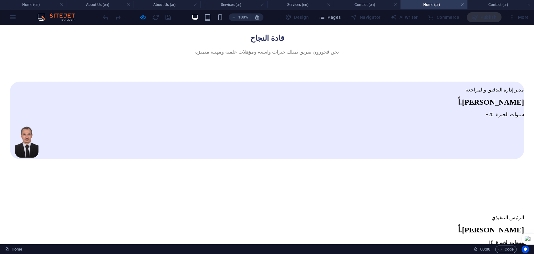
scroll to position [1143, 0]
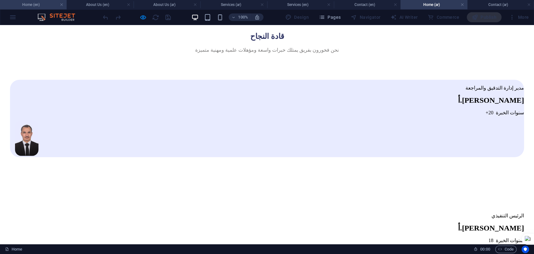
click at [25, 6] on h4 "Home (en)" at bounding box center [33, 4] width 67 height 7
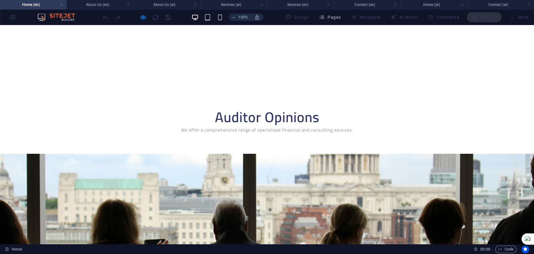
scroll to position [0, 0]
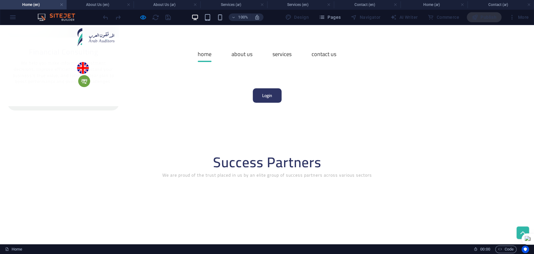
drag, startPoint x: 168, startPoint y: 176, endPoint x: 207, endPoint y: 183, distance: 39.7
drag, startPoint x: 168, startPoint y: 177, endPoint x: 207, endPoint y: 182, distance: 39.8
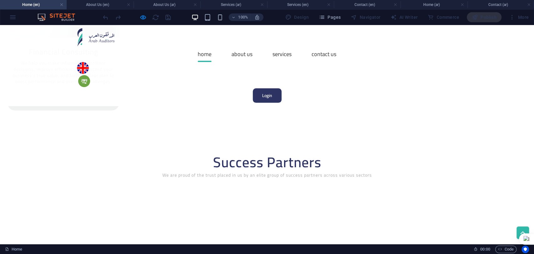
copy li "[STREET_ADDRESS] [STREET_ADDRESS][MEDICAL_DATA] 4523"
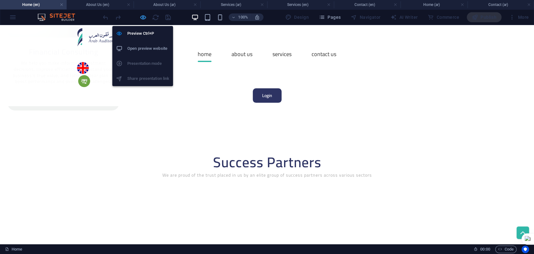
click at [143, 19] on icon "button" at bounding box center [142, 17] width 7 height 7
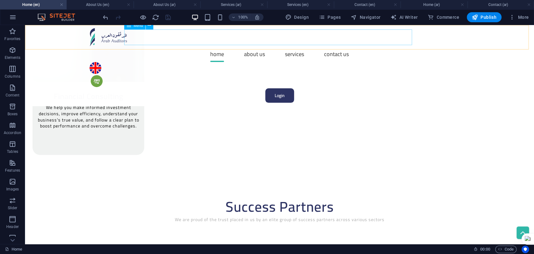
scroll to position [1375, 0]
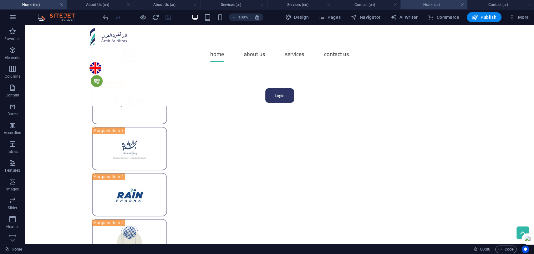
click at [425, 3] on h4 "Home (ar)" at bounding box center [433, 4] width 67 height 7
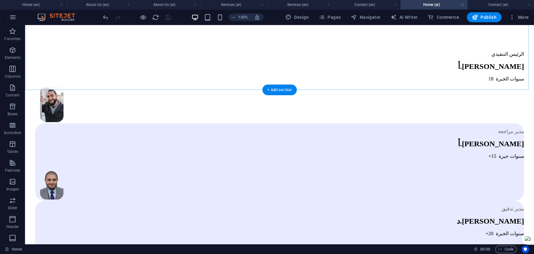
scroll to position [1358, 0]
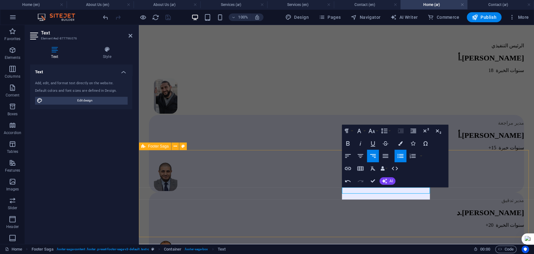
scroll to position [22, -2]
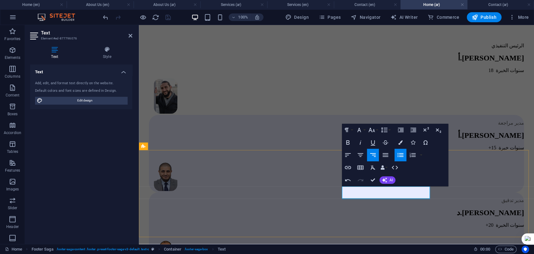
scroll to position [0, 0]
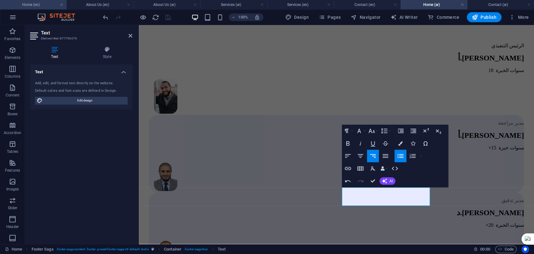
click at [25, 8] on h4 "Home (en)" at bounding box center [33, 4] width 67 height 7
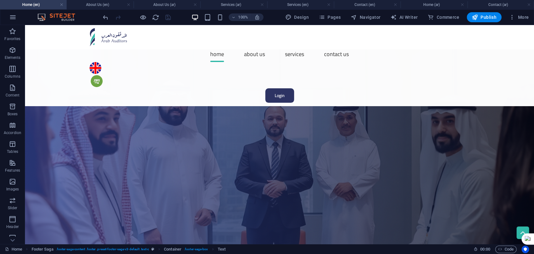
scroll to position [1375, 0]
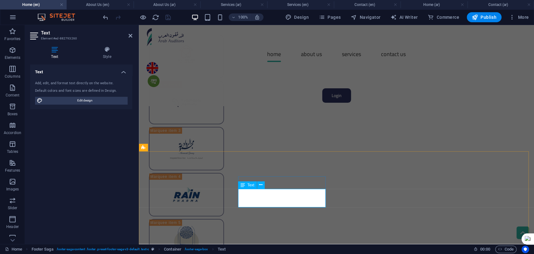
drag, startPoint x: 279, startPoint y: 205, endPoint x: 239, endPoint y: 205, distance: 39.7
copy strong "[PHONE_NUMBER]"
click at [439, 3] on h4 "Home (ar)" at bounding box center [433, 4] width 67 height 7
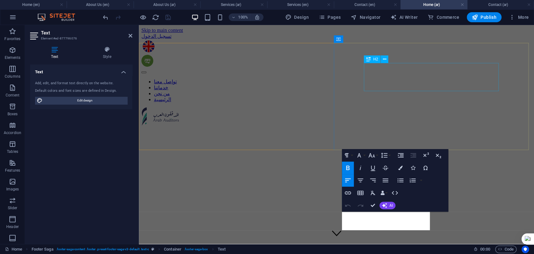
scroll to position [1357, 0]
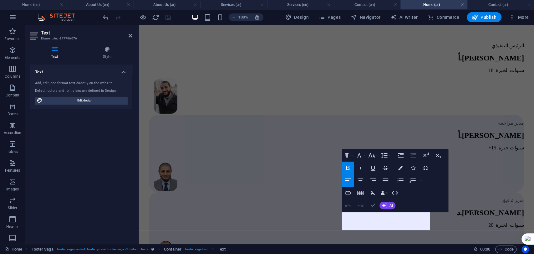
click at [376, 205] on button "Confirm (Ctrl+⏎)" at bounding box center [373, 205] width 12 height 13
click at [373, 206] on icon "button" at bounding box center [373, 205] width 4 height 4
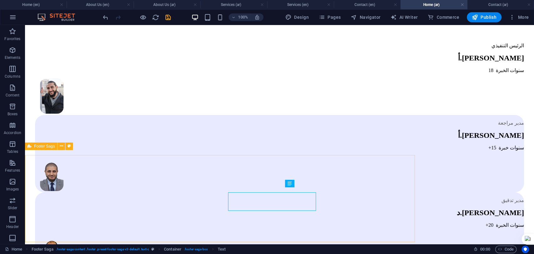
scroll to position [1352, 0]
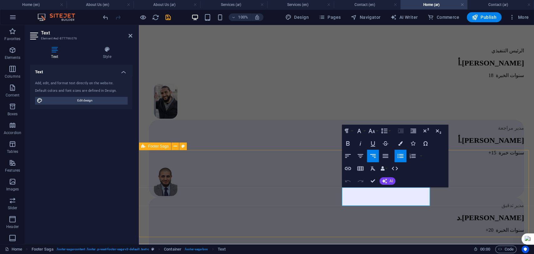
scroll to position [1357, 0]
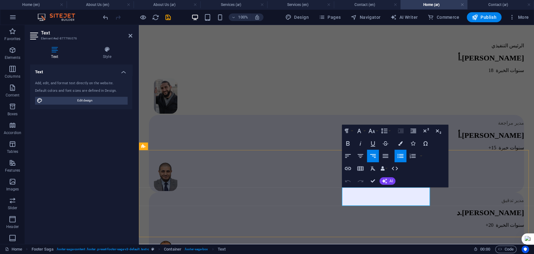
drag, startPoint x: 388, startPoint y: 204, endPoint x: 428, endPoint y: 203, distance: 39.7
click at [350, 155] on icon "button" at bounding box center [348, 156] width 8 height 8
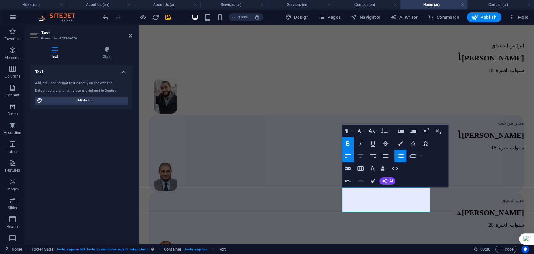
click at [361, 155] on icon "button" at bounding box center [360, 156] width 8 height 8
click at [371, 154] on icon "button" at bounding box center [373, 156] width 8 height 8
drag, startPoint x: 411, startPoint y: 202, endPoint x: 428, endPoint y: 204, distance: 17.0
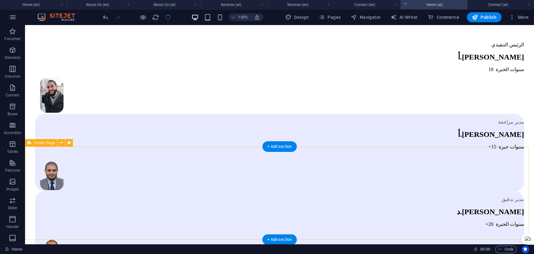
scroll to position [1358, 0]
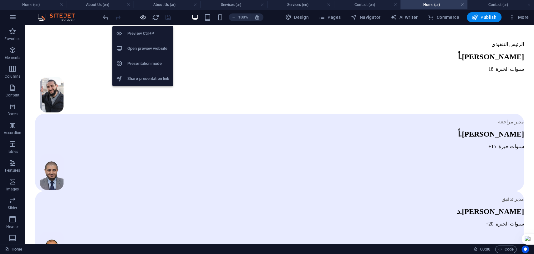
click at [140, 18] on icon "button" at bounding box center [142, 17] width 7 height 7
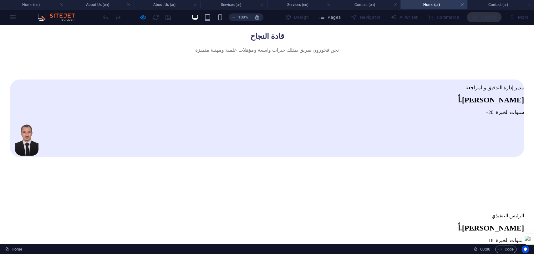
drag, startPoint x: 268, startPoint y: 40, endPoint x: 270, endPoint y: 109, distance: 69.5
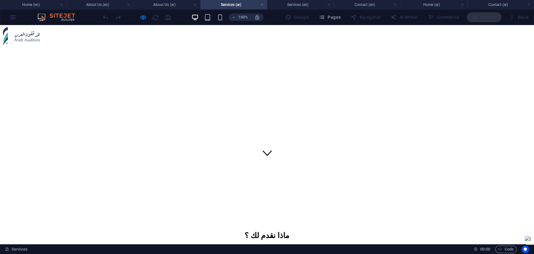
scroll to position [139, 0]
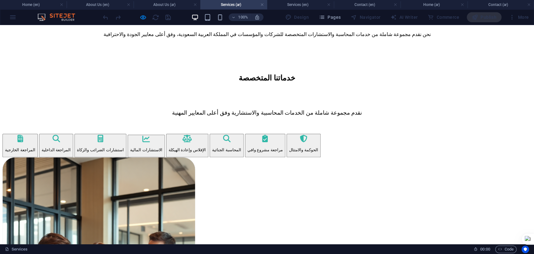
scroll to position [382, 0]
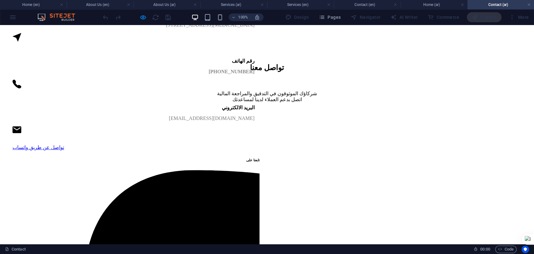
scroll to position [216, 0]
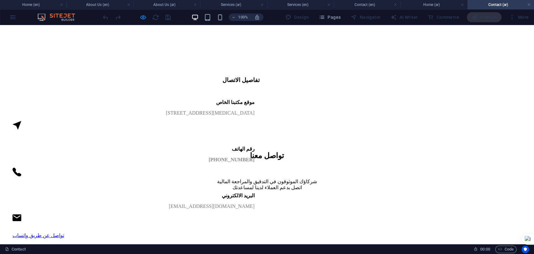
click input "اوافق بشكل كامل على كل الشروط والاحكام الخاصة بموقع المدققين العرب"
checkbox input "false"
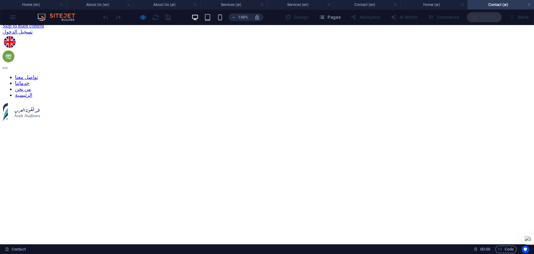
scroll to position [0, 0]
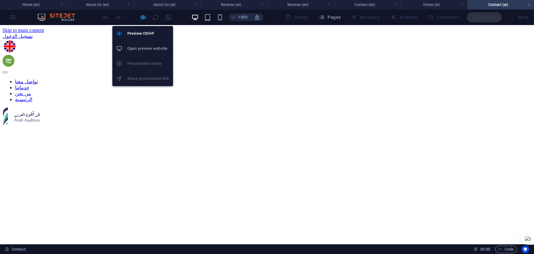
click at [144, 18] on icon "button" at bounding box center [142, 17] width 7 height 7
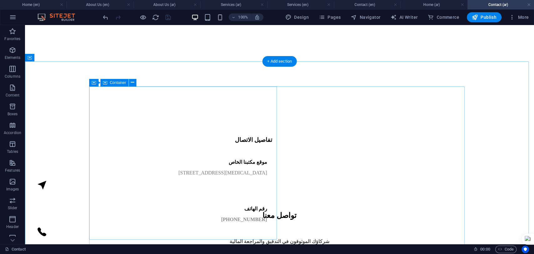
scroll to position [174, 0]
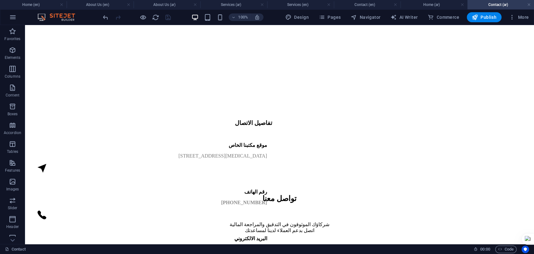
click at [137, 18] on div at bounding box center [137, 17] width 70 height 10
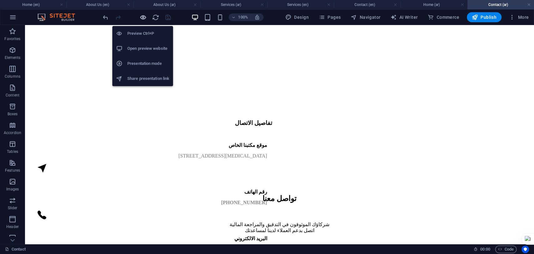
drag, startPoint x: 139, startPoint y: 17, endPoint x: 223, endPoint y: 62, distance: 95.0
click at [139, 17] on icon "button" at bounding box center [142, 17] width 7 height 7
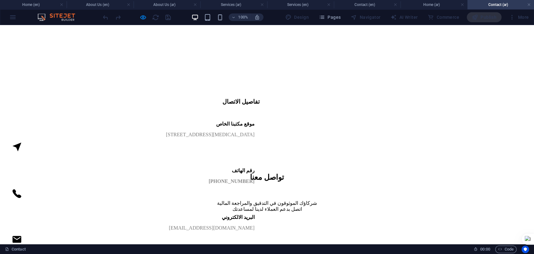
scroll to position [243, 0]
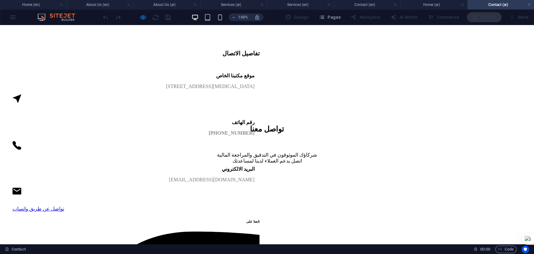
click textarea
click input "text"
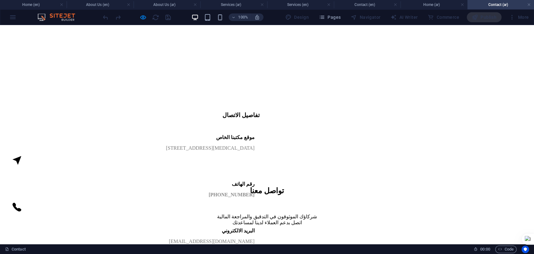
scroll to position [174, 0]
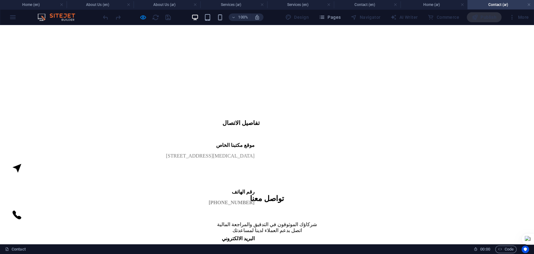
click input "email"
drag, startPoint x: 419, startPoint y: 90, endPoint x: 420, endPoint y: 84, distance: 6.0
click input "text"
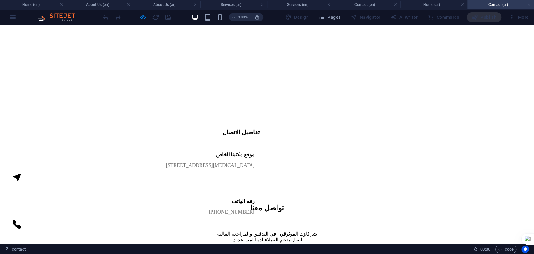
scroll to position [139, 0]
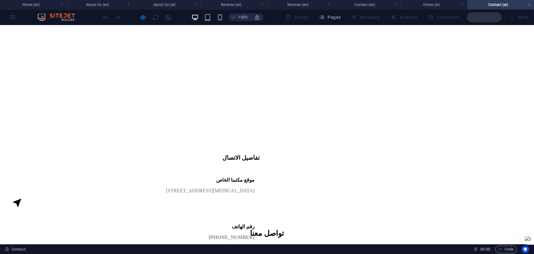
click input "text"
click input "email"
click input "text"
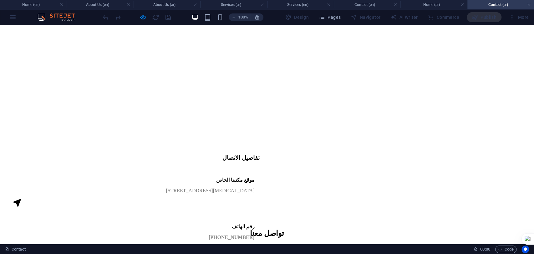
click textarea
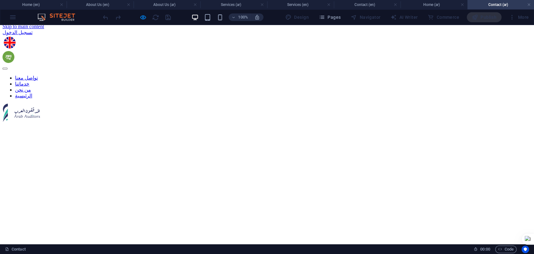
scroll to position [0, 0]
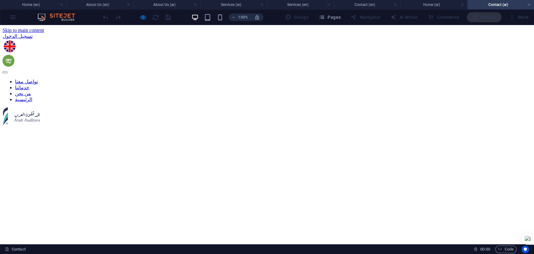
click at [29, 85] on link "خدماتنا" at bounding box center [22, 87] width 14 height 5
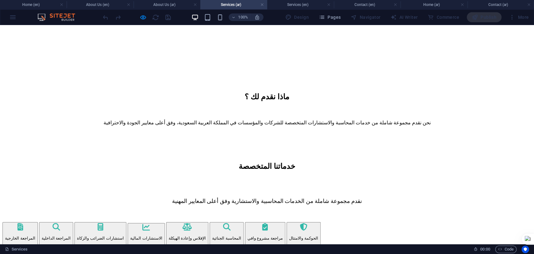
scroll to position [174, 0]
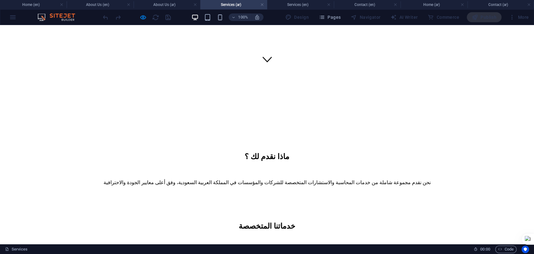
click at [355, 246] on p at bounding box center [267, 249] width 529 height 6
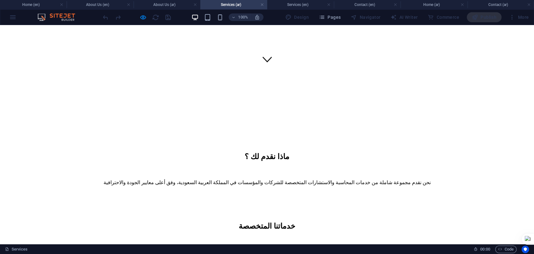
drag, startPoint x: 158, startPoint y: 119, endPoint x: 121, endPoint y: 118, distance: 36.6
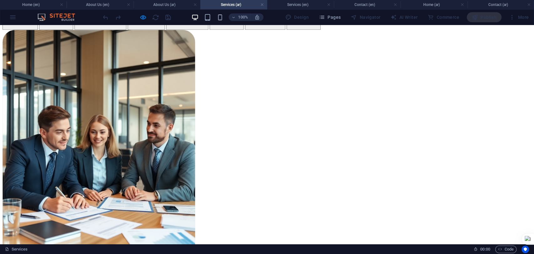
scroll to position [414, 0]
